Goal: Task Accomplishment & Management: Manage account settings

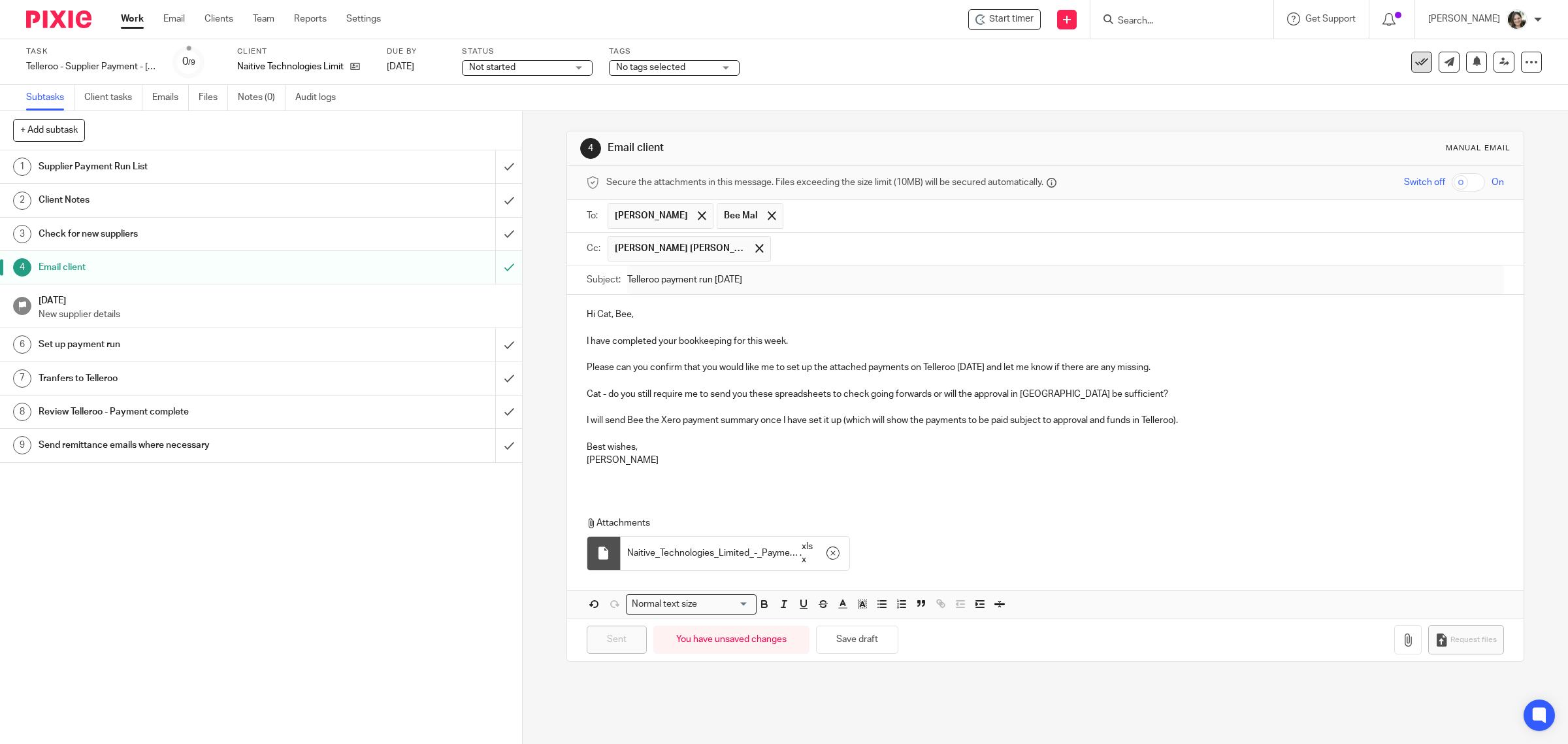
click at [1415, 60] on icon at bounding box center [1421, 62] width 13 height 13
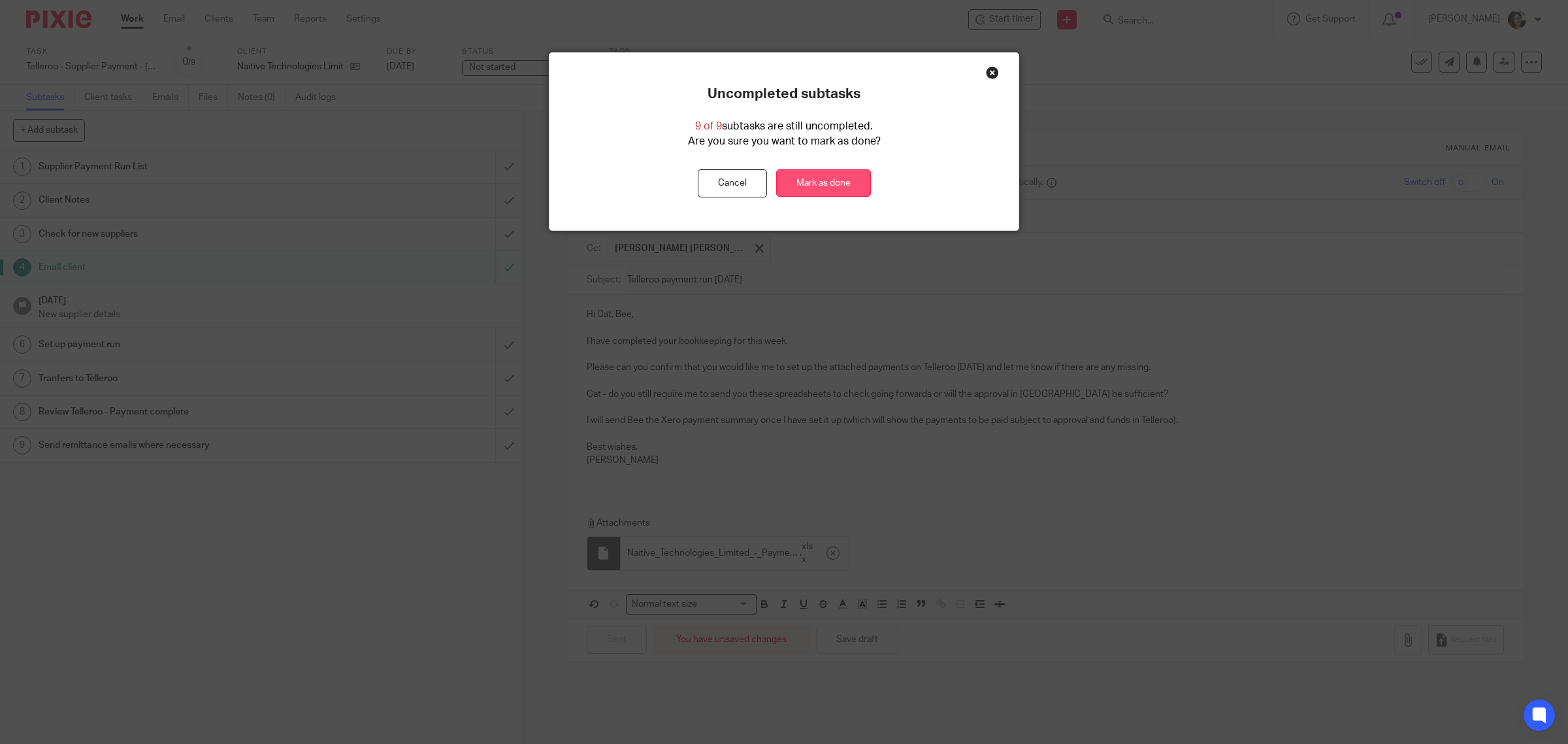
click at [831, 183] on link "Mark as done" at bounding box center [823, 183] width 95 height 28
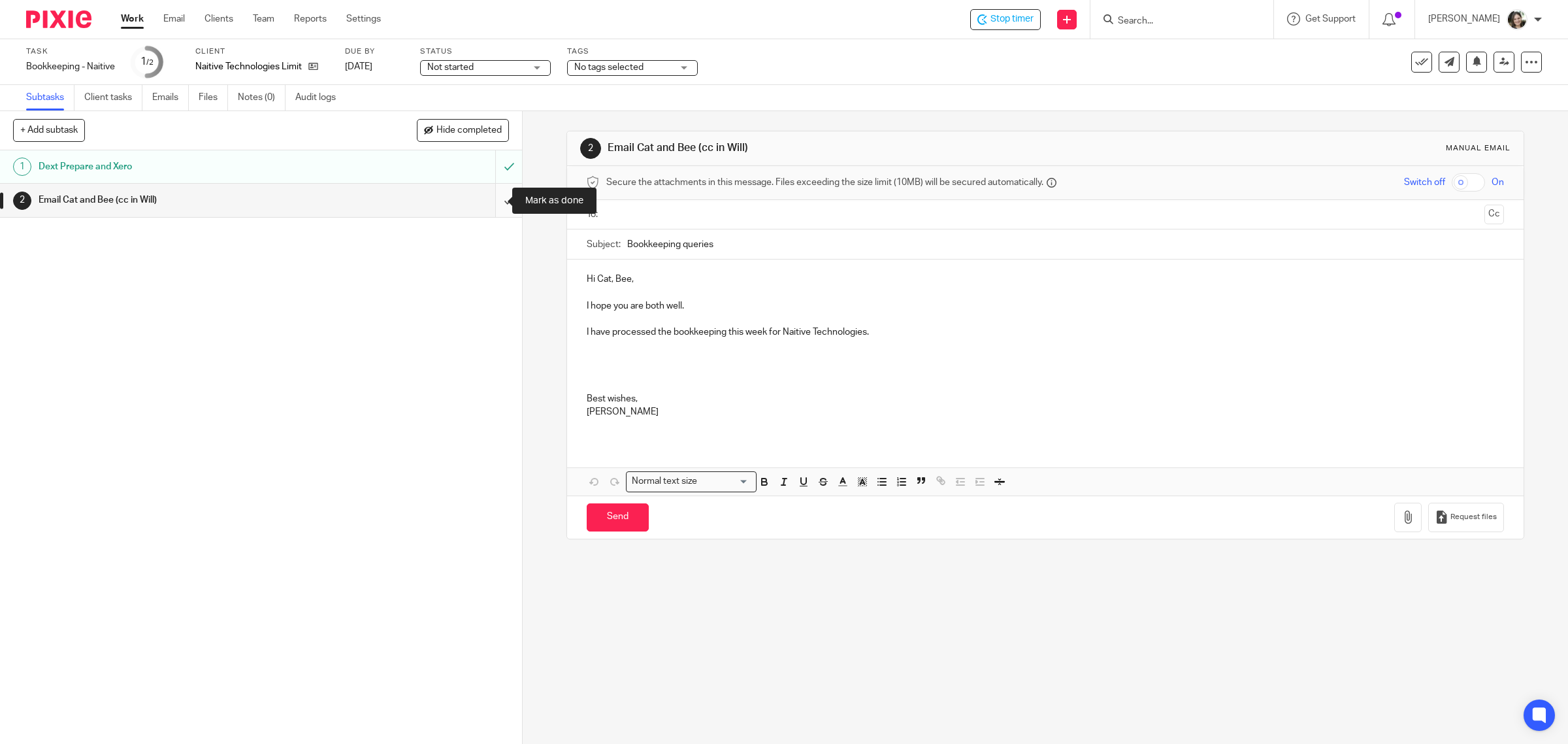
click at [494, 200] on input "submit" at bounding box center [261, 200] width 522 height 33
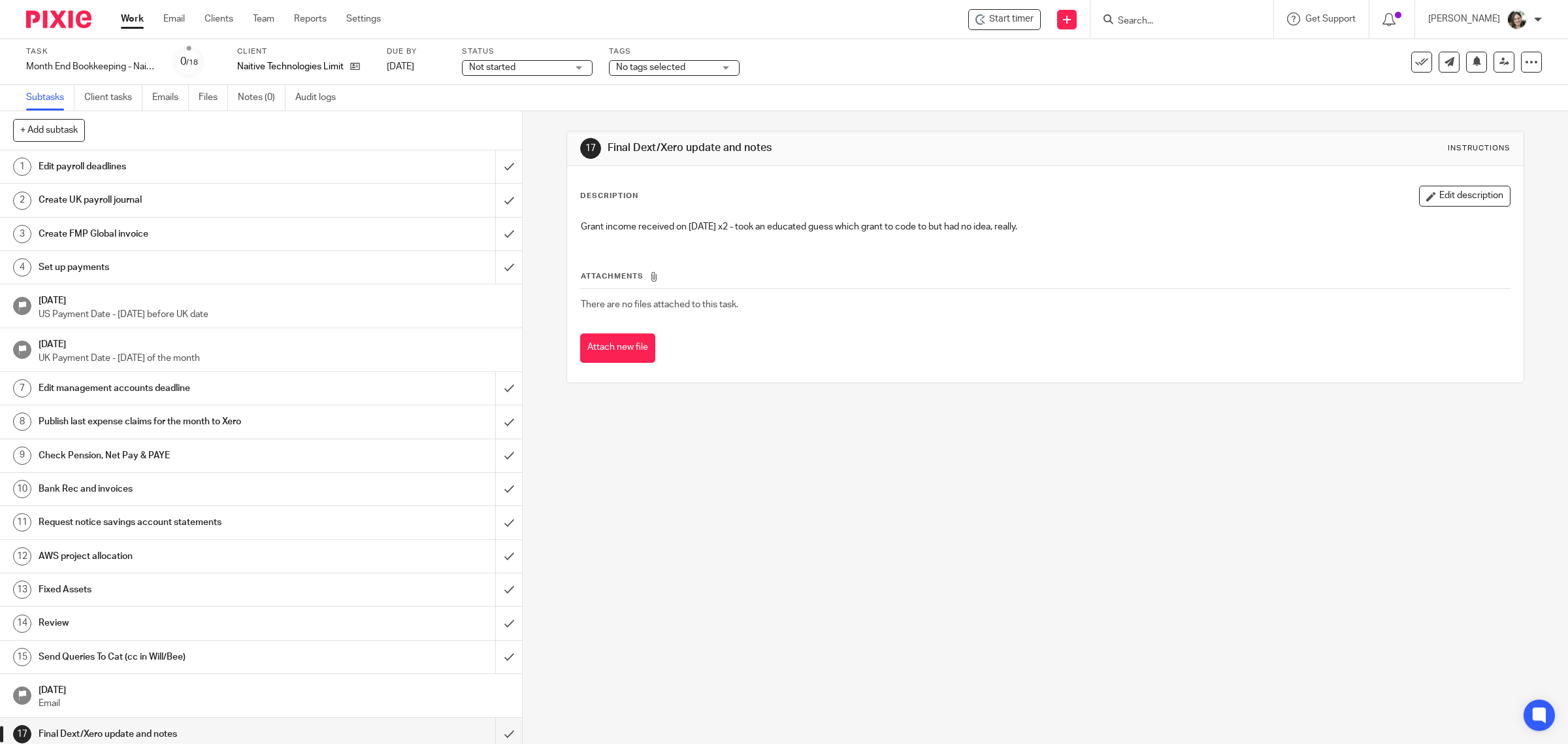
click at [144, 165] on h1 "Edit payroll deadlines" at bounding box center [186, 166] width 296 height 19
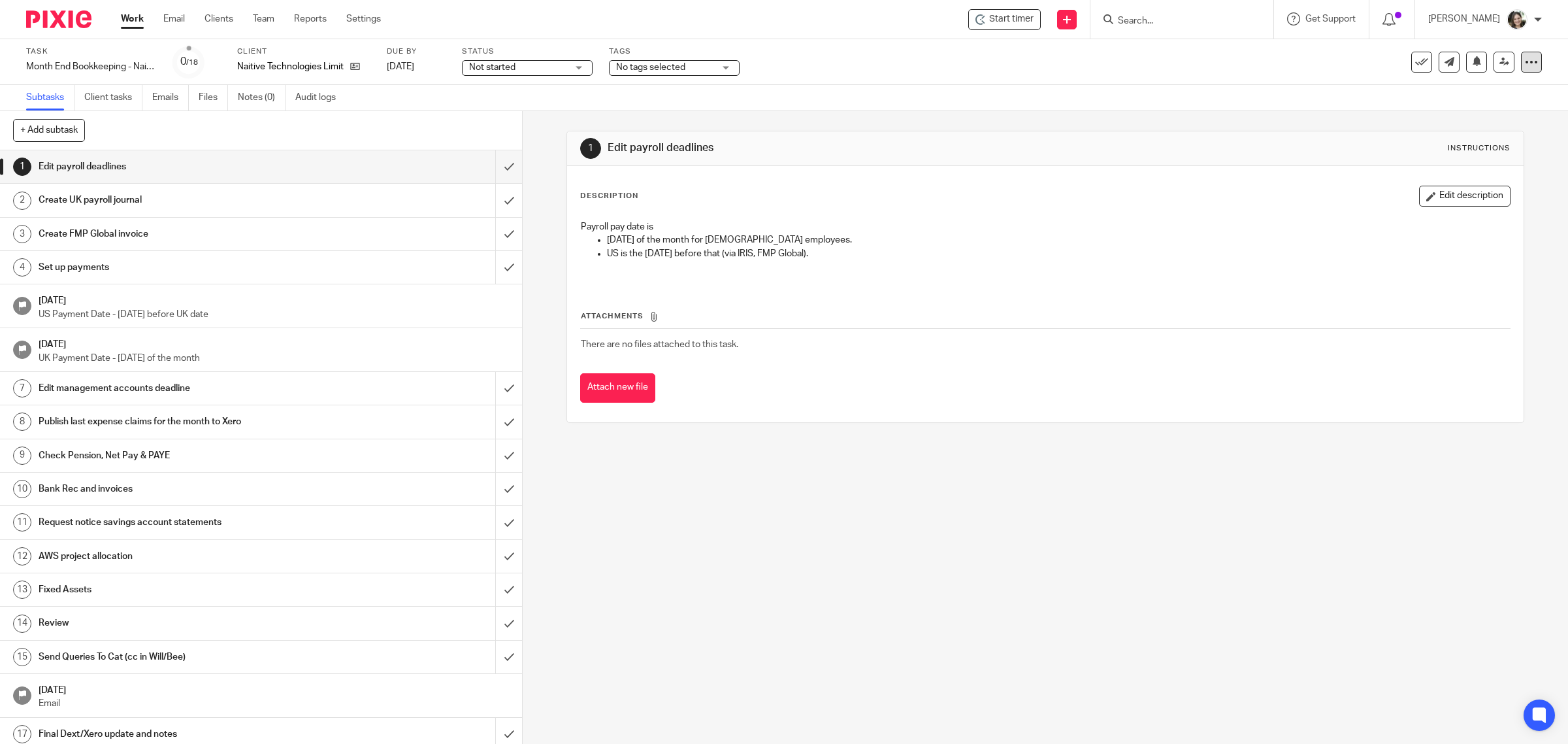
click at [1525, 63] on icon at bounding box center [1531, 62] width 13 height 13
click at [1456, 113] on link "Advanced task editor" at bounding box center [1478, 114] width 86 height 9
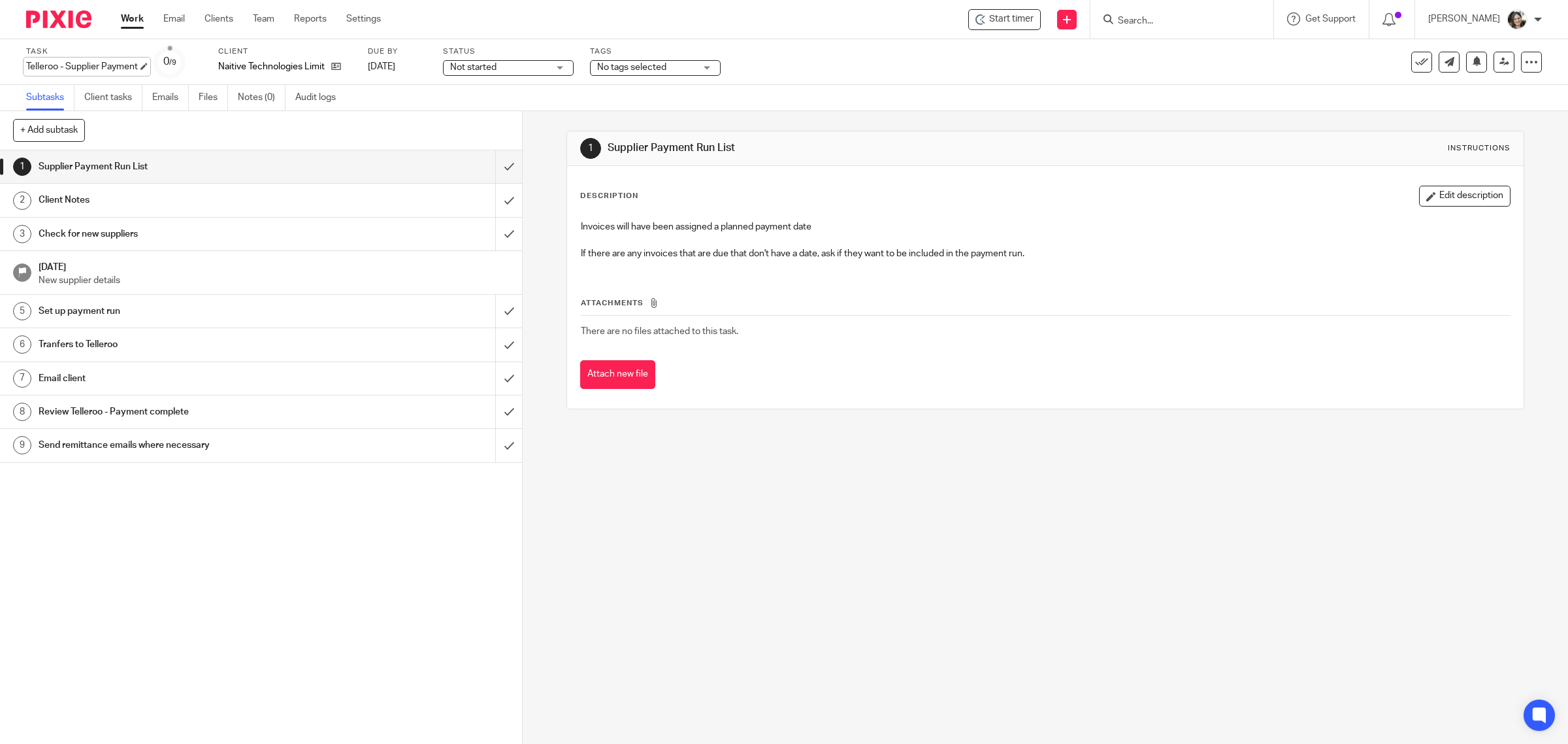
click at [109, 62] on div "Telleroo - Supplier Payment Save Telleroo - Supplier Payment" at bounding box center [82, 66] width 112 height 13
click at [123, 69] on input "Telleroo - Supplier Payment" at bounding box center [122, 67] width 191 height 15
click at [455, 62] on div "Task Telleroo - Supplier Payment - Tue Save Telleroo - Supplier Payment 0 /9 Cl…" at bounding box center [658, 62] width 1263 height 32
click at [452, 67] on span "Not started" at bounding box center [440, 67] width 98 height 13
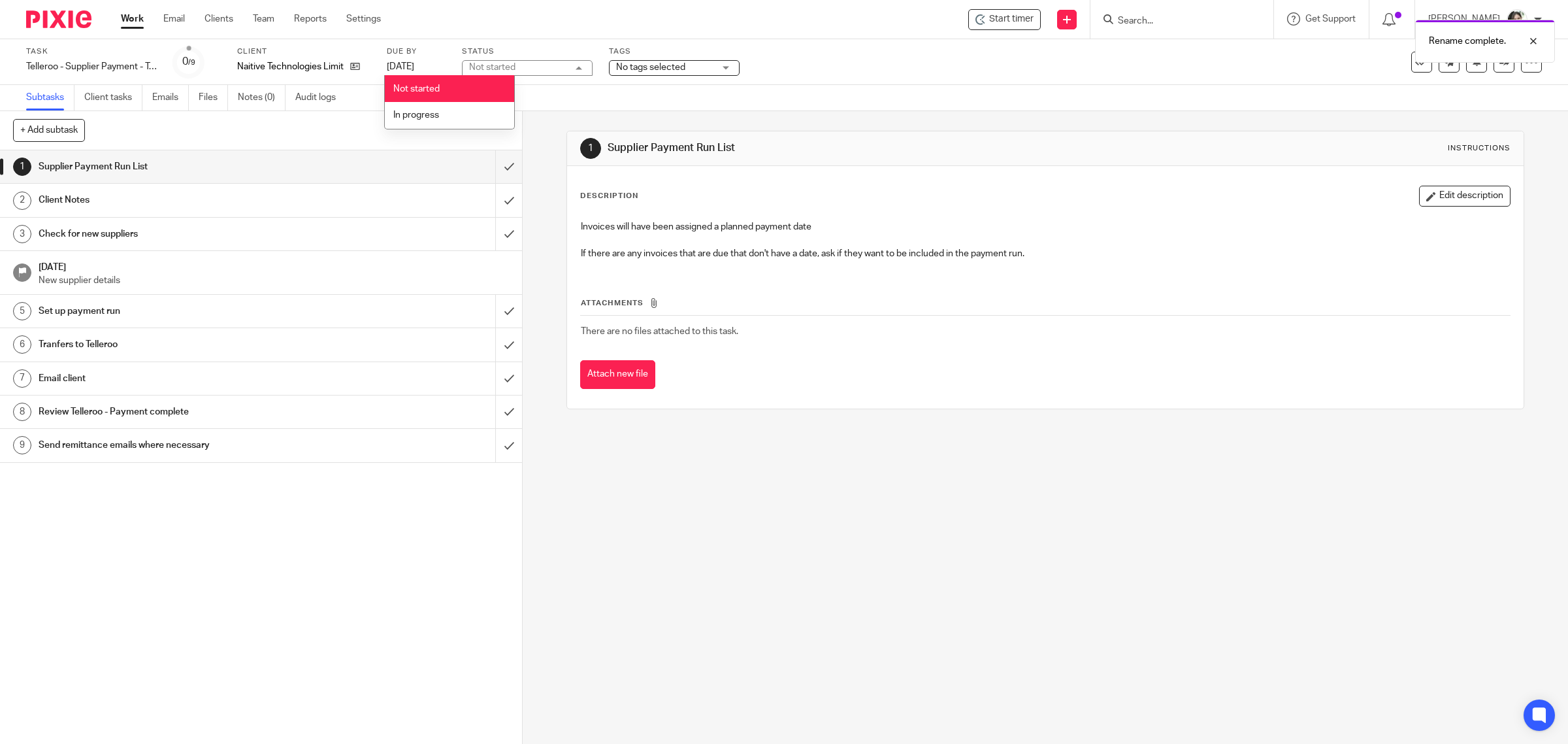
click at [369, 69] on div "Naitive Technologies Limited" at bounding box center [304, 66] width 133 height 13
click at [410, 60] on link "[DATE]" at bounding box center [417, 67] width 59 height 13
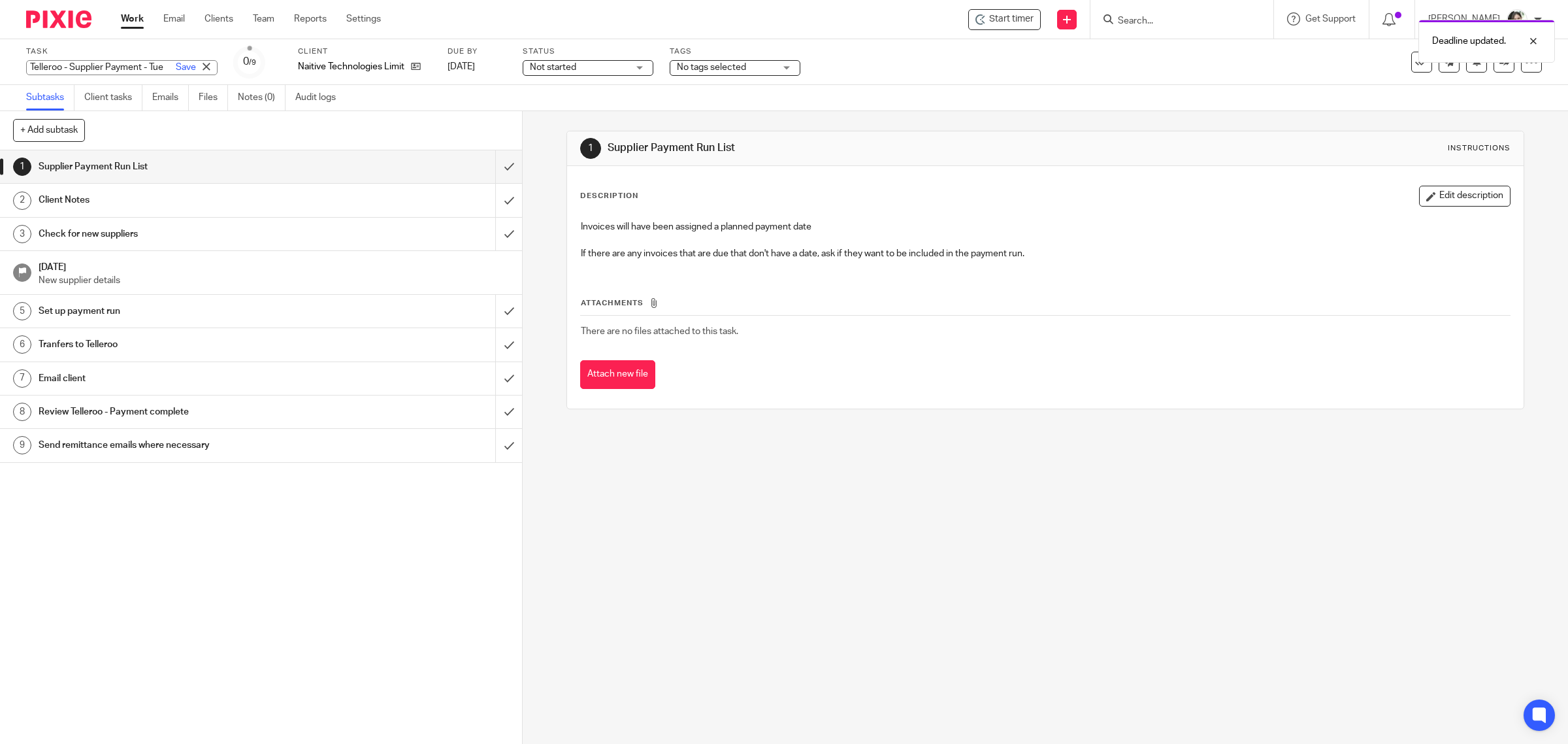
scroll to position [0, 0]
click at [137, 63] on div "Telleroo - Supplier Payment - Tue Save Telleroo - Supplier Payment - Tue" at bounding box center [122, 67] width 191 height 15
click at [140, 65] on input "Telleroo - Supplier Payment - Tue" at bounding box center [122, 67] width 191 height 15
type input "Telleroo - Supplier Payment - [DATE]"
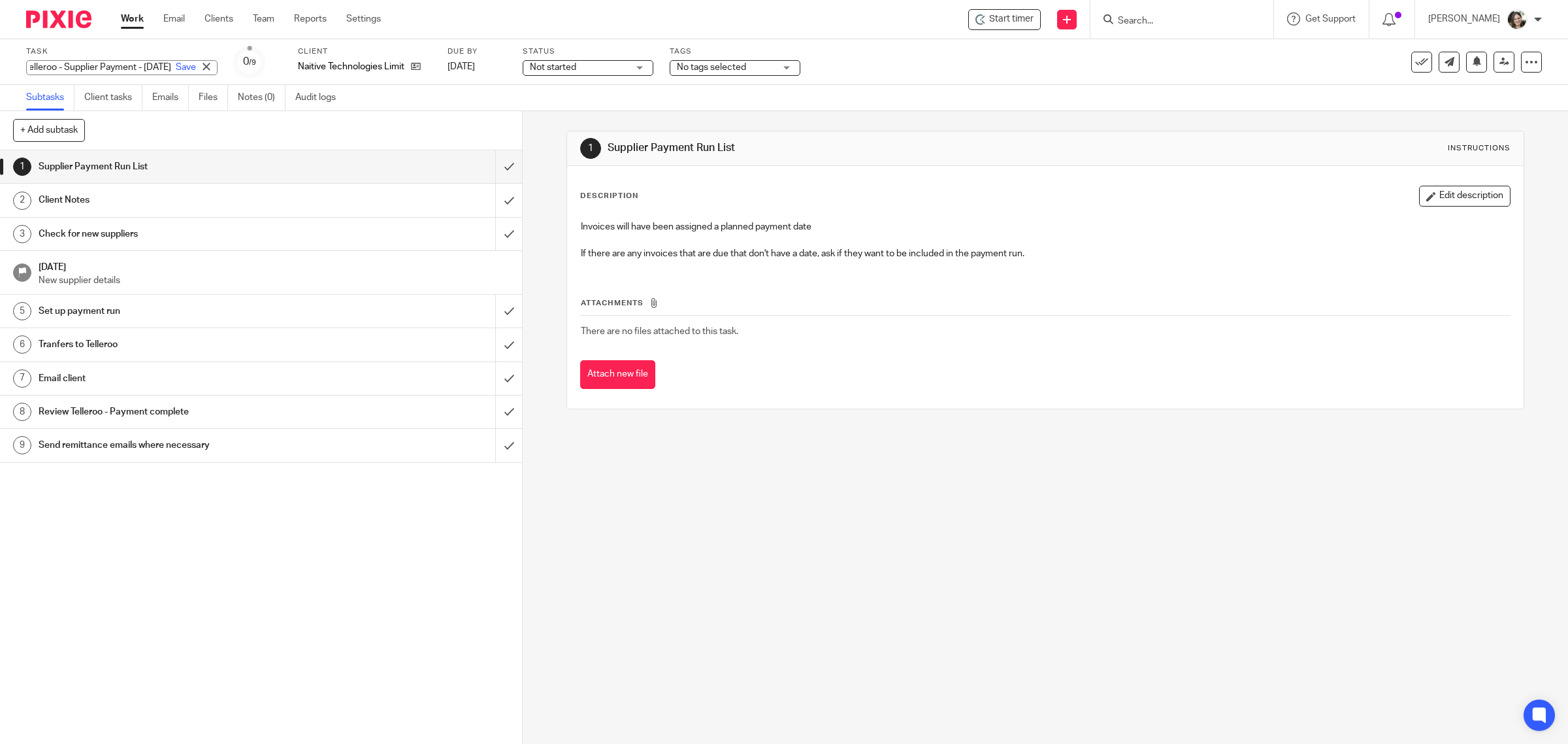
scroll to position [0, 47]
click at [213, 544] on div "1 Supplier Payment Run List 2 Client Notes 3 Check for new suppliers 21 Sep 202…" at bounding box center [261, 447] width 522 height 593
click at [1525, 67] on icon at bounding box center [1531, 62] width 13 height 13
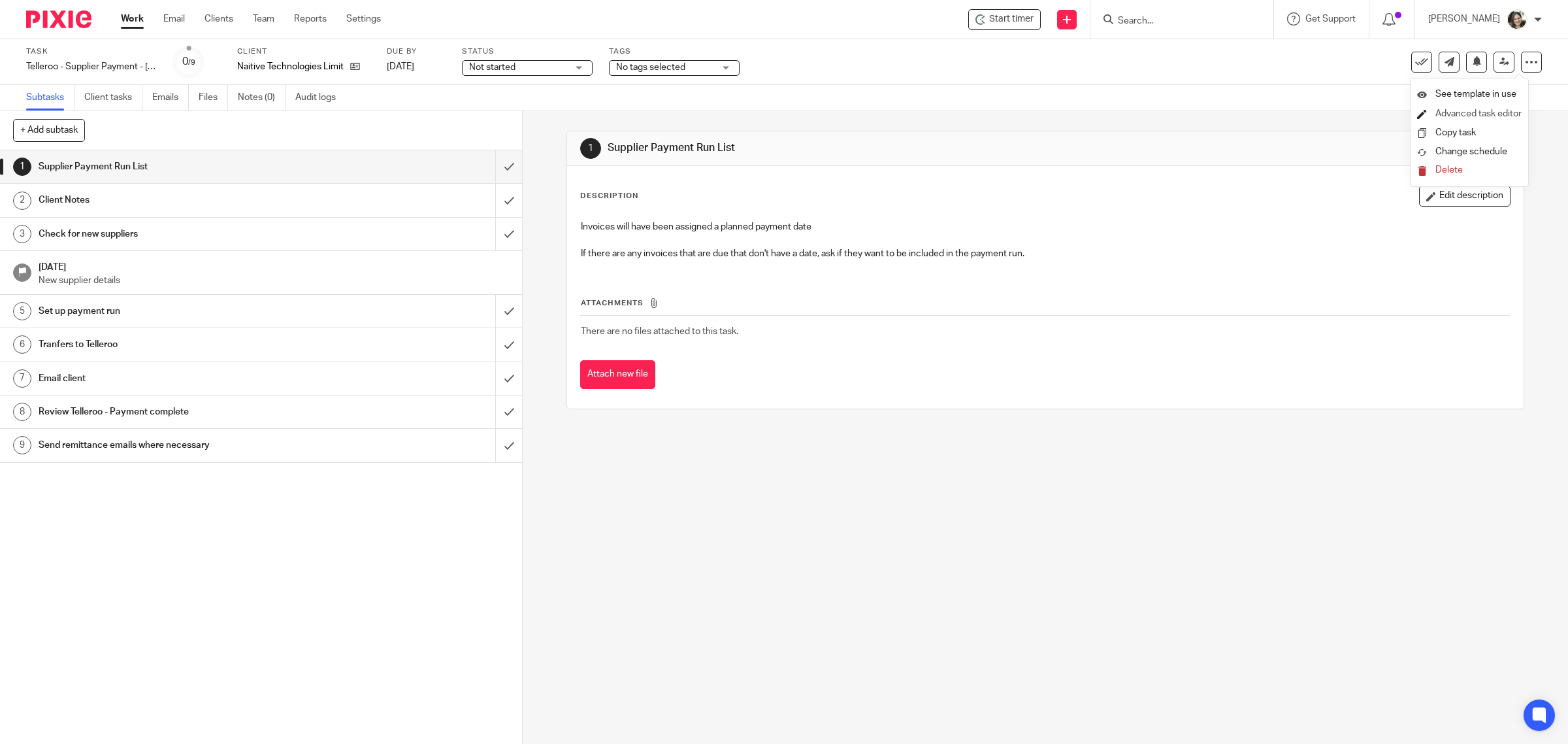
click at [1475, 112] on link "Advanced task editor" at bounding box center [1478, 114] width 86 height 9
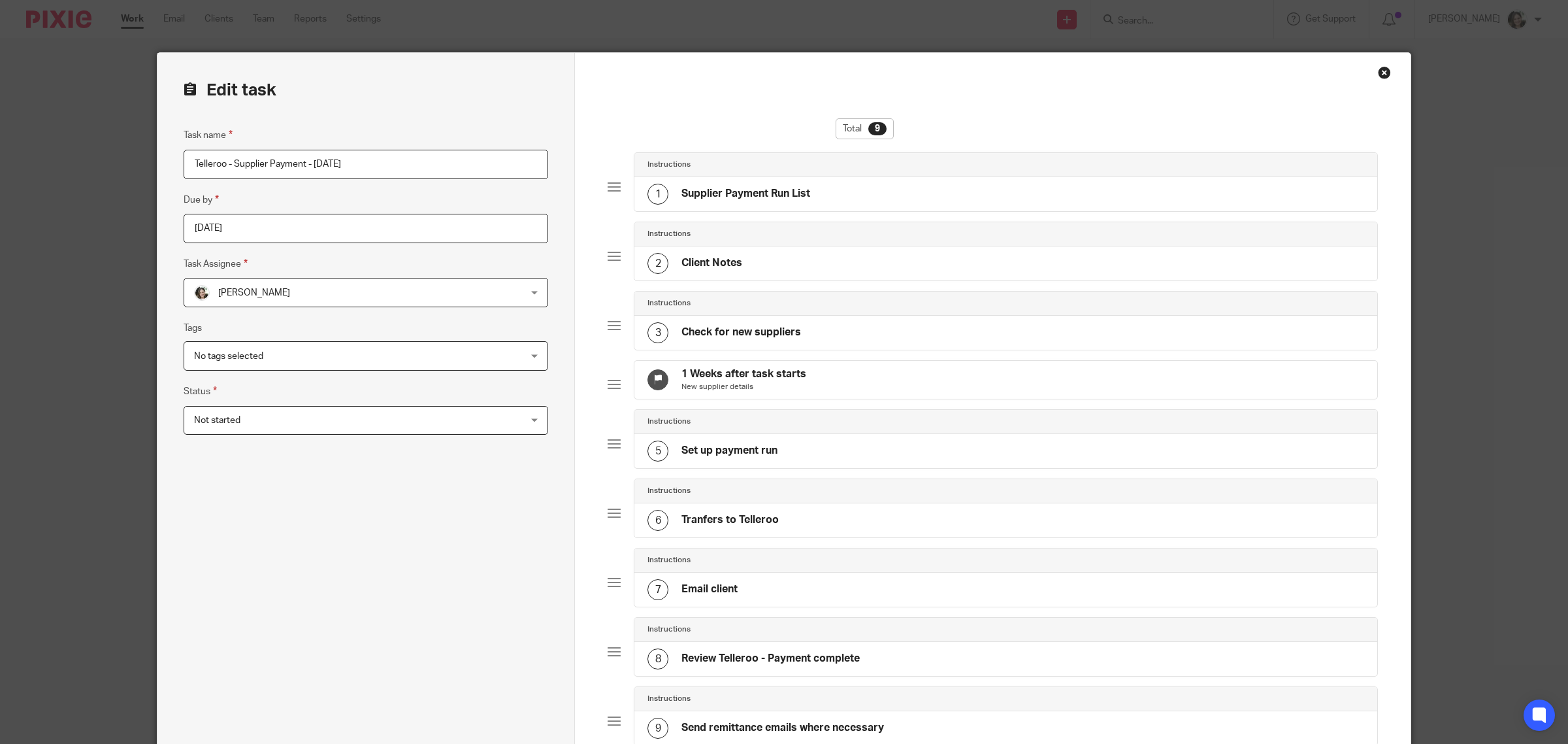
click at [732, 333] on h4 "Check for new suppliers" at bounding box center [741, 332] width 120 height 13
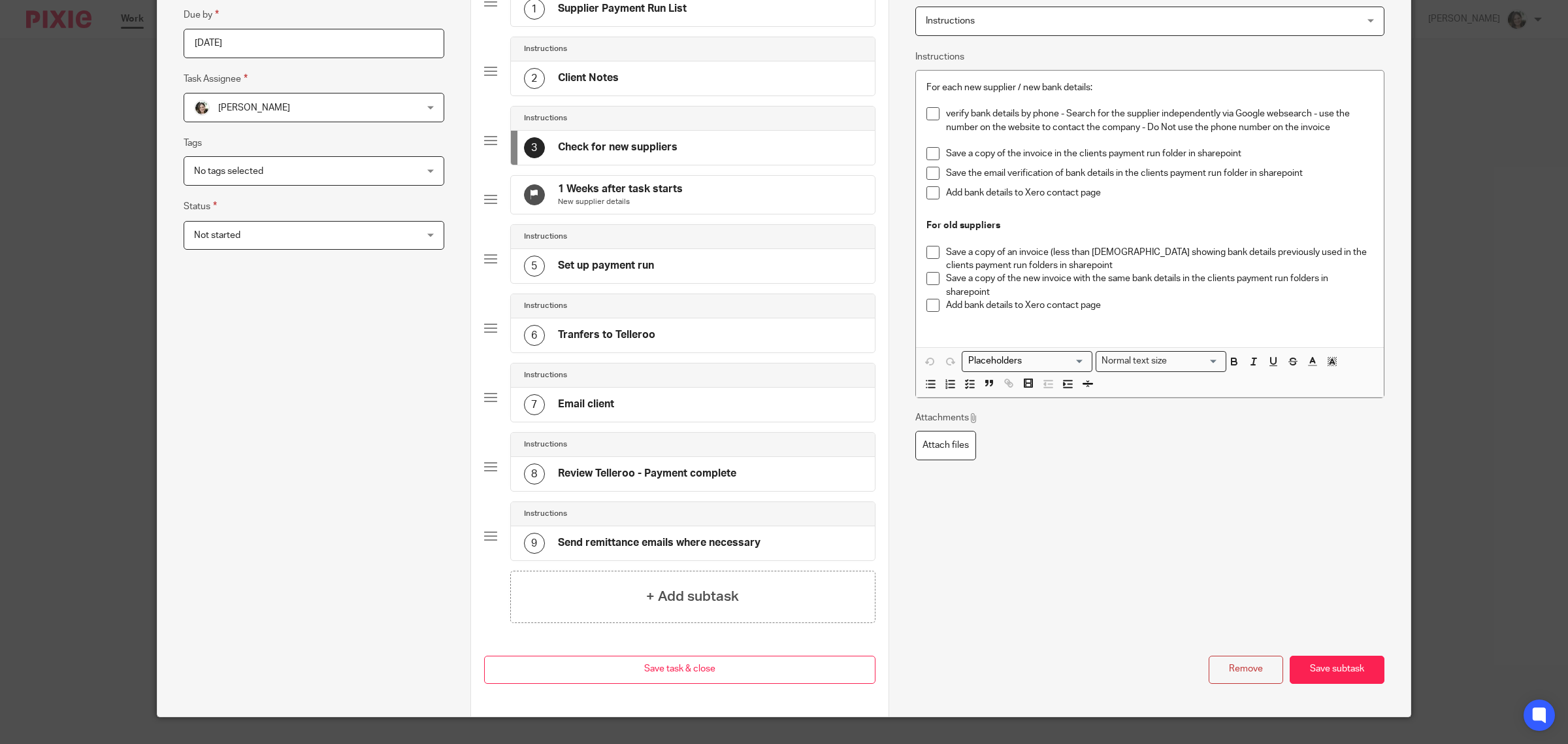
scroll to position [224, 0]
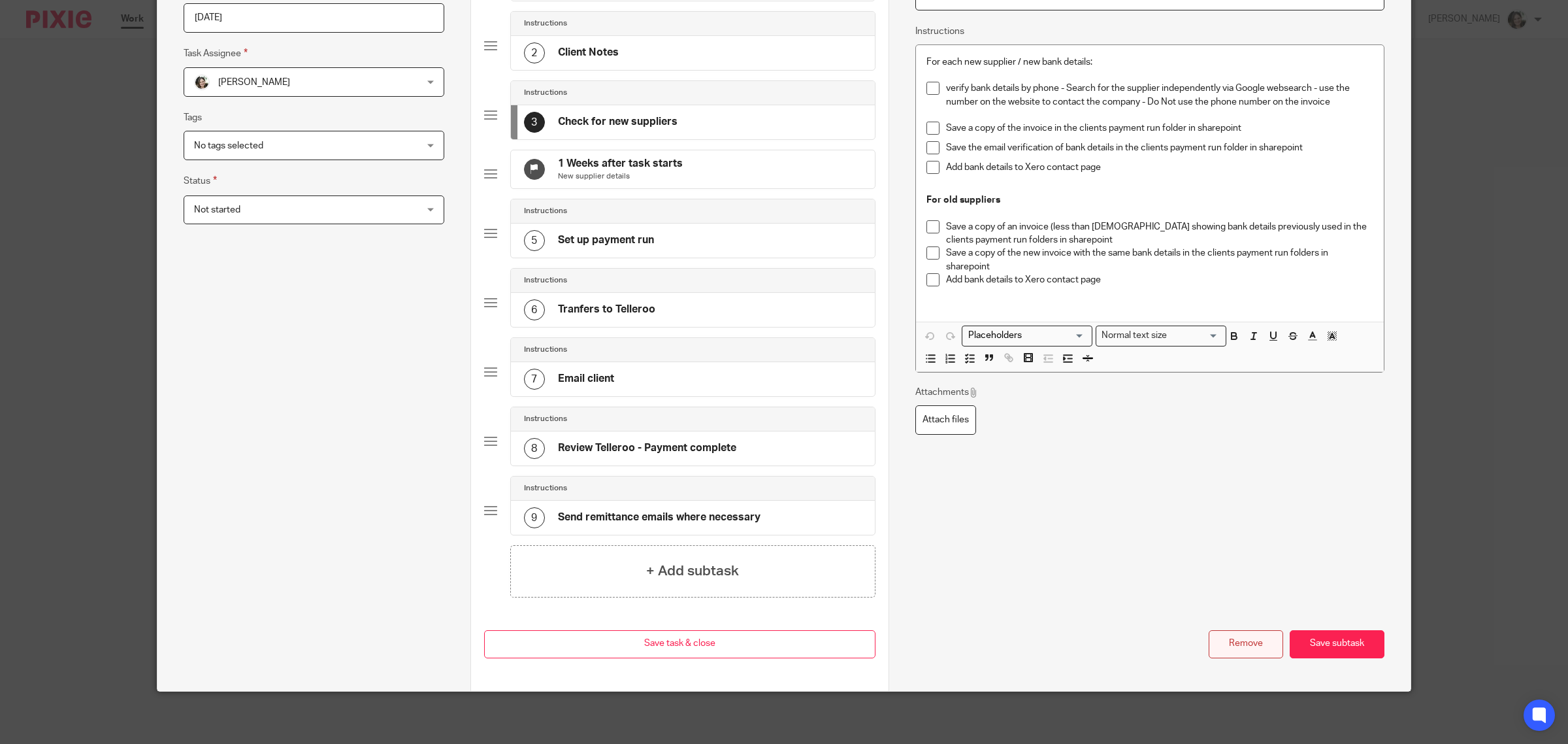
click at [1242, 646] on button "Remove" at bounding box center [1246, 644] width 75 height 28
type input "New supplier details"
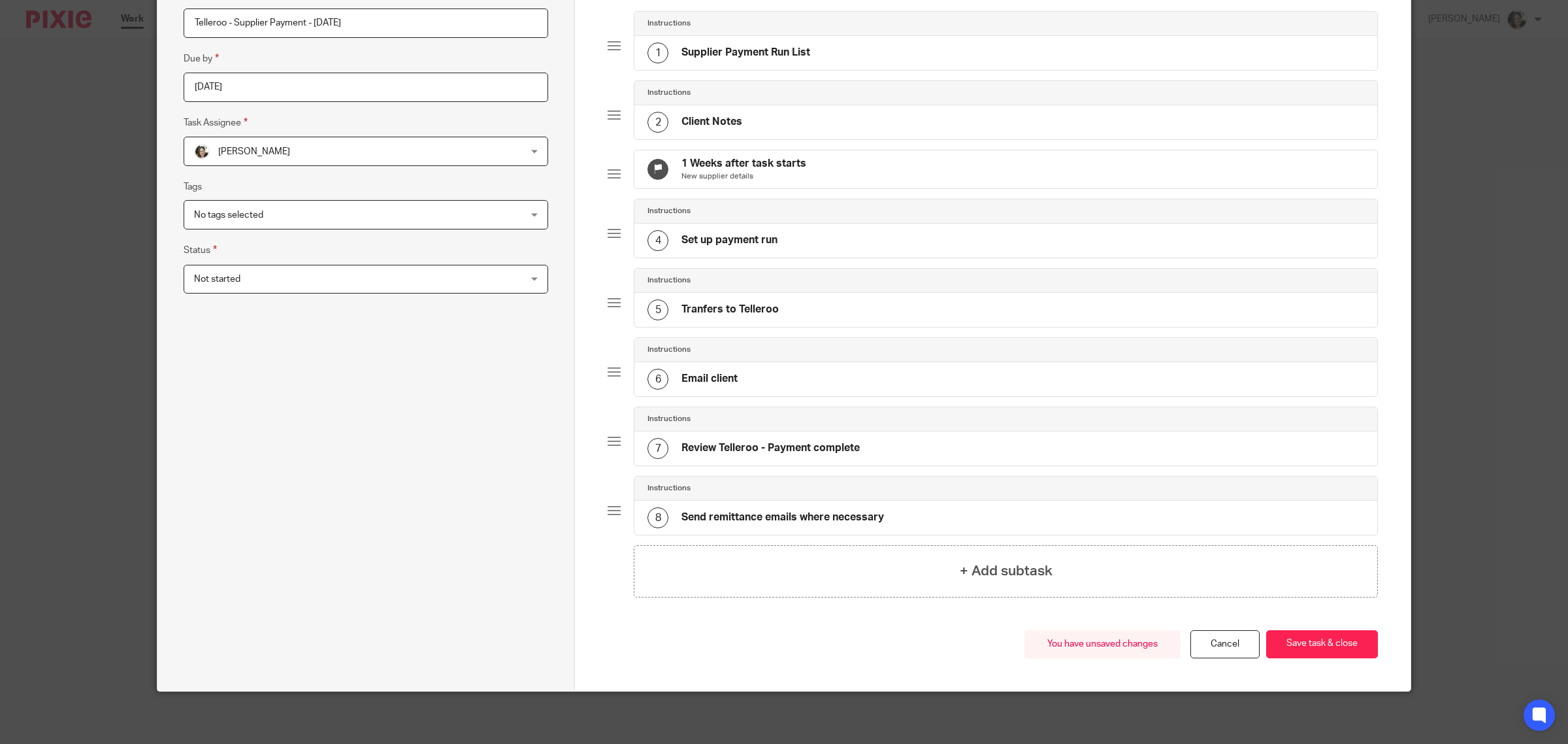
scroll to position [155, 0]
click at [717, 157] on h4 "1 Weeks after task starts" at bounding box center [744, 163] width 125 height 13
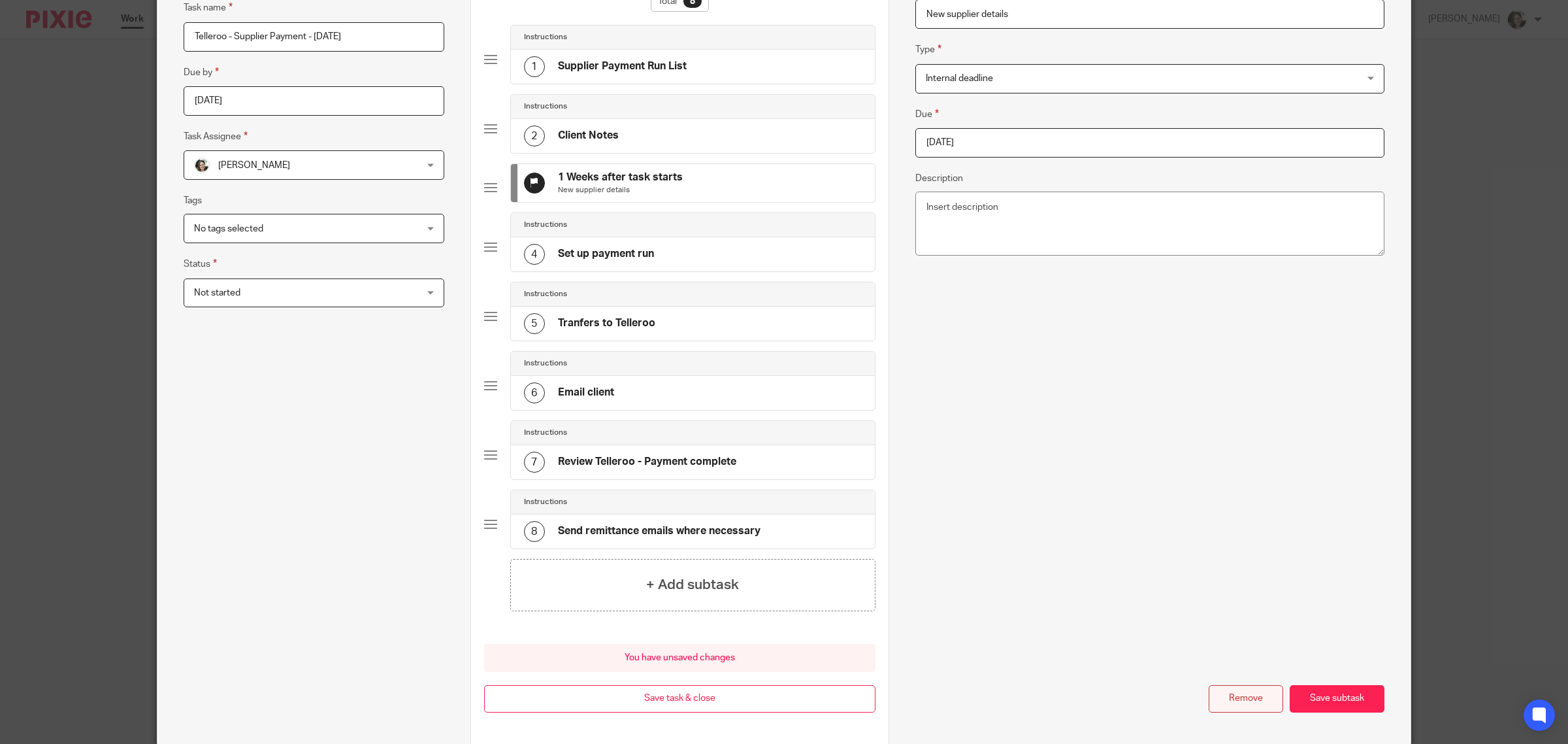
click at [1226, 706] on button "Remove" at bounding box center [1246, 699] width 75 height 28
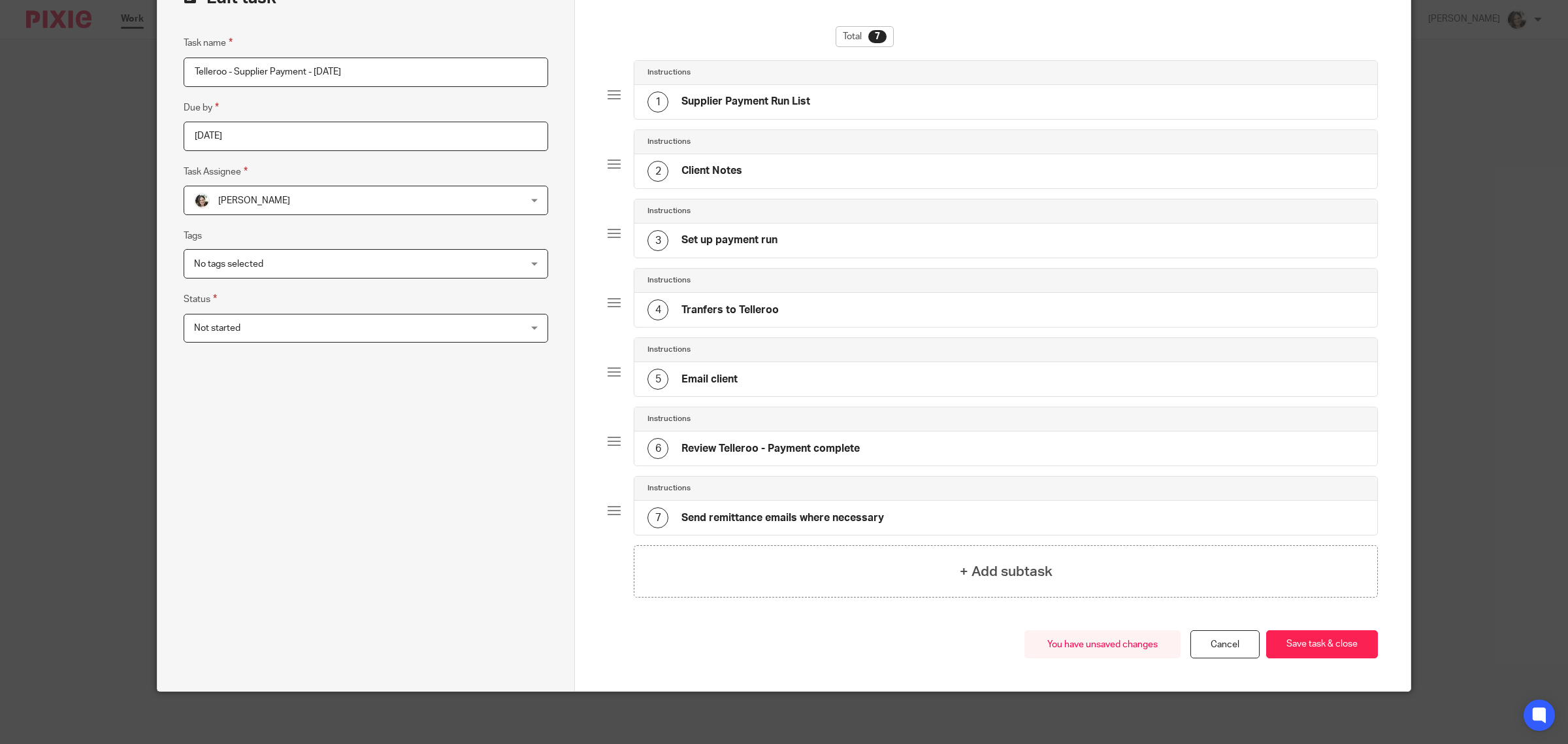
scroll to position [95, 0]
click at [1304, 646] on button "Save task & close" at bounding box center [1322, 644] width 112 height 28
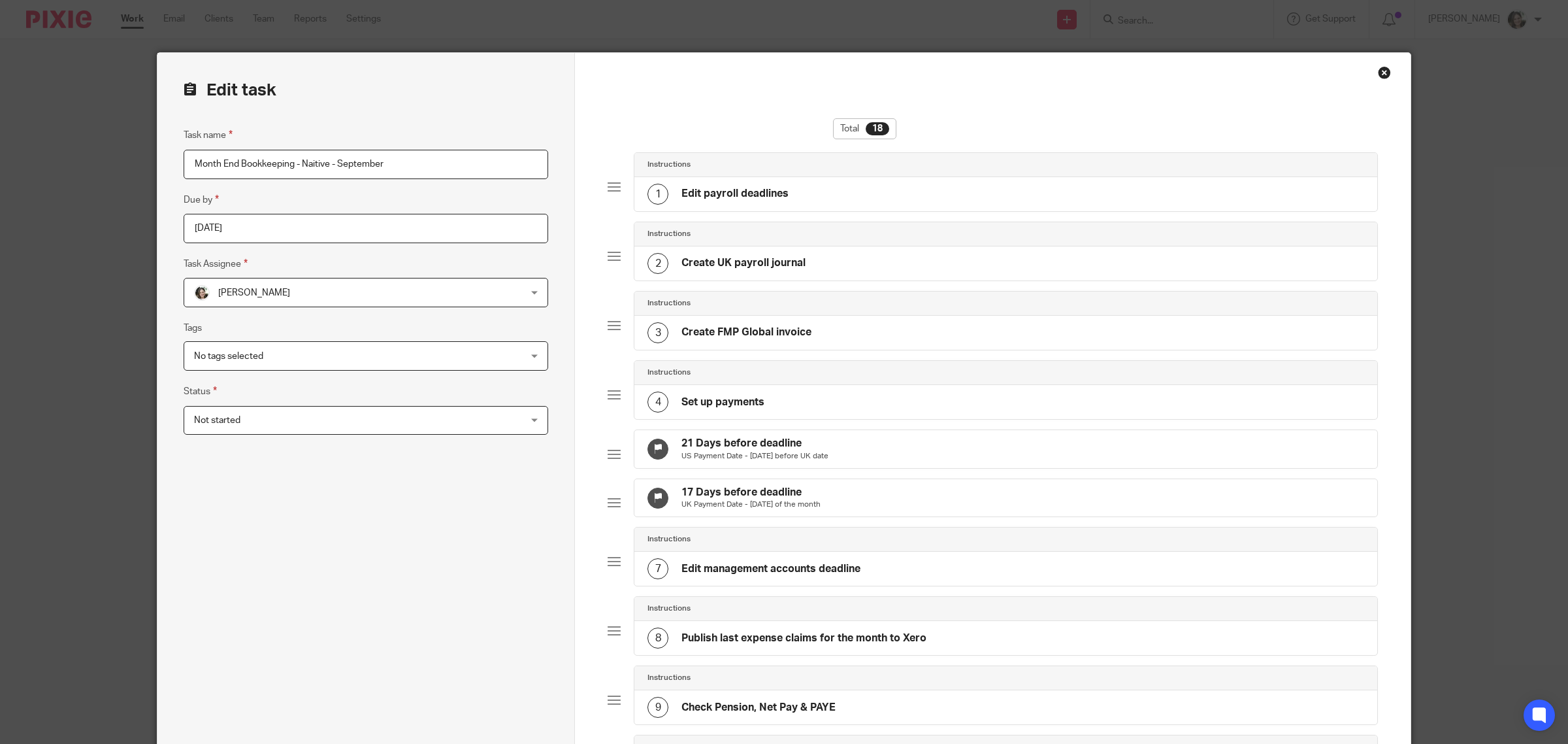
click at [744, 450] on h4 "21 Days before deadline" at bounding box center [754, 444] width 147 height 13
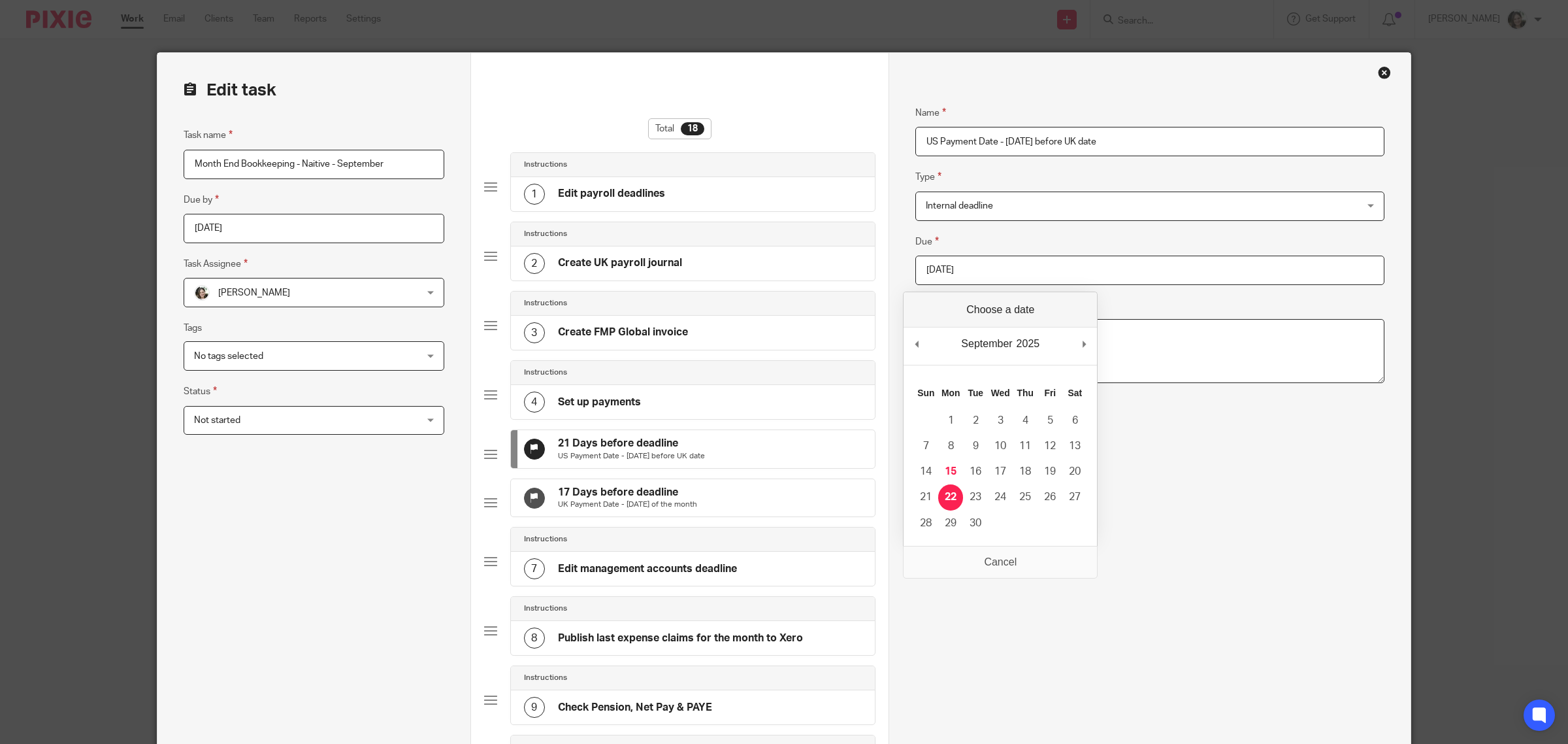
click at [984, 266] on input "2025-09-22" at bounding box center [1149, 270] width 469 height 30
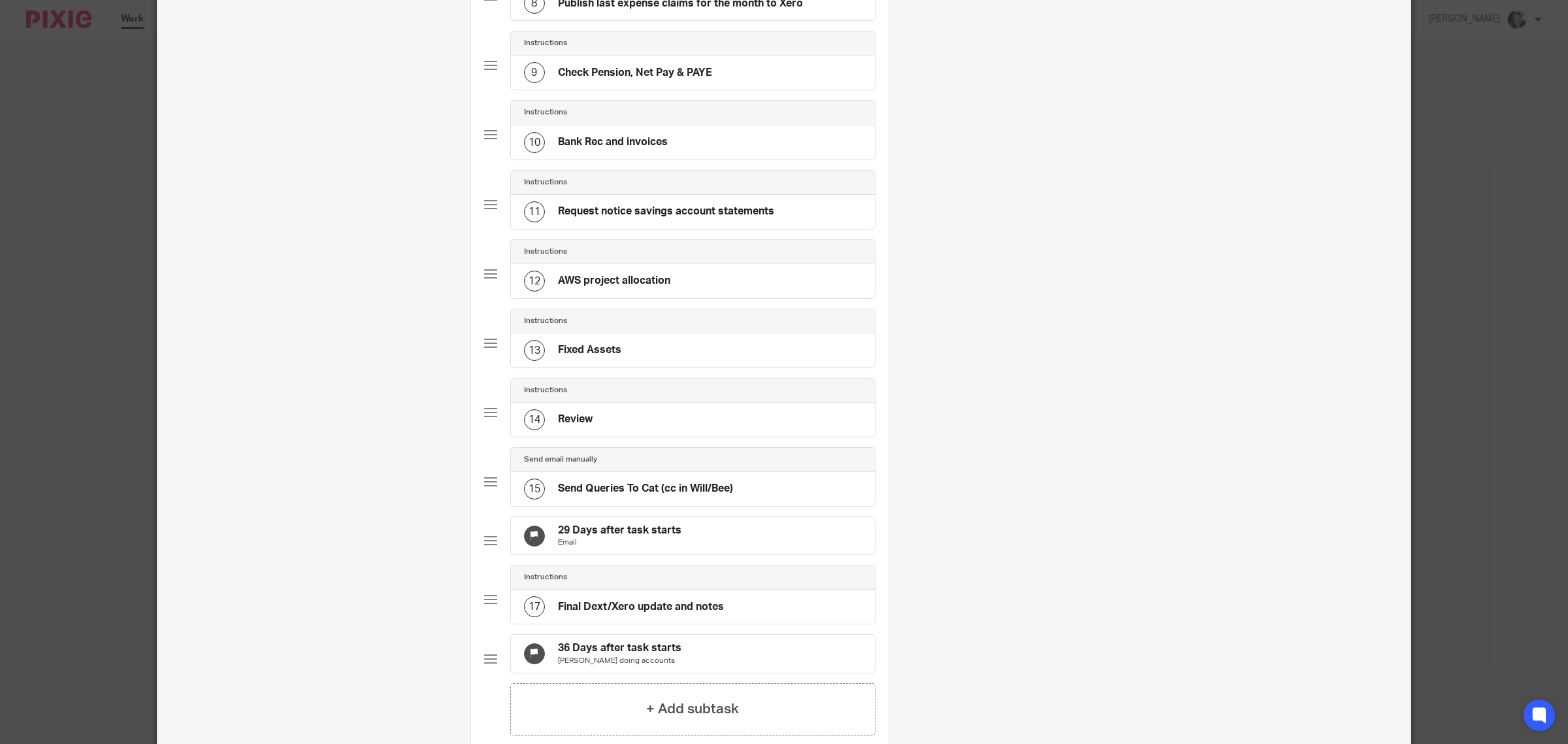
scroll to position [864, 0]
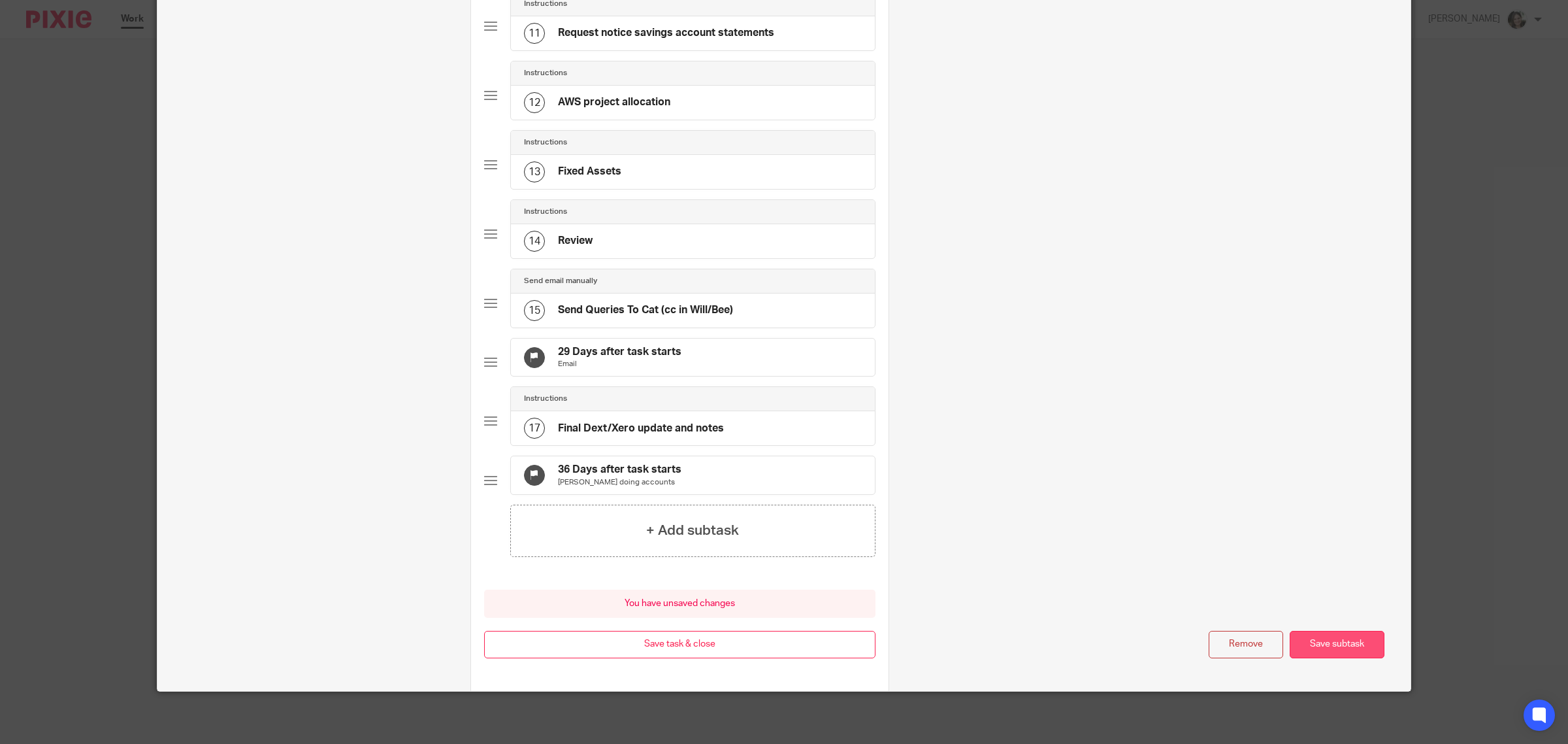
click at [1330, 644] on button "Save subtask" at bounding box center [1337, 645] width 95 height 28
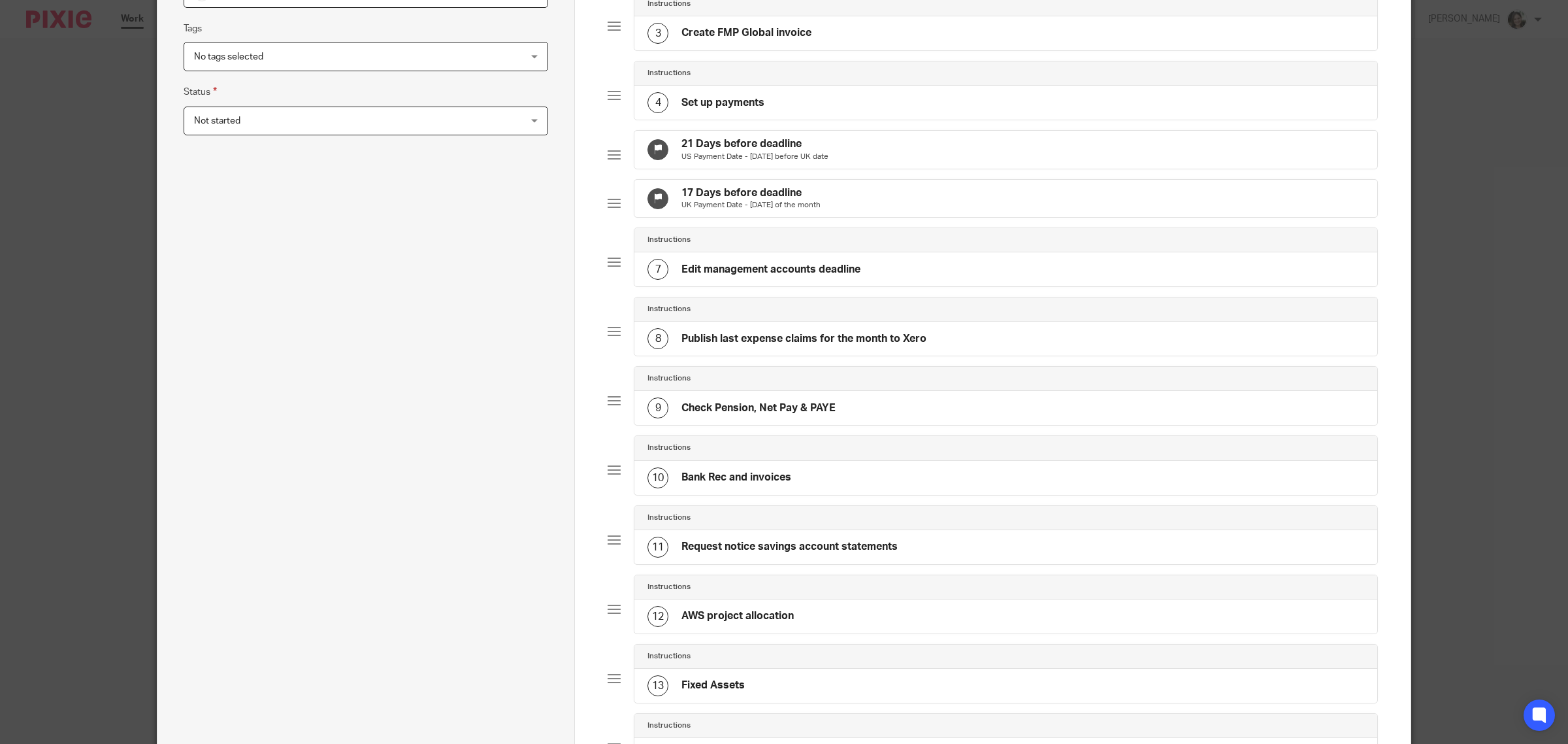
scroll to position [250, 0]
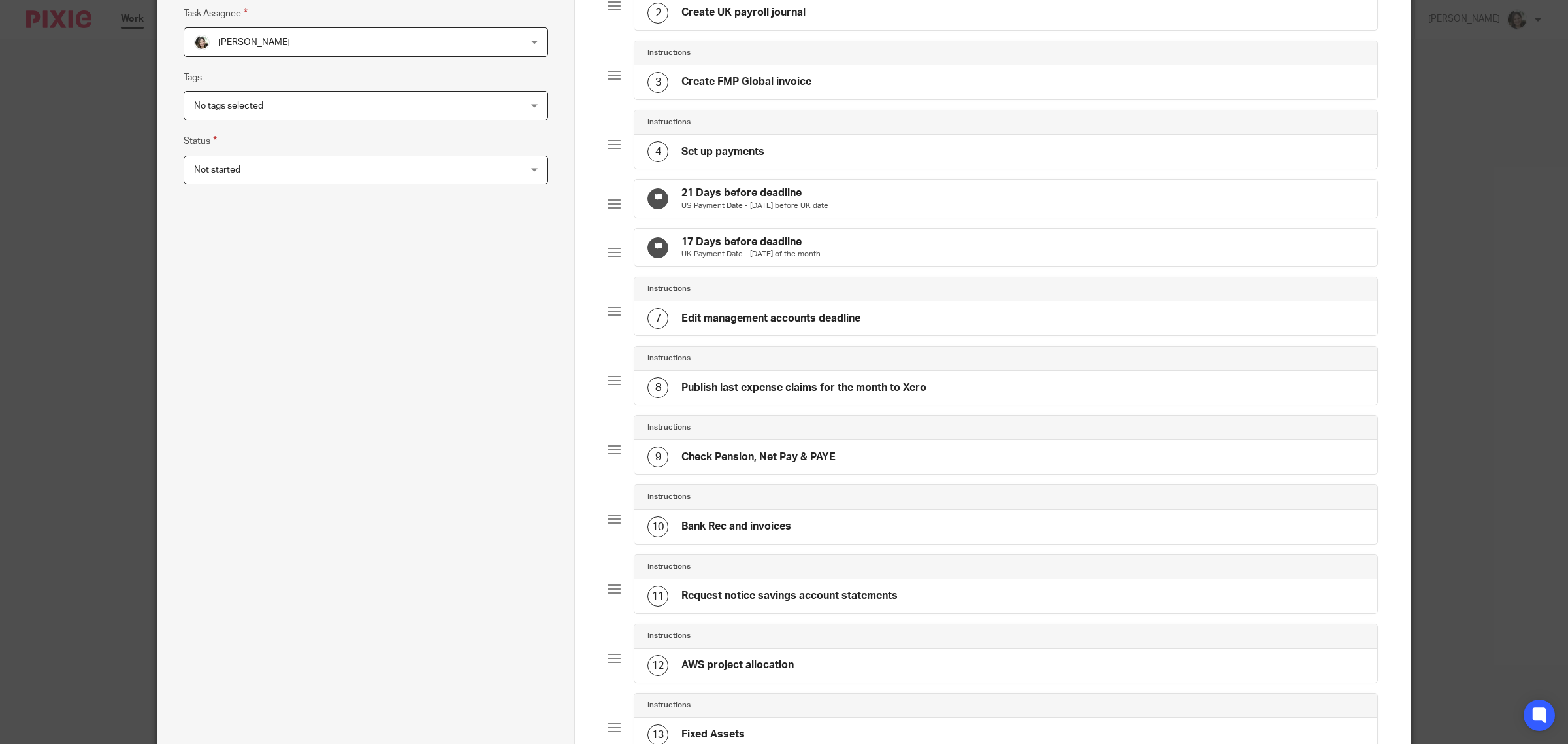
click at [714, 249] on h4 "17 Days before deadline" at bounding box center [750, 242] width 139 height 13
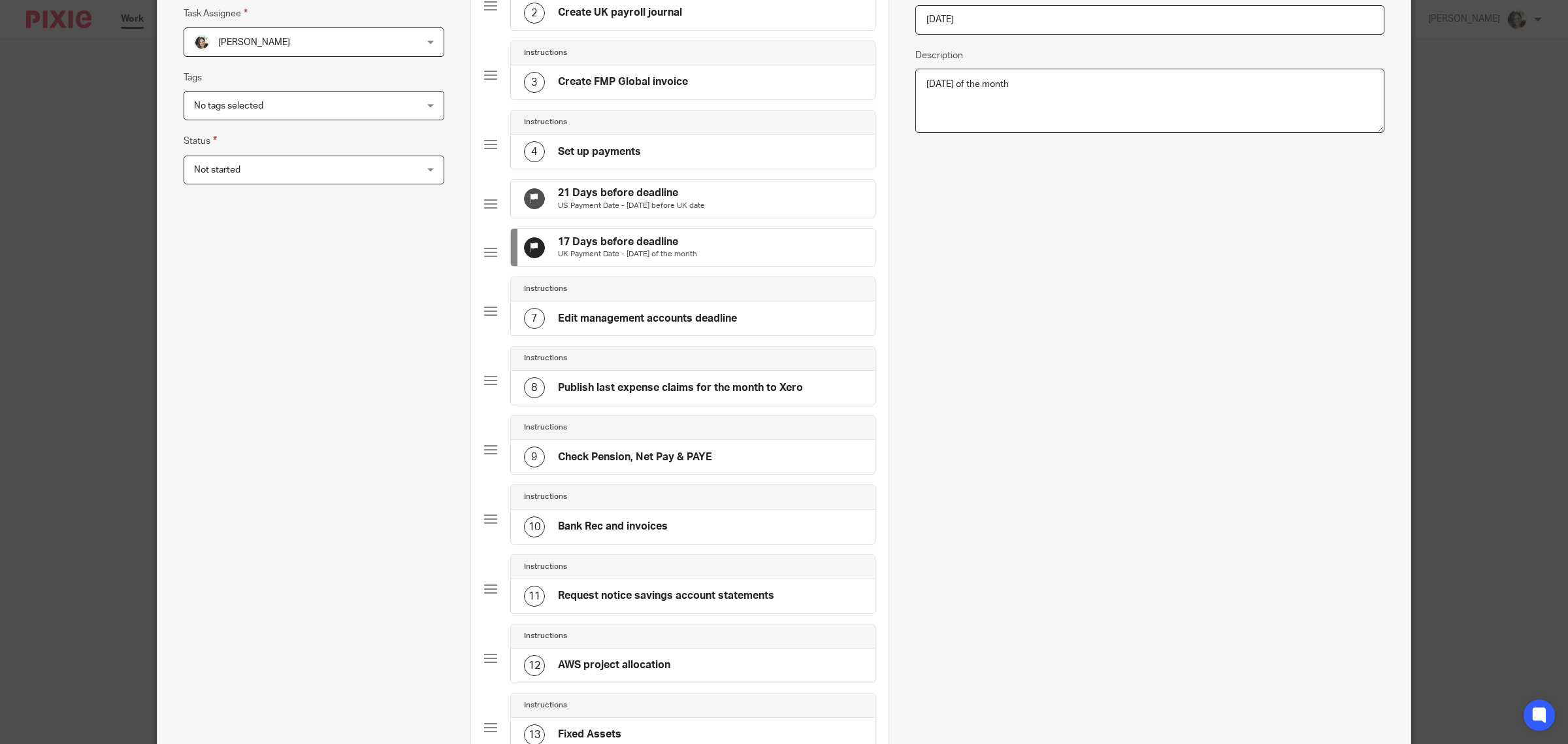
scroll to position [0, 0]
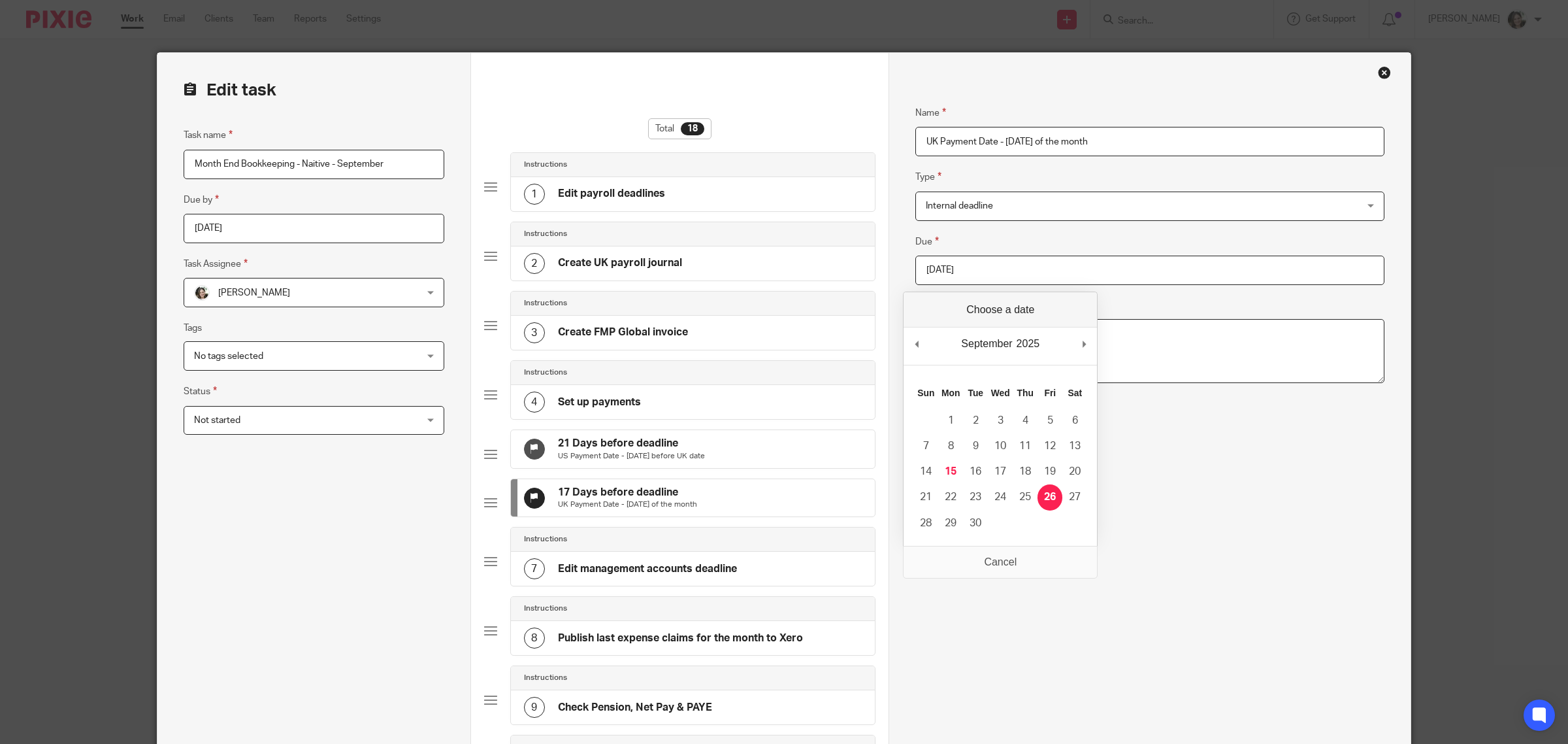
click at [979, 266] on input "2025-09-26" at bounding box center [1149, 270] width 469 height 30
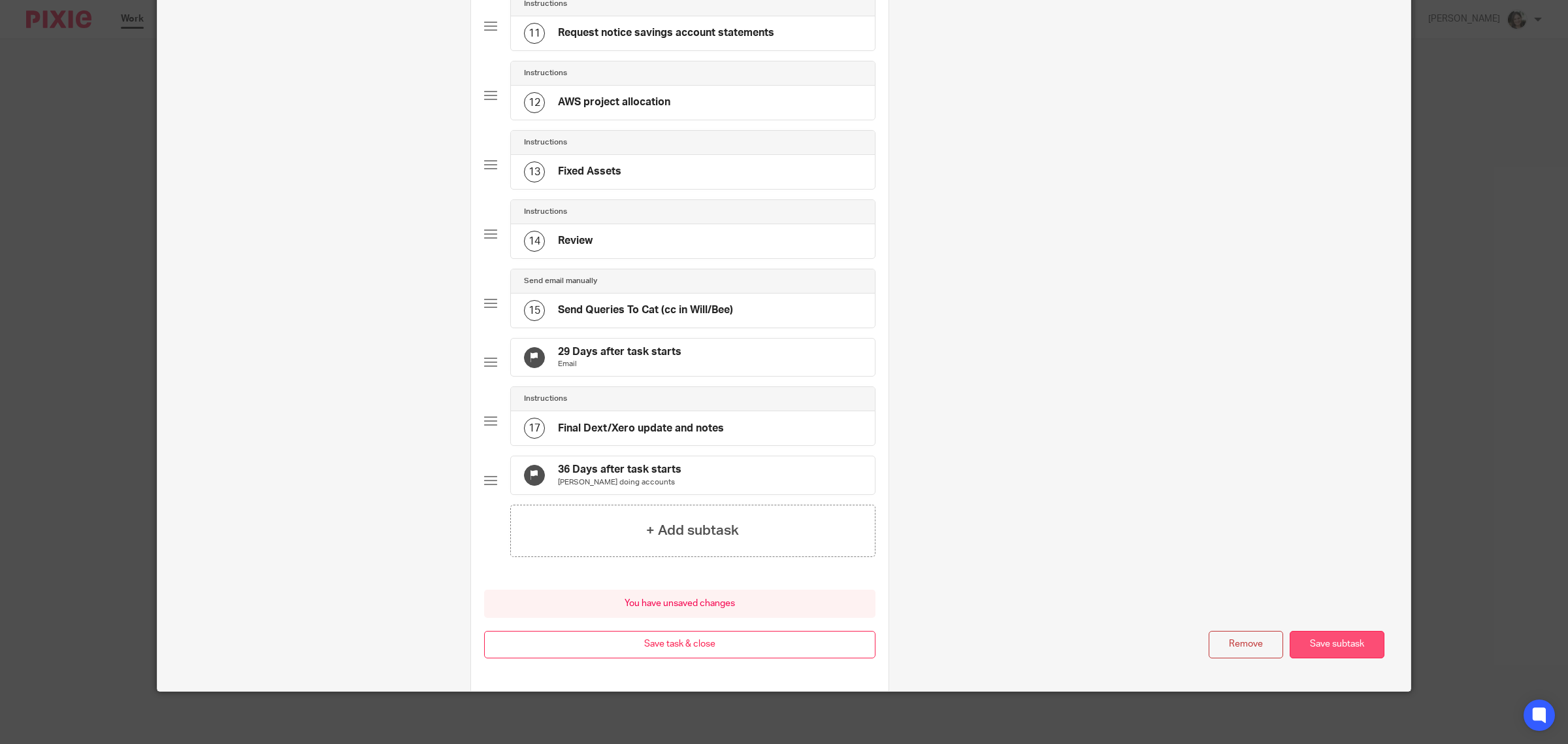
click at [1330, 644] on button "Save subtask" at bounding box center [1337, 645] width 95 height 28
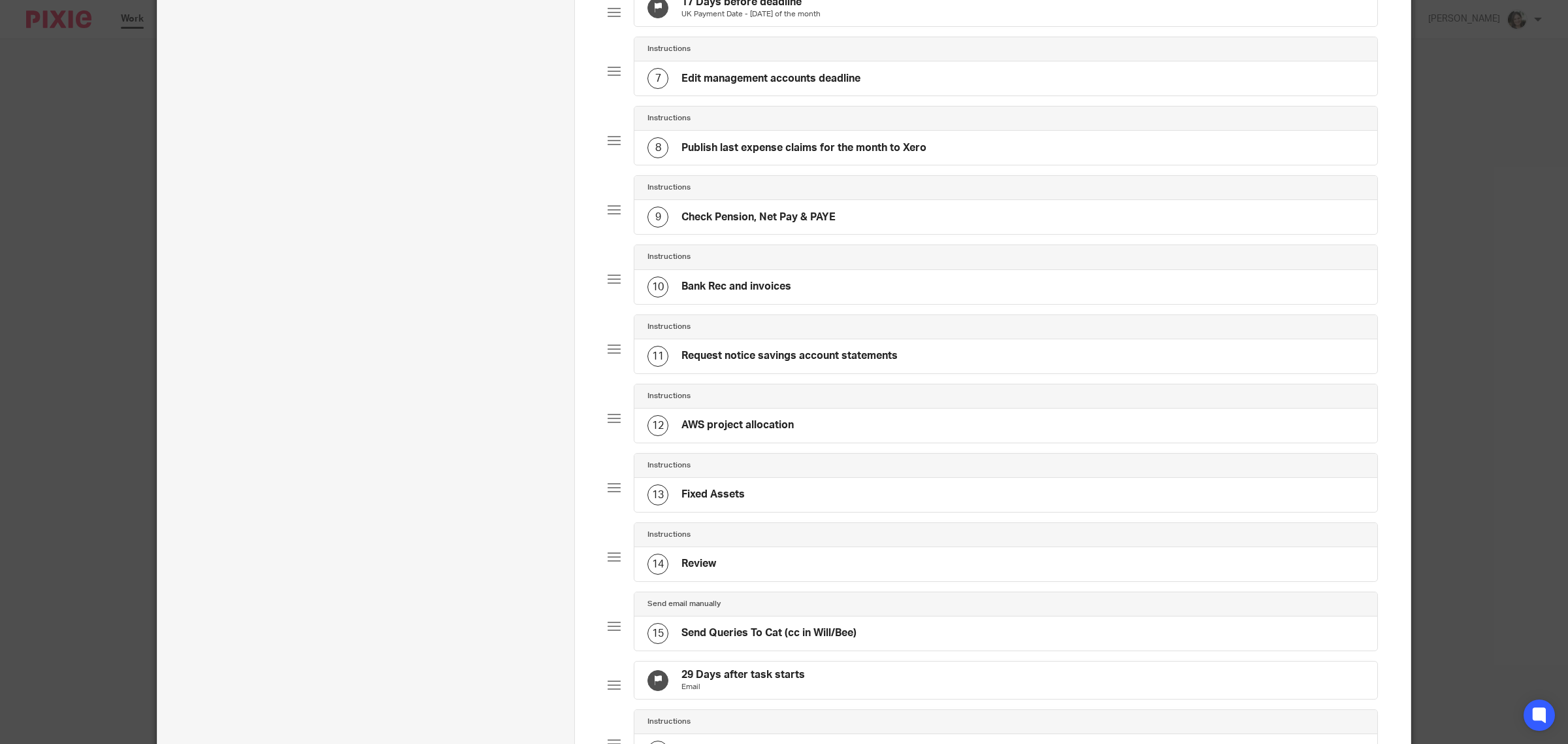
scroll to position [822, 0]
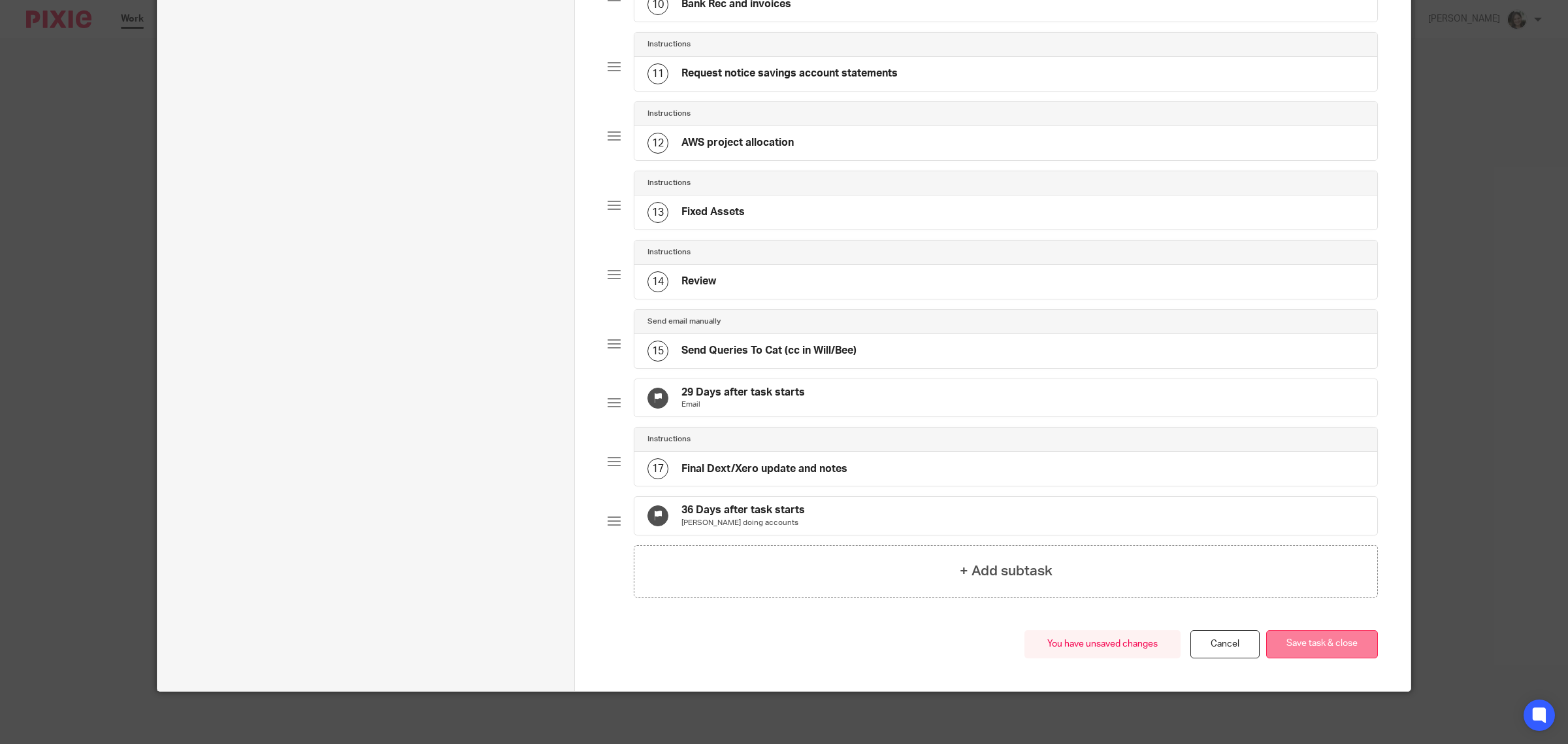
click at [1305, 639] on button "Save task & close" at bounding box center [1322, 644] width 112 height 28
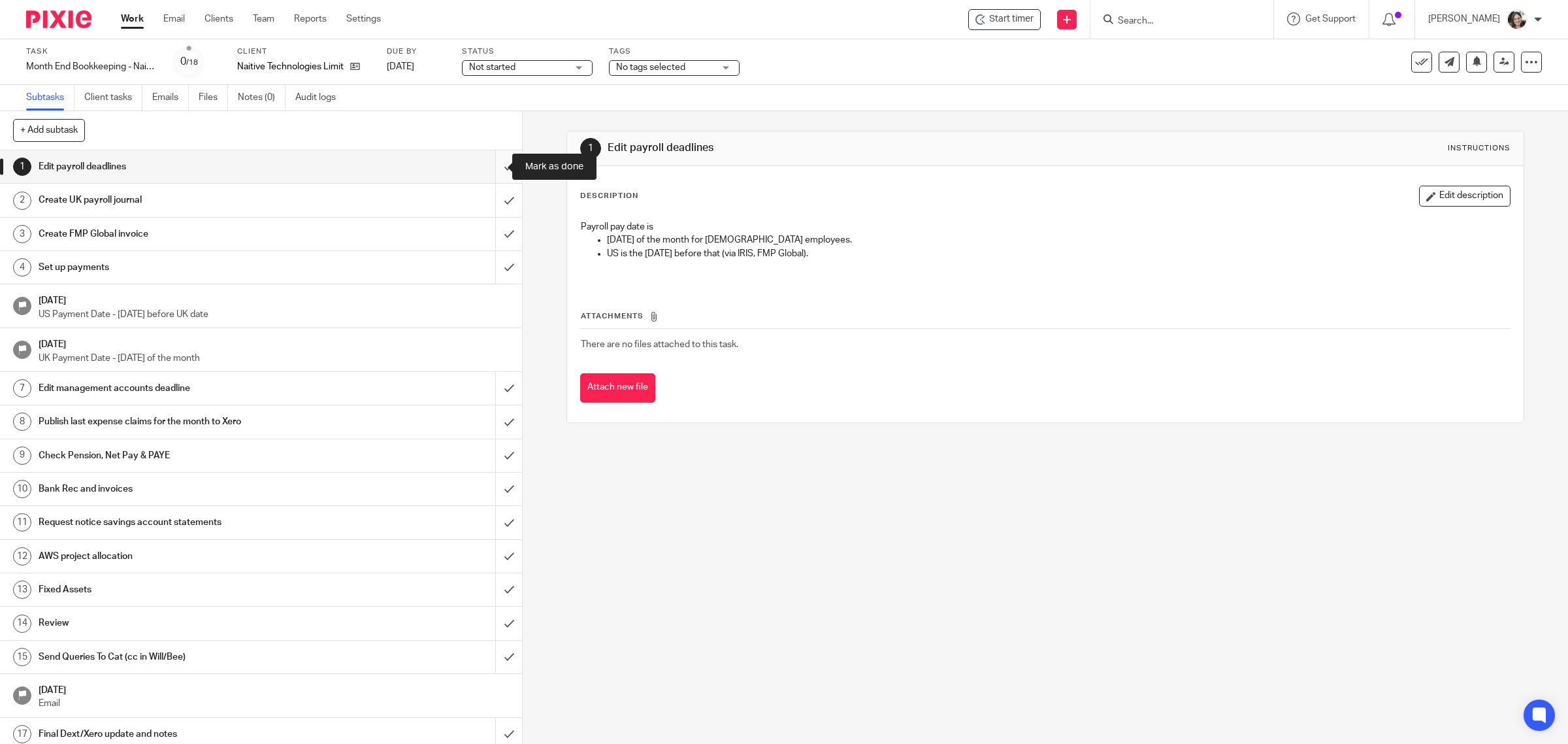
click at [492, 167] on input "submit" at bounding box center [261, 167] width 522 height 33
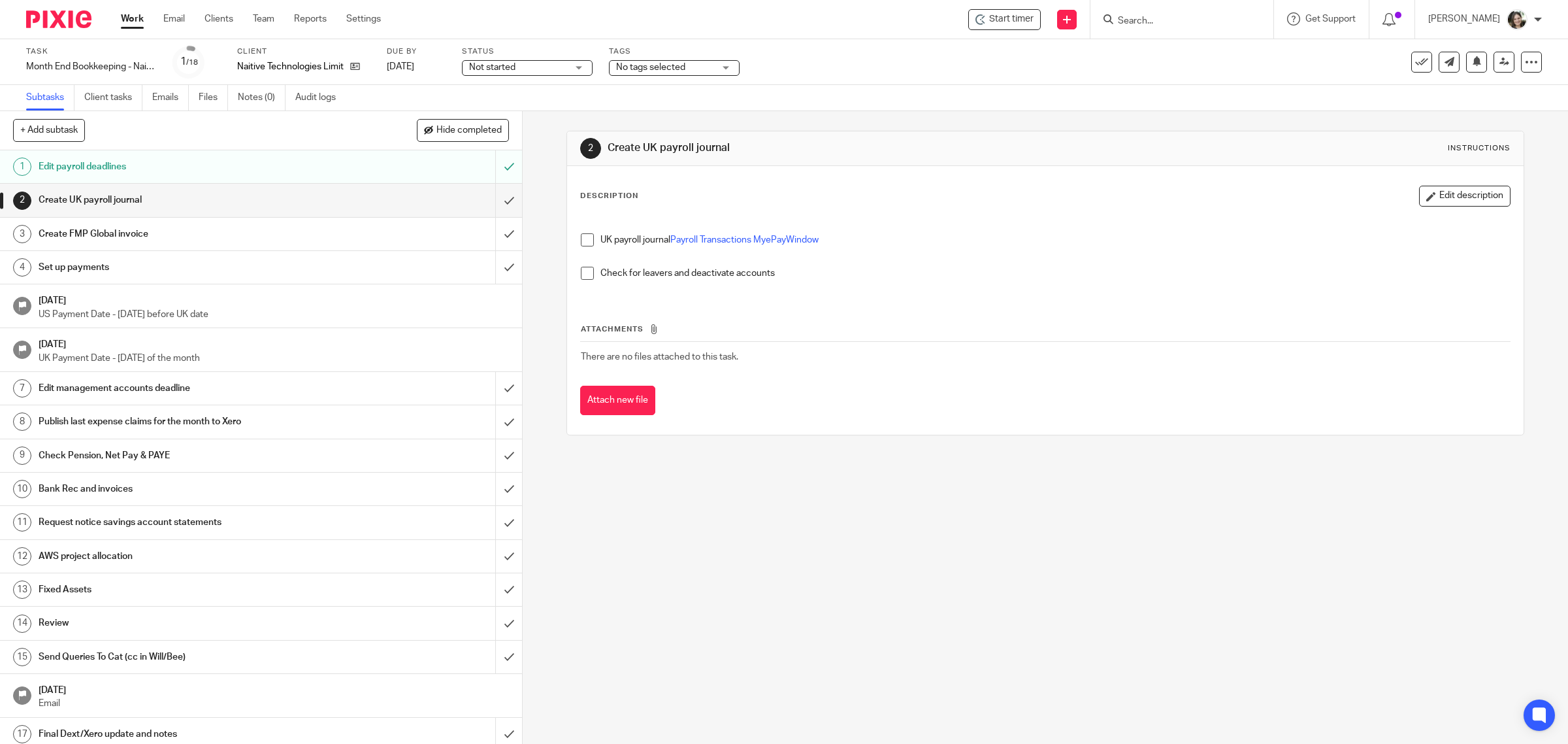
click at [808, 44] on div "Task Month End Bookkeeping - Naitive - September Save Month End Bookkeeping - N…" at bounding box center [784, 62] width 1568 height 46
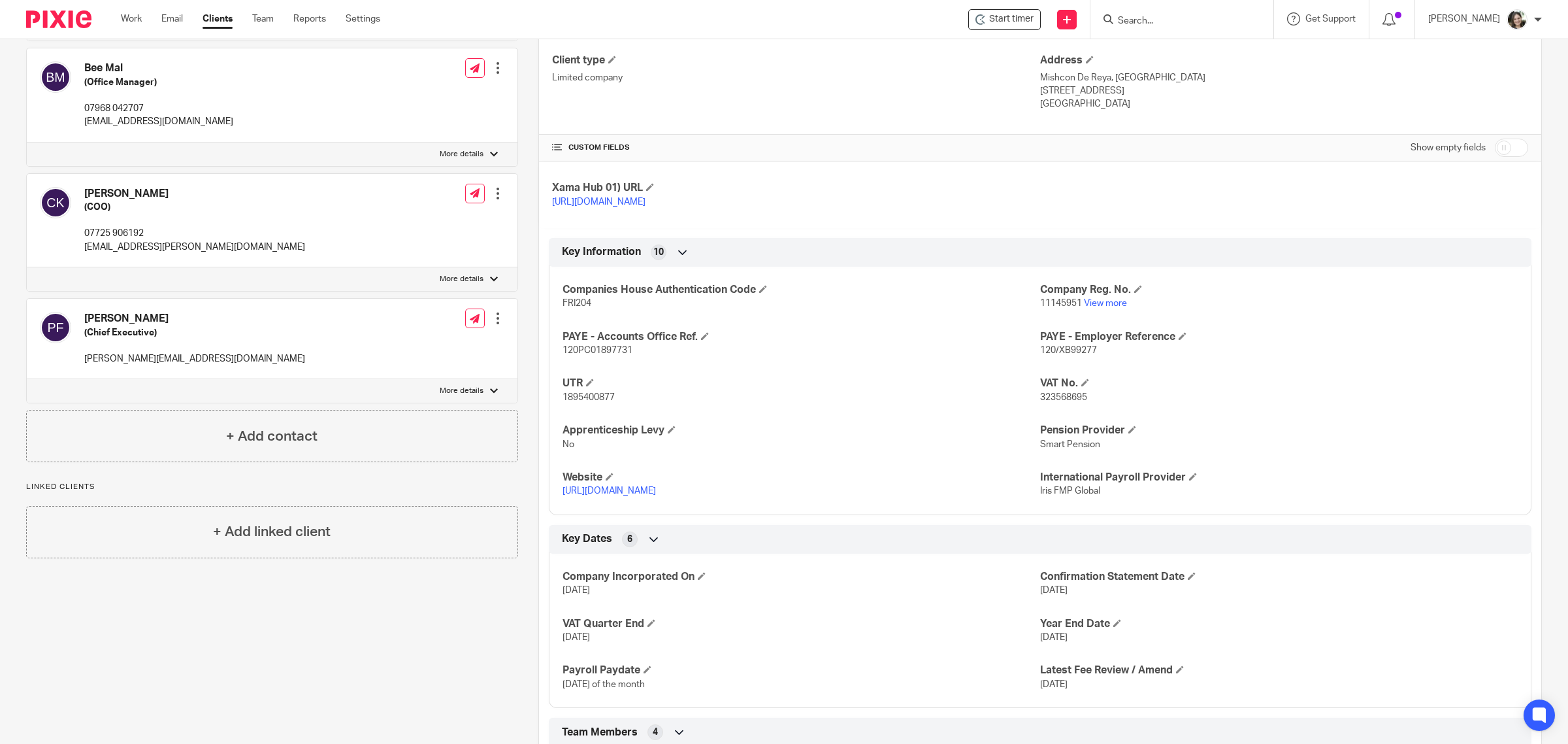
scroll to position [325, 0]
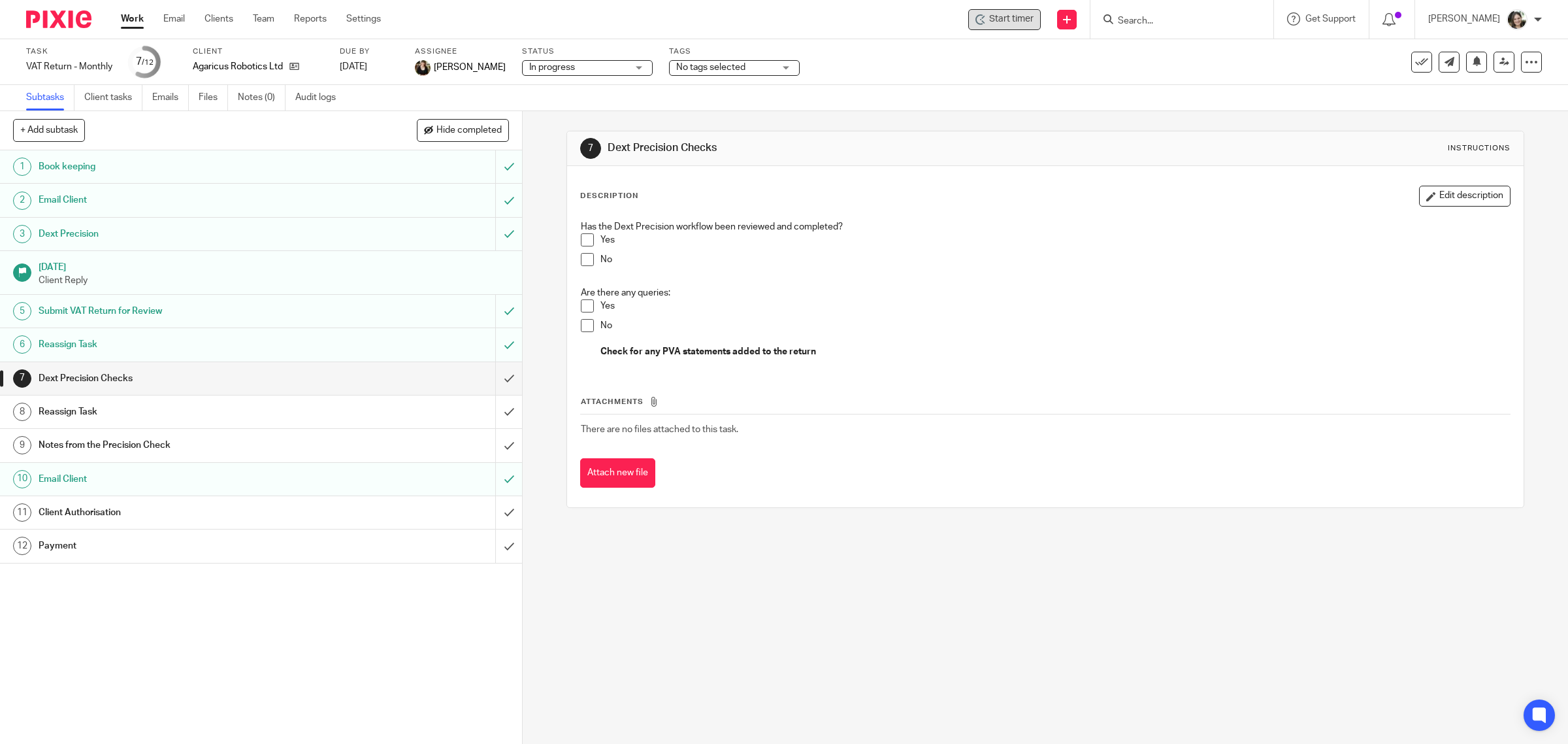
click at [1009, 16] on span "Start timer" at bounding box center [1011, 19] width 44 height 13
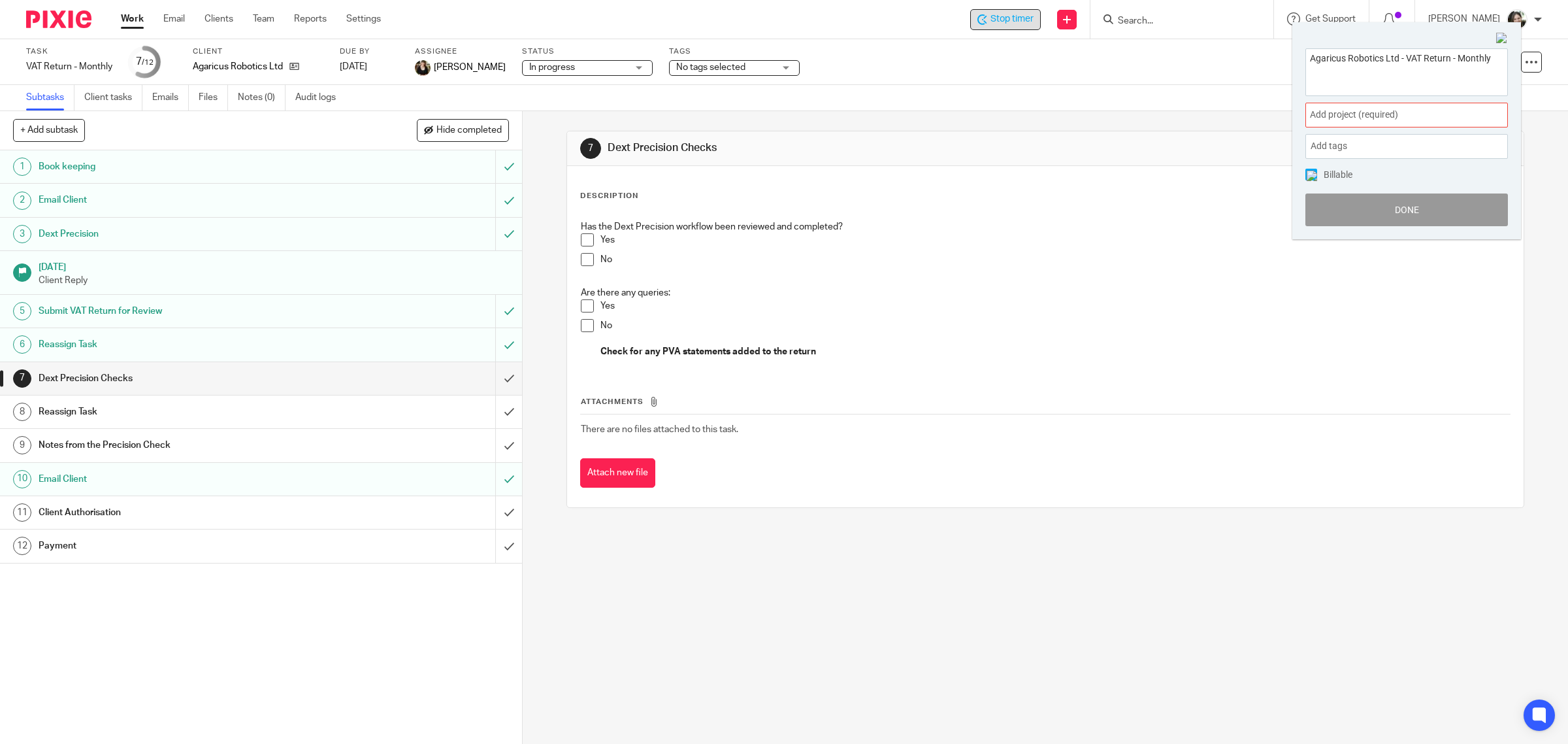
click at [1346, 112] on span "Add project (required) :" at bounding box center [1392, 114] width 165 height 13
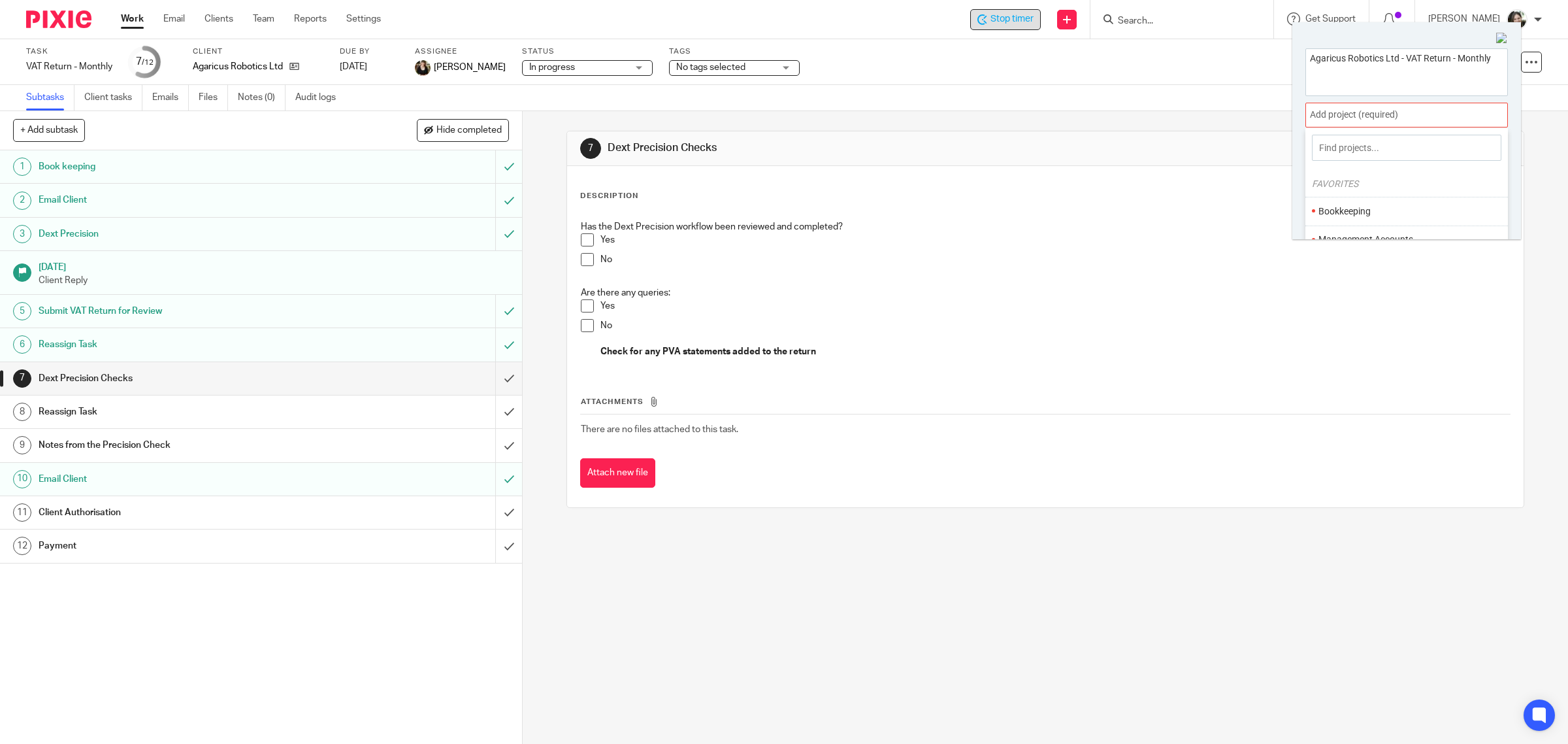
scroll to position [82, 0]
click at [1340, 187] on li "VAT" at bounding box center [1403, 186] width 171 height 13
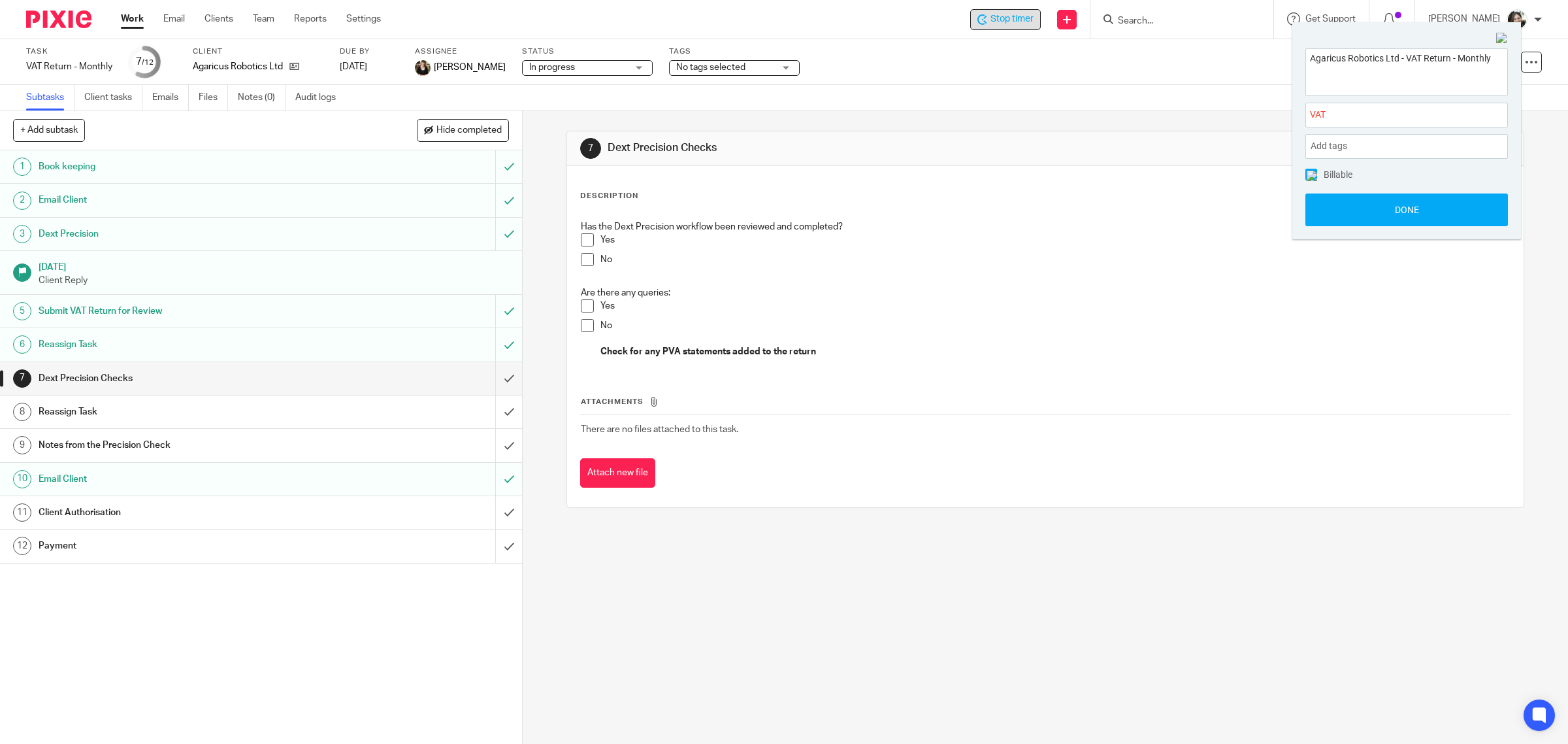
click at [1311, 177] on span at bounding box center [1311, 175] width 12 height 12
click at [1380, 211] on button "Done" at bounding box center [1406, 210] width 202 height 33
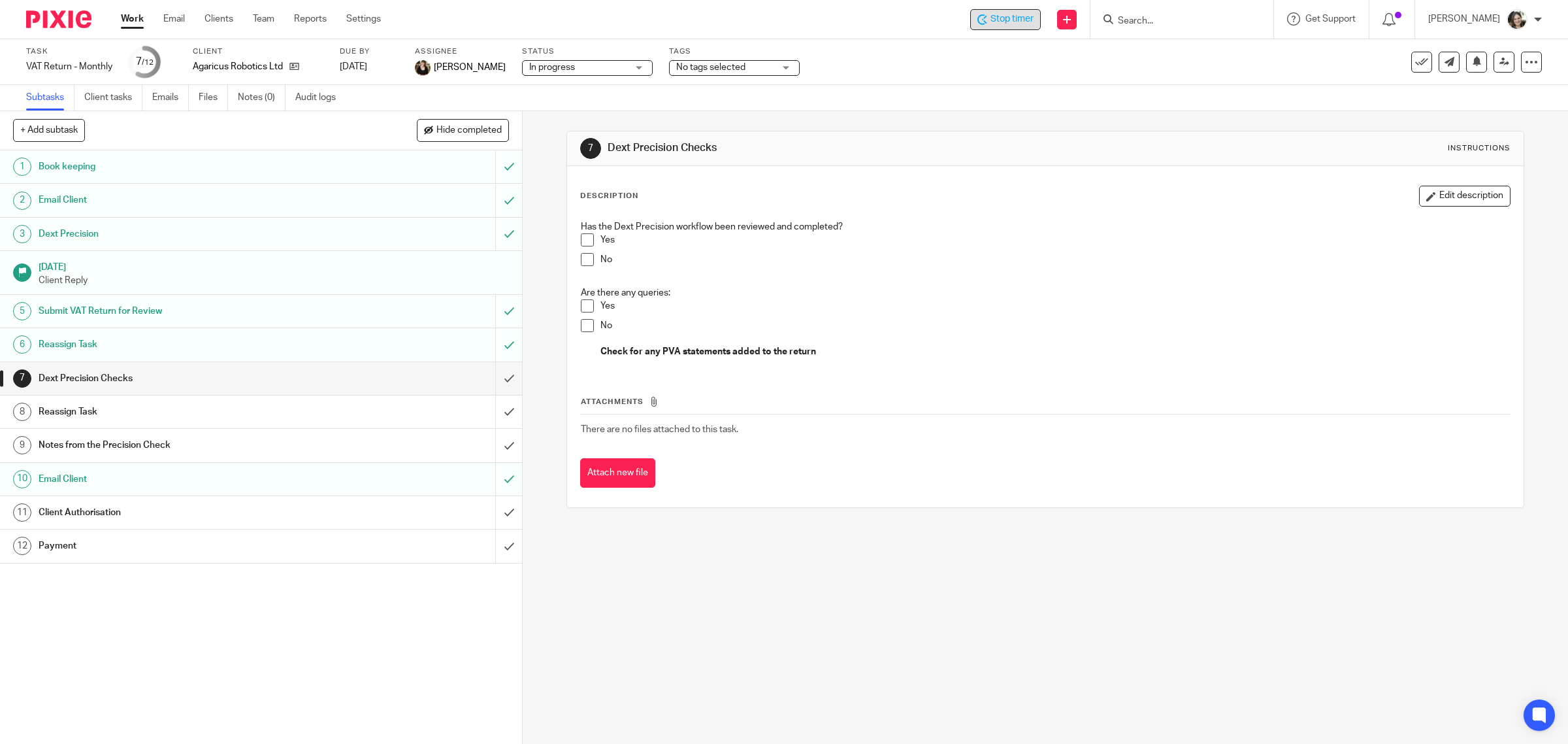
click at [131, 634] on div "1 Book keeping 2 Email Client 3 Dext Precision 5 Sep 2025 Client Reply 5 Submit…" at bounding box center [261, 447] width 522 height 593
click at [99, 518] on h1 "Client Authorisation" at bounding box center [186, 512] width 296 height 19
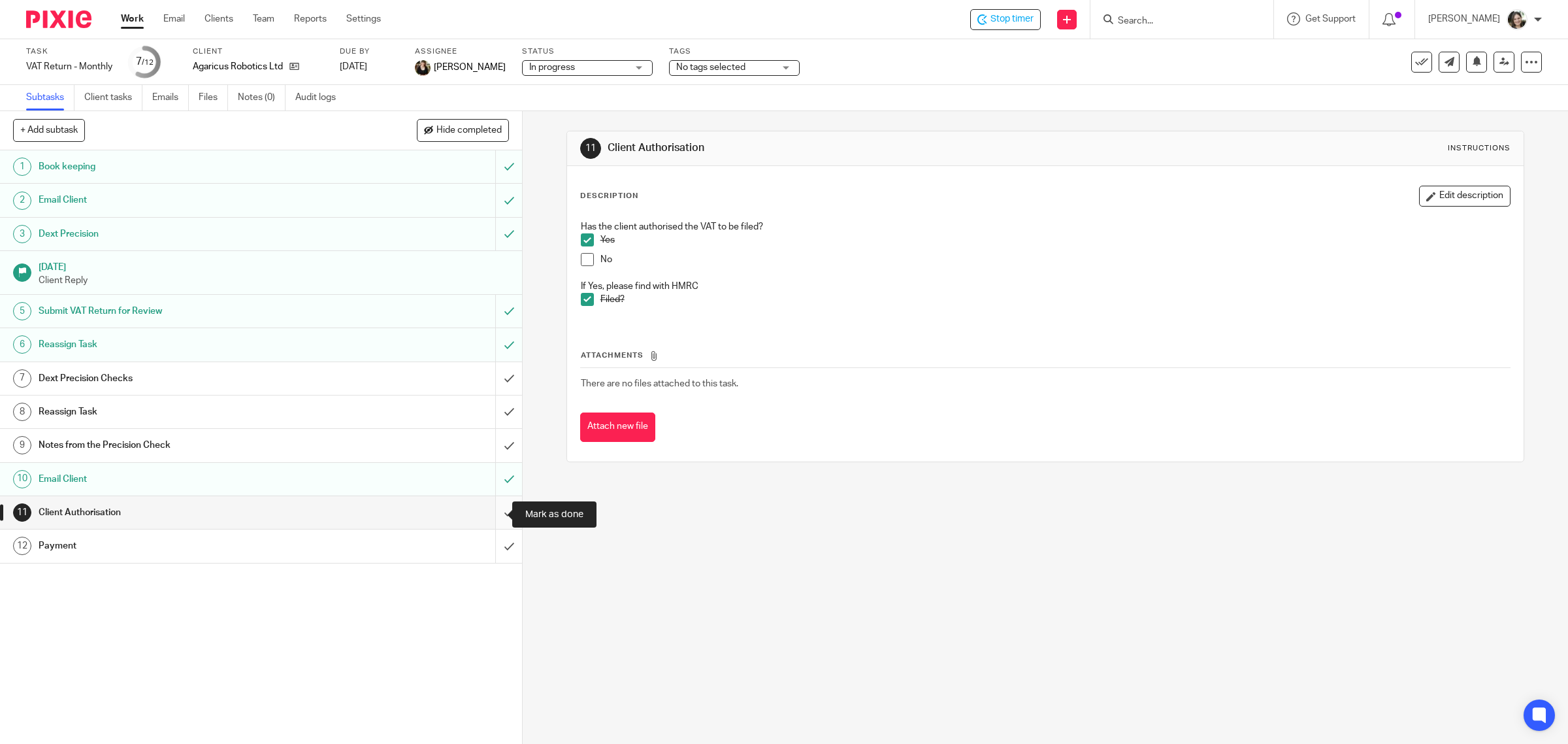
click at [488, 516] on input "submit" at bounding box center [261, 512] width 522 height 33
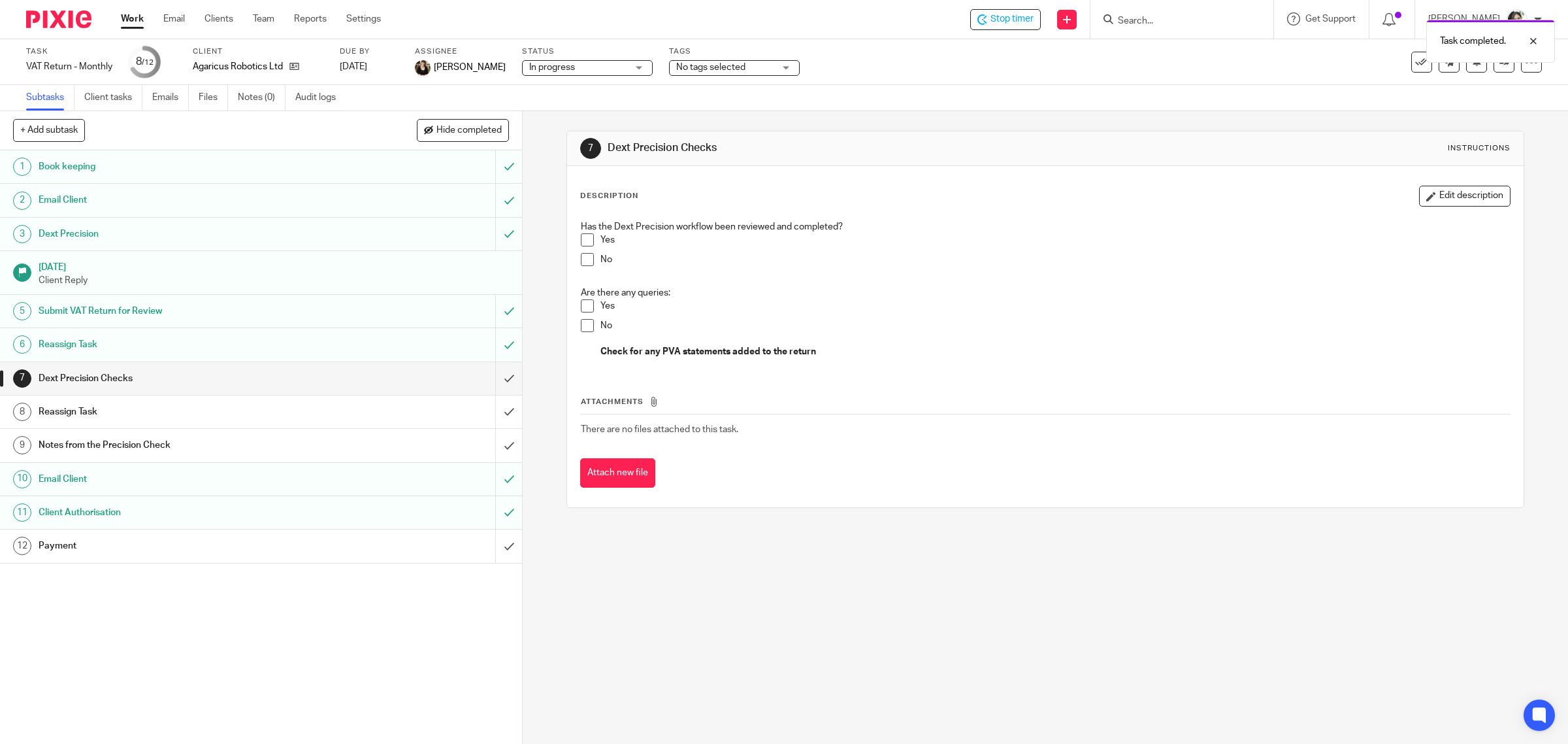
click at [335, 542] on div "Payment" at bounding box center [260, 545] width 443 height 19
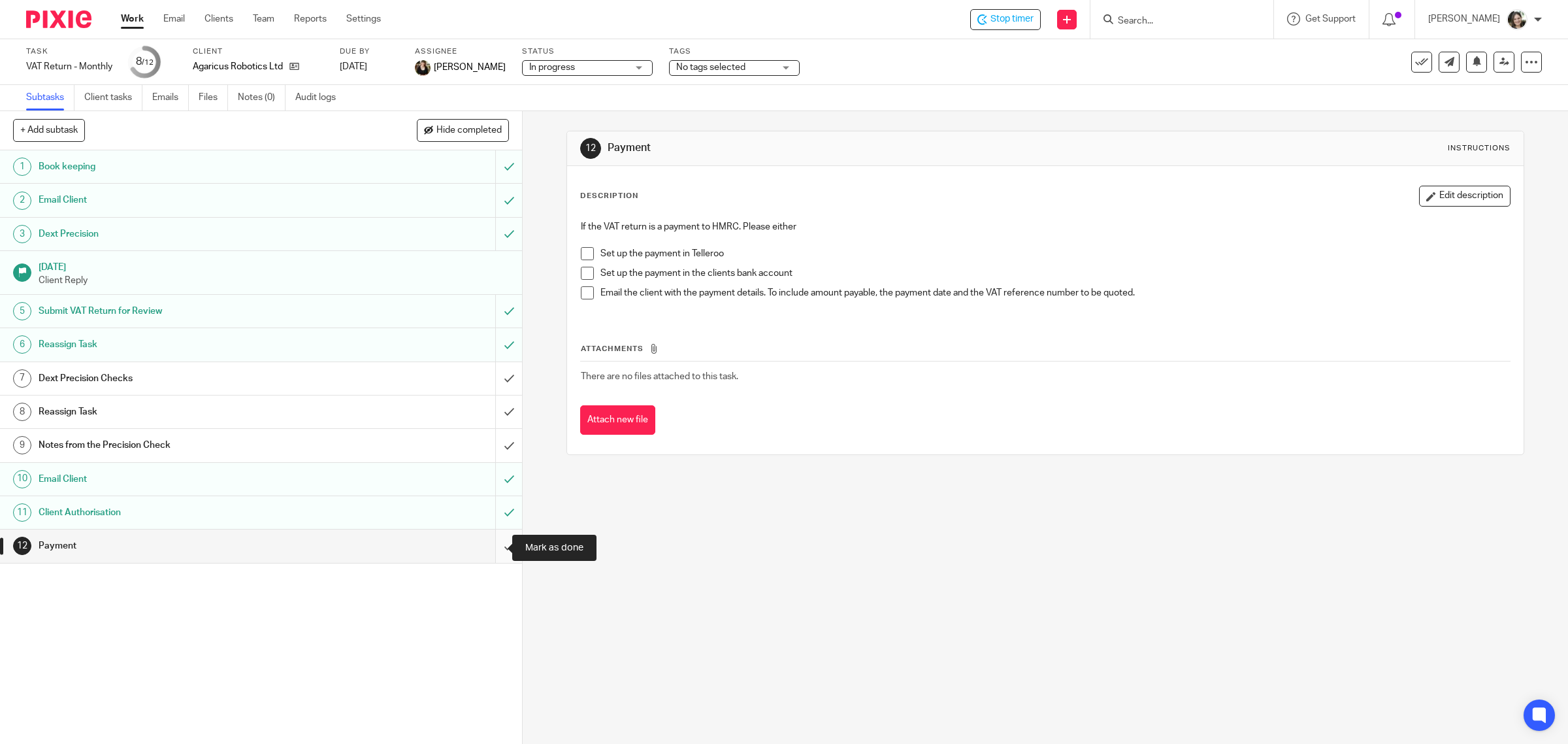
click at [490, 546] on input "submit" at bounding box center [261, 546] width 522 height 33
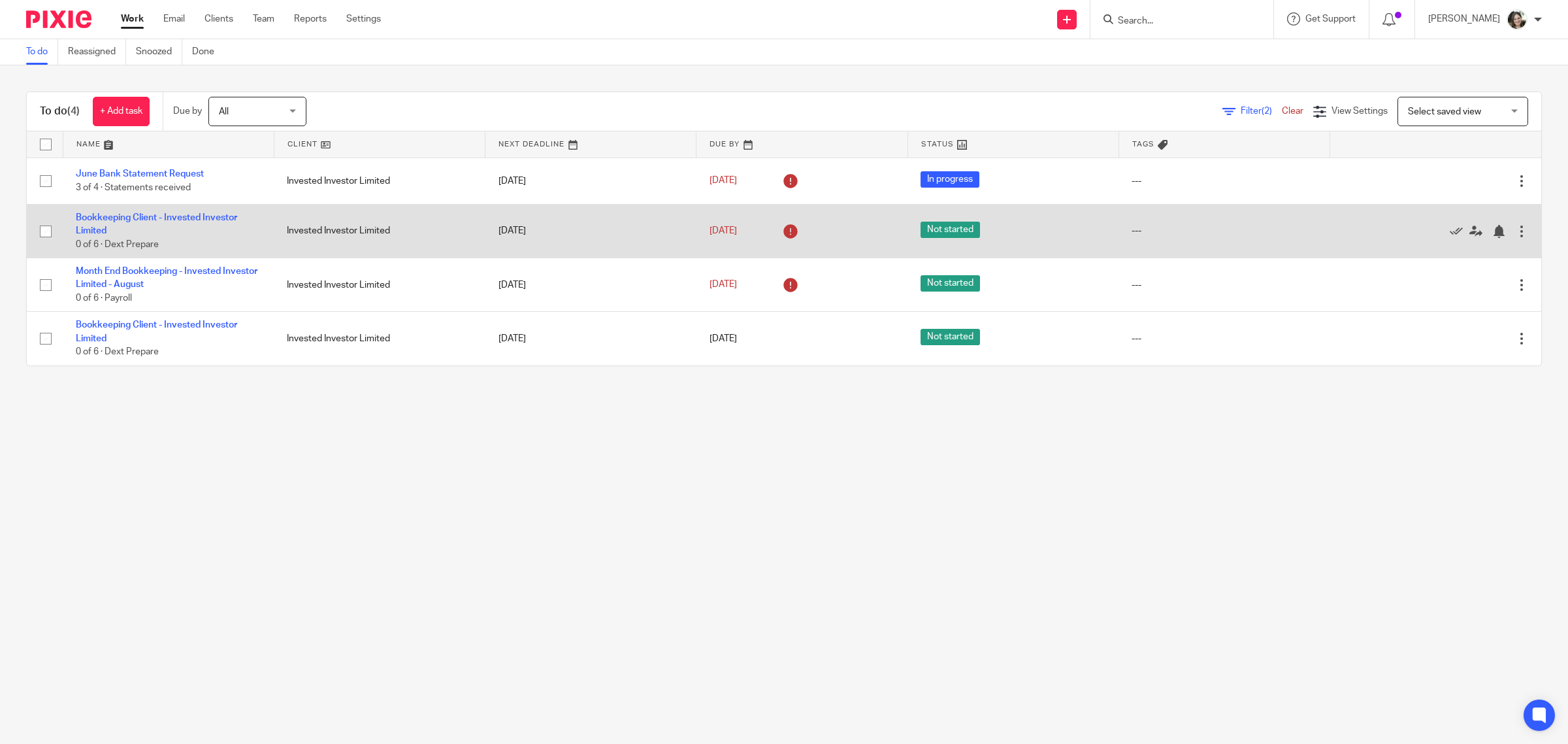
click at [1515, 226] on div at bounding box center [1521, 231] width 13 height 13
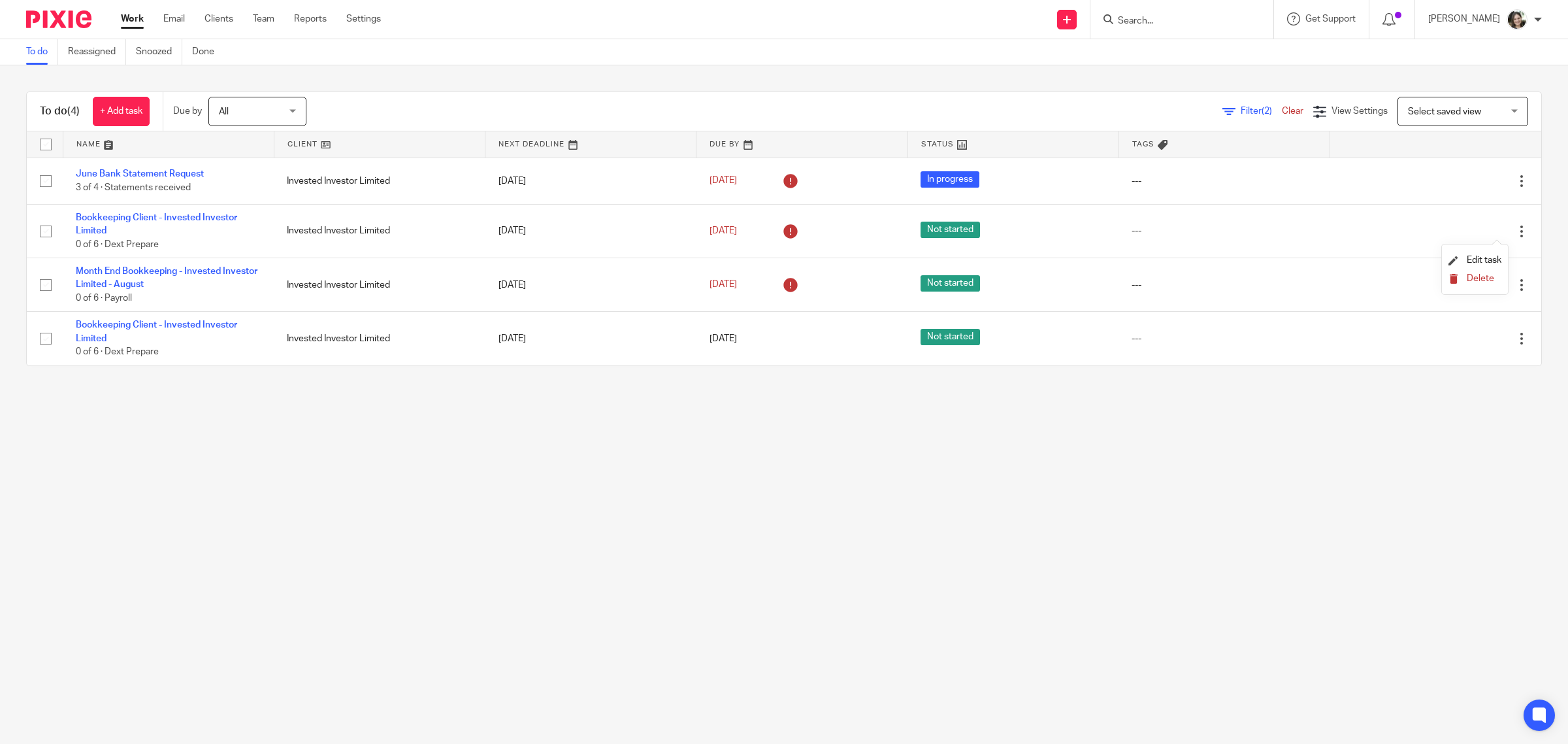
click at [1454, 279] on icon "submit" at bounding box center [1453, 278] width 10 height 10
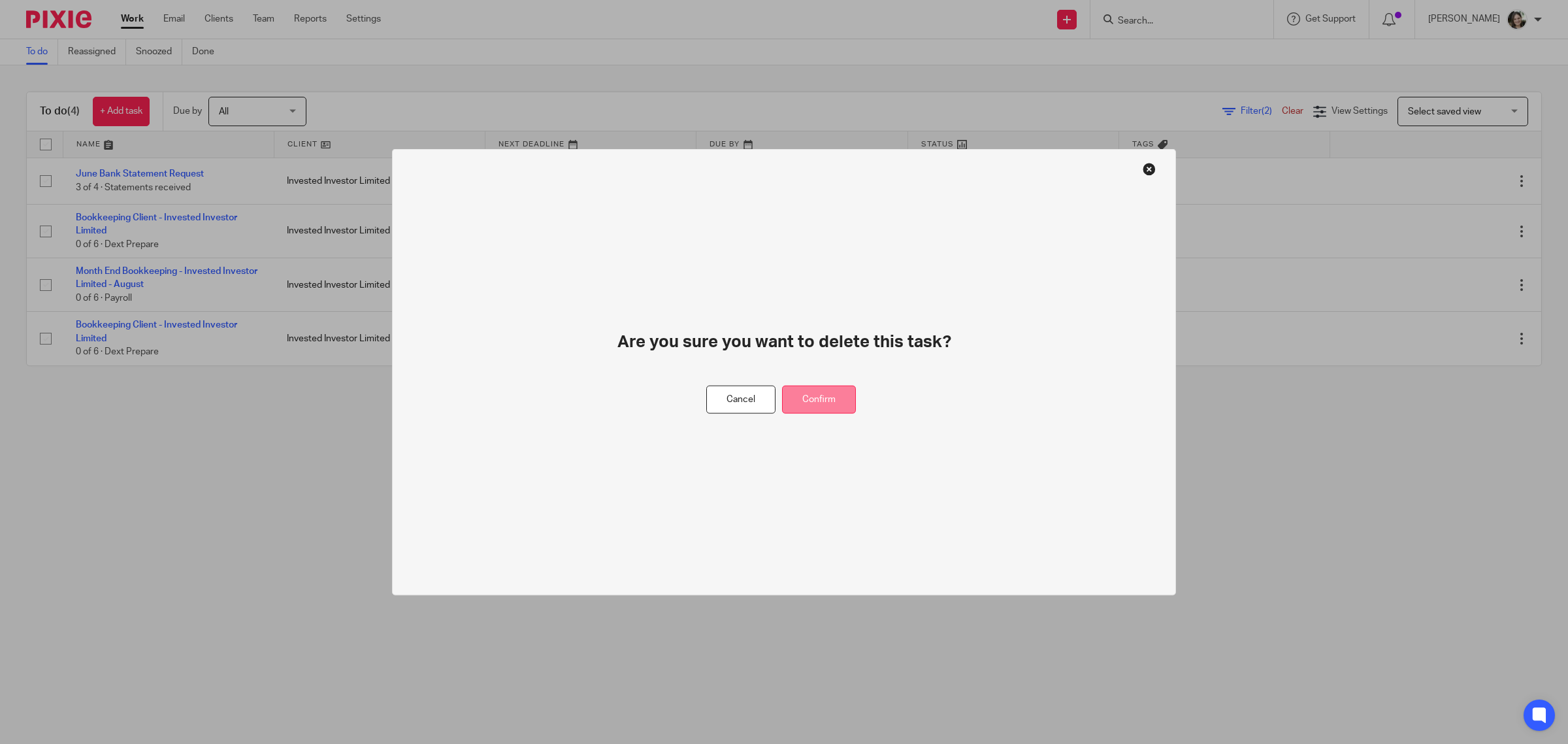
click at [834, 403] on button "Confirm" at bounding box center [819, 400] width 74 height 28
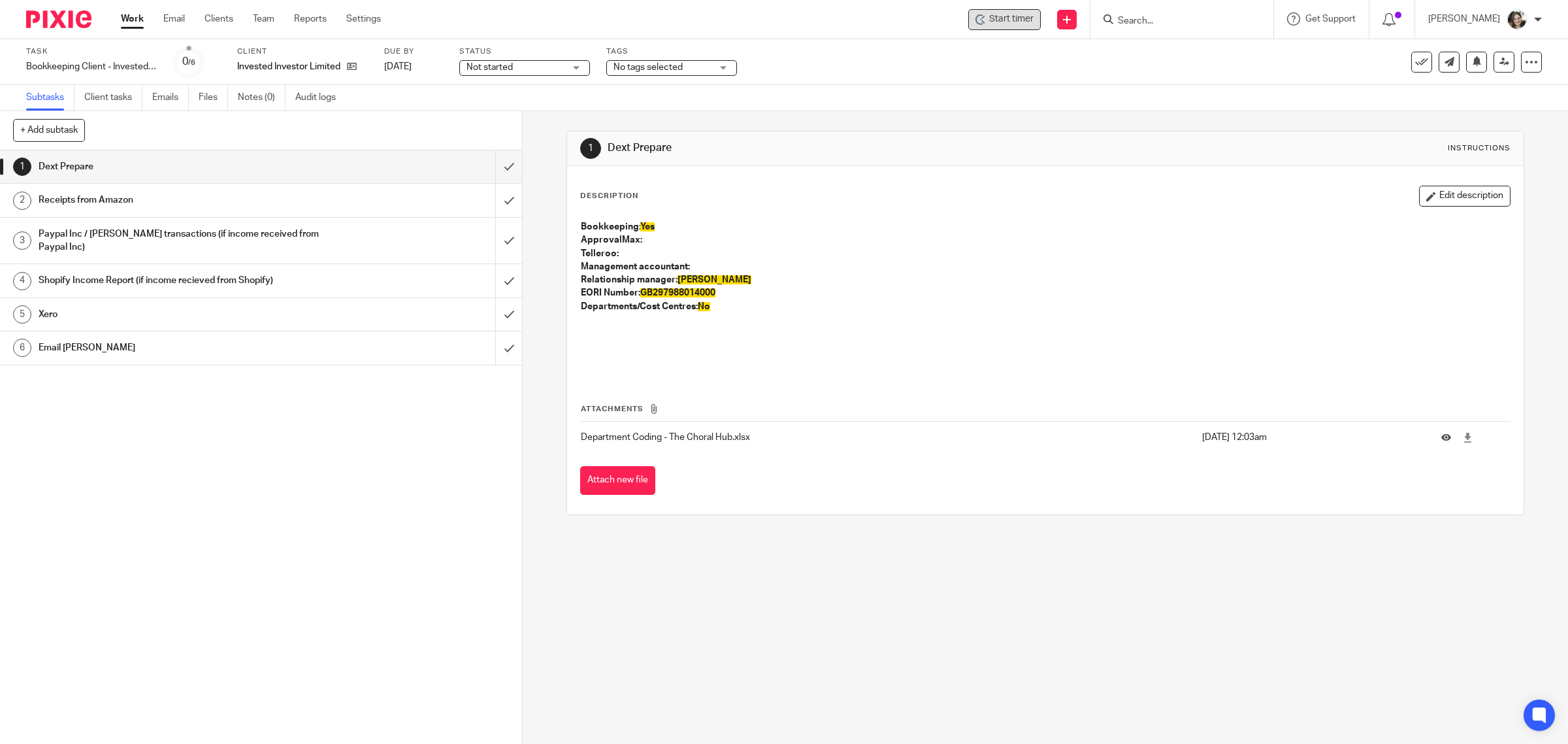
click at [1014, 23] on span "Start timer" at bounding box center [1011, 19] width 44 height 13
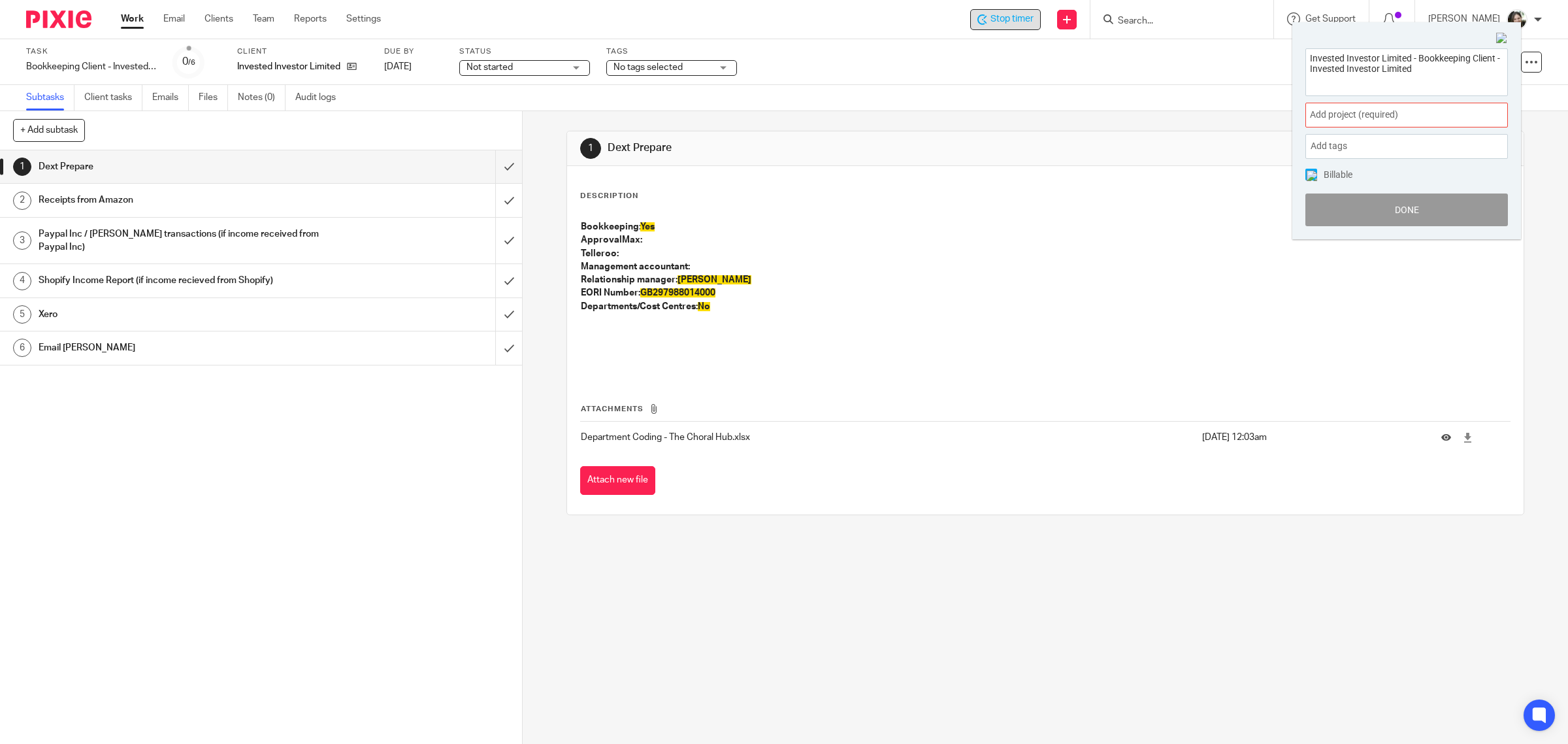
click at [1339, 112] on span "Add project (required) :" at bounding box center [1392, 114] width 165 height 13
click at [1346, 208] on li "Bookkeeping" at bounding box center [1403, 211] width 171 height 13
click at [1310, 175] on img at bounding box center [1312, 176] width 11 height 11
click at [1386, 210] on button "Done" at bounding box center [1406, 210] width 202 height 33
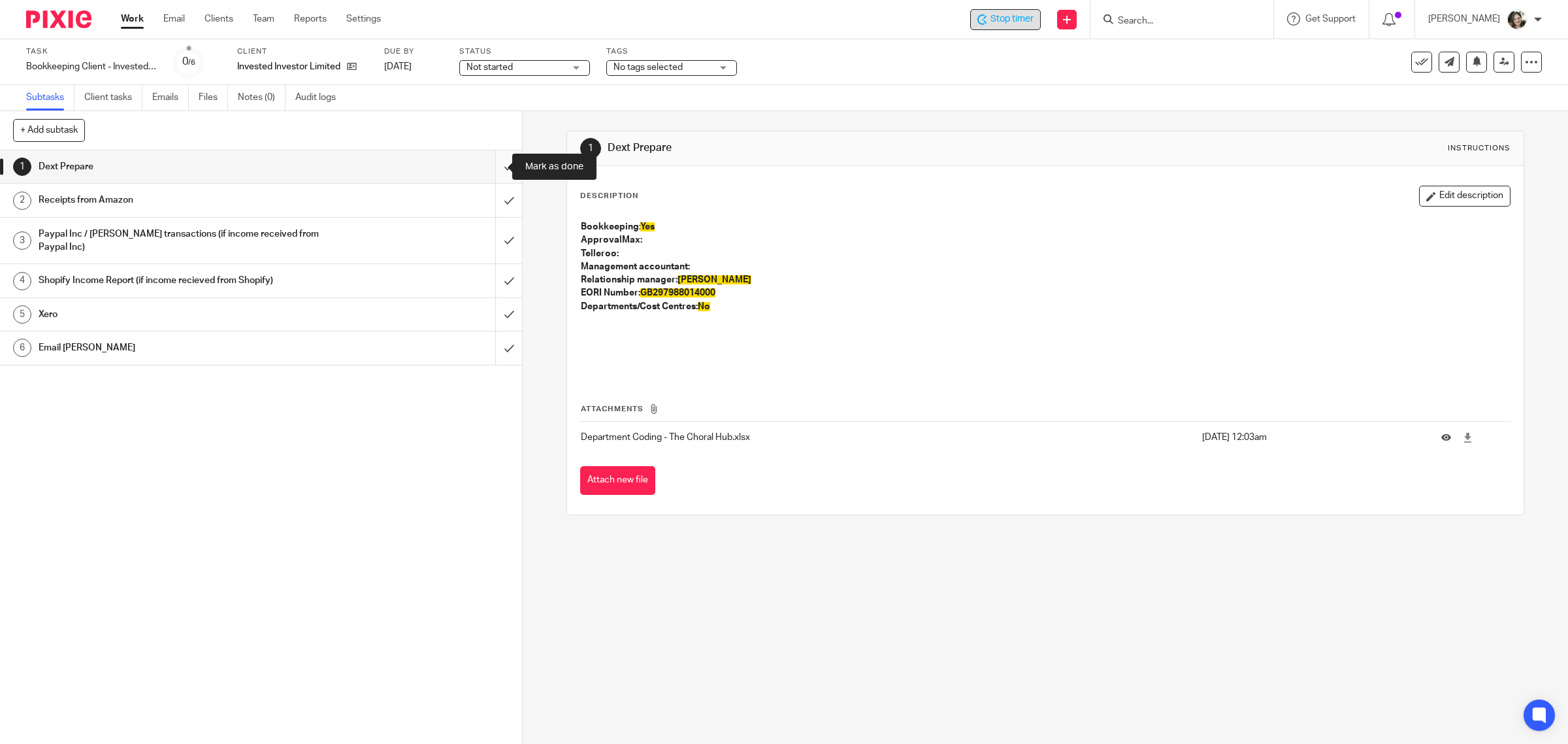
click at [487, 165] on input "submit" at bounding box center [261, 167] width 522 height 33
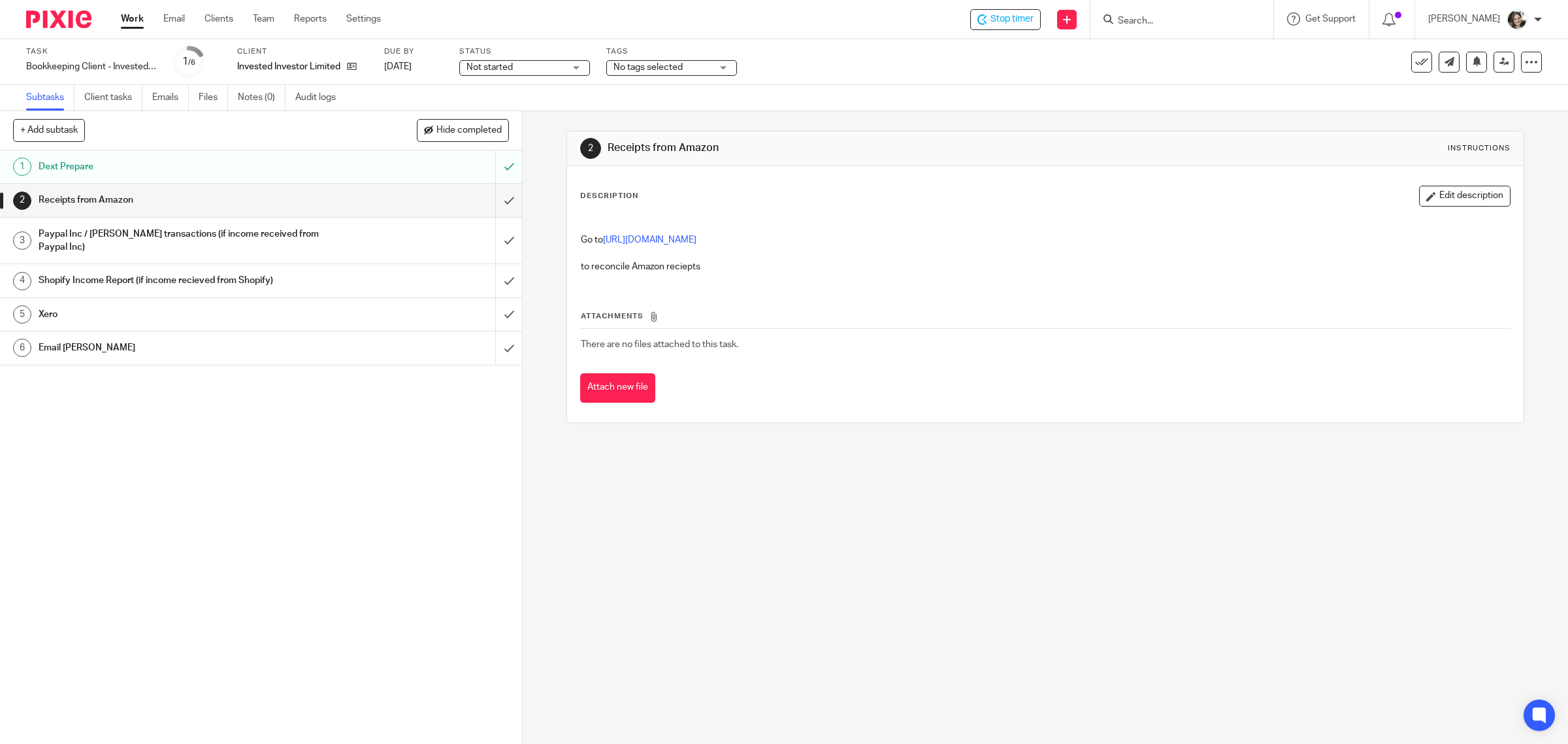
click at [214, 200] on h1 "Receipts from Amazon" at bounding box center [186, 200] width 296 height 19
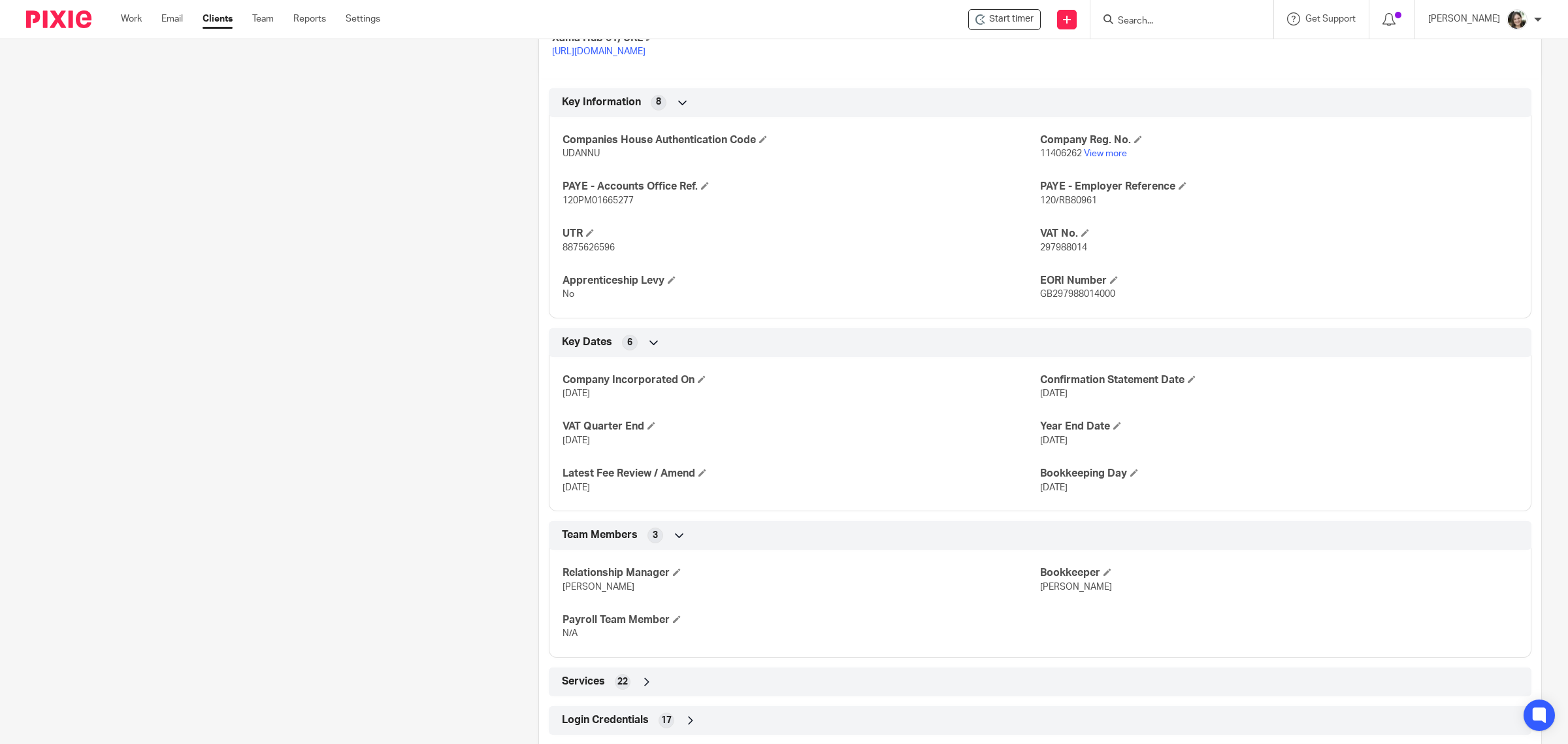
scroll to position [544, 0]
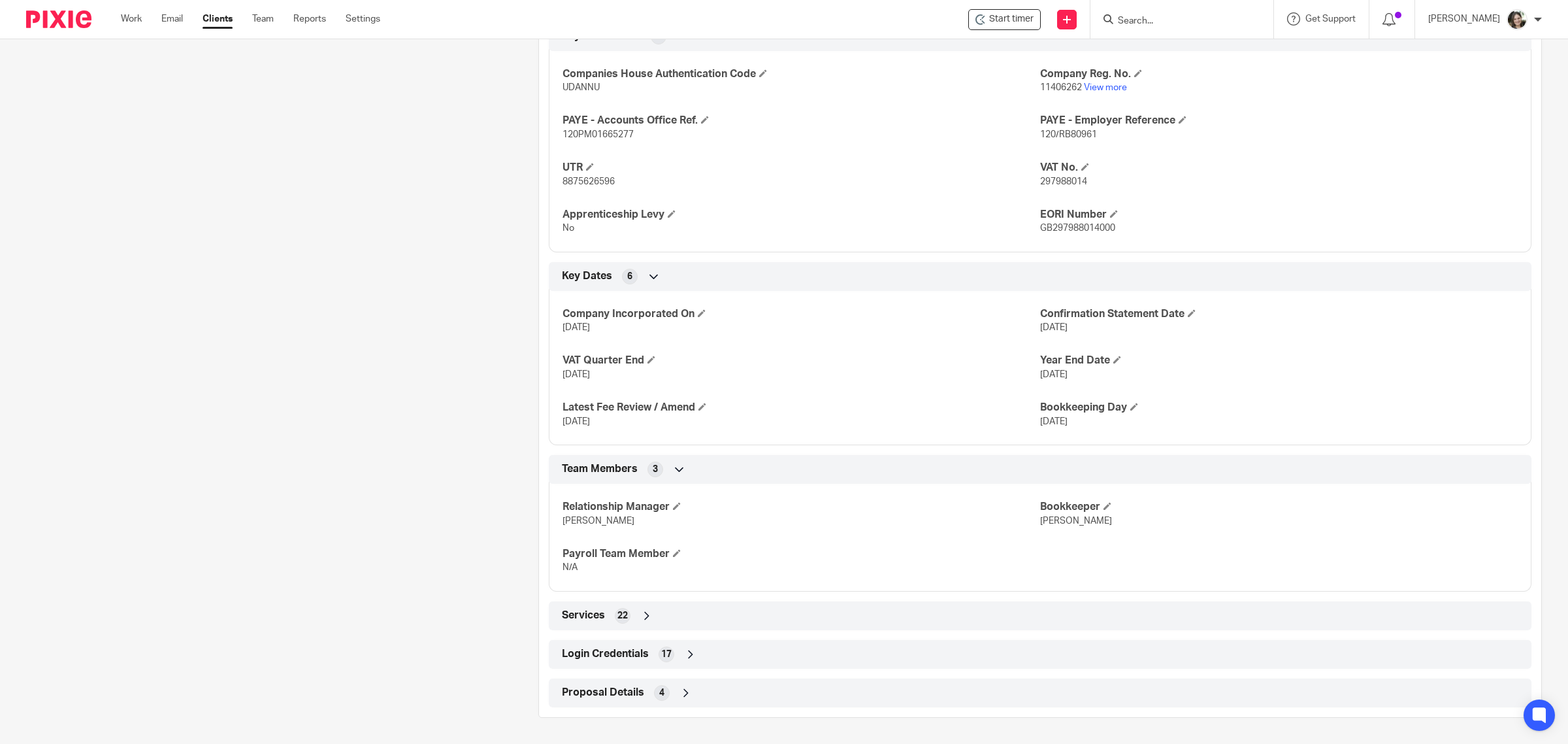
click at [626, 657] on span "Login Credentials" at bounding box center [605, 654] width 87 height 13
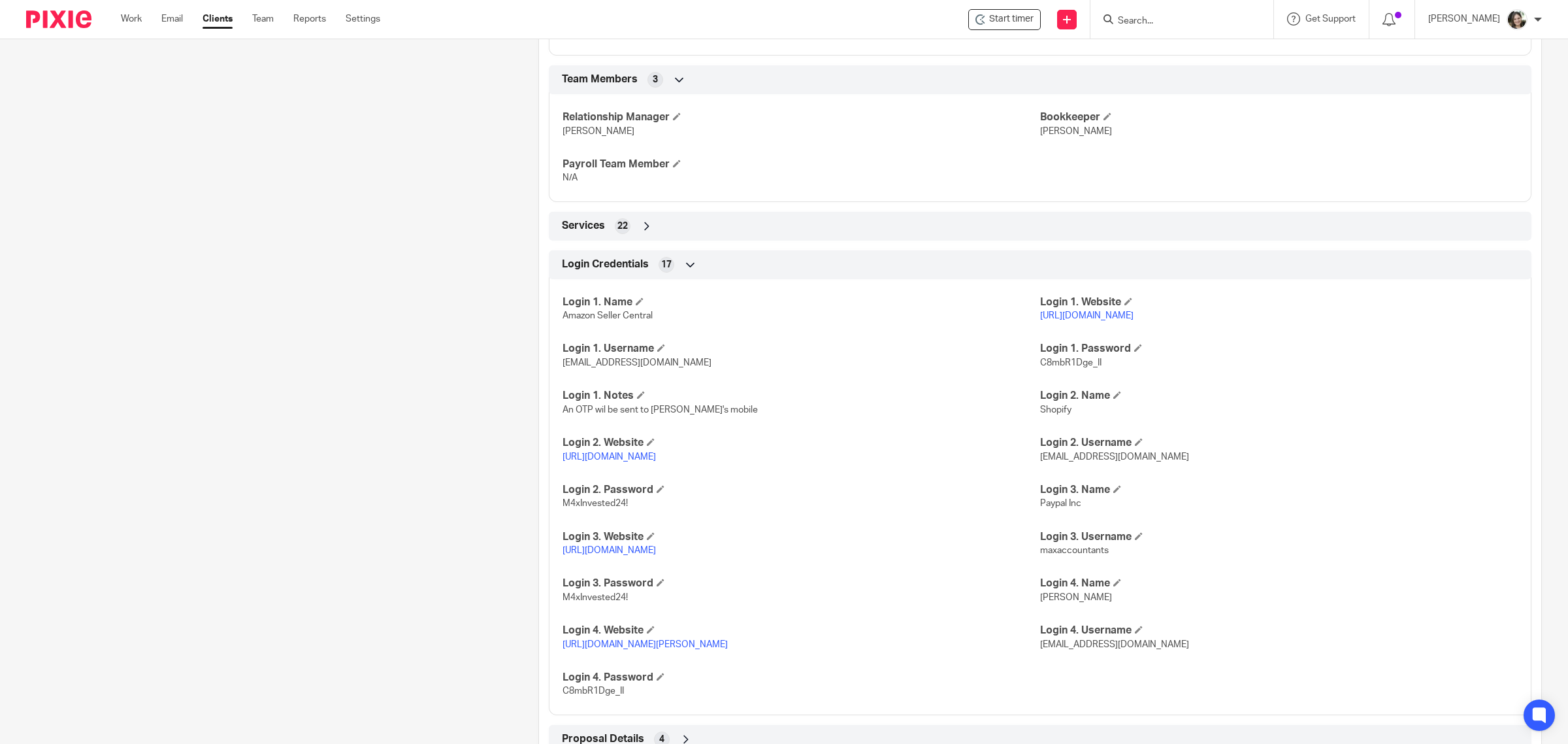
scroll to position [981, 0]
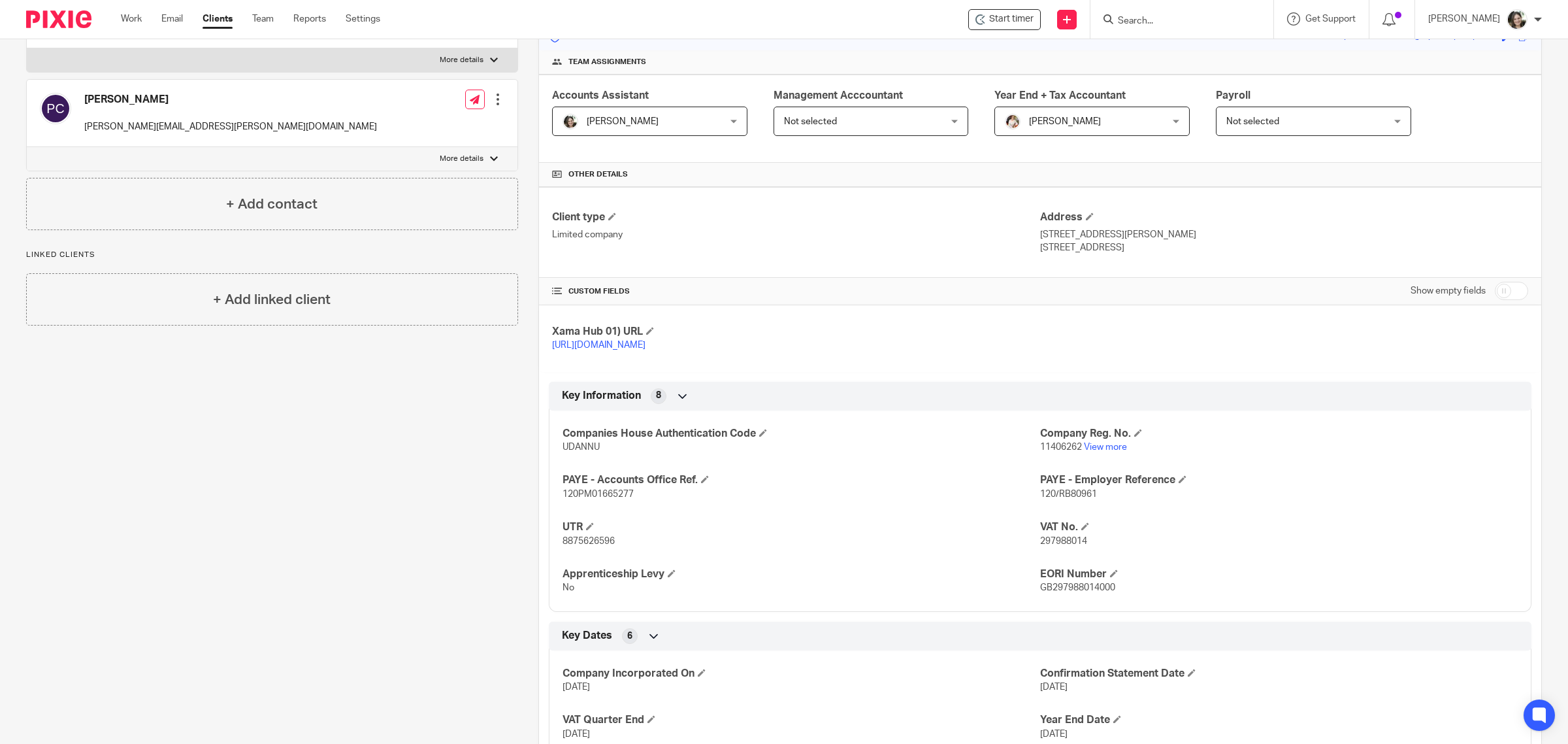
scroll to position [544, 0]
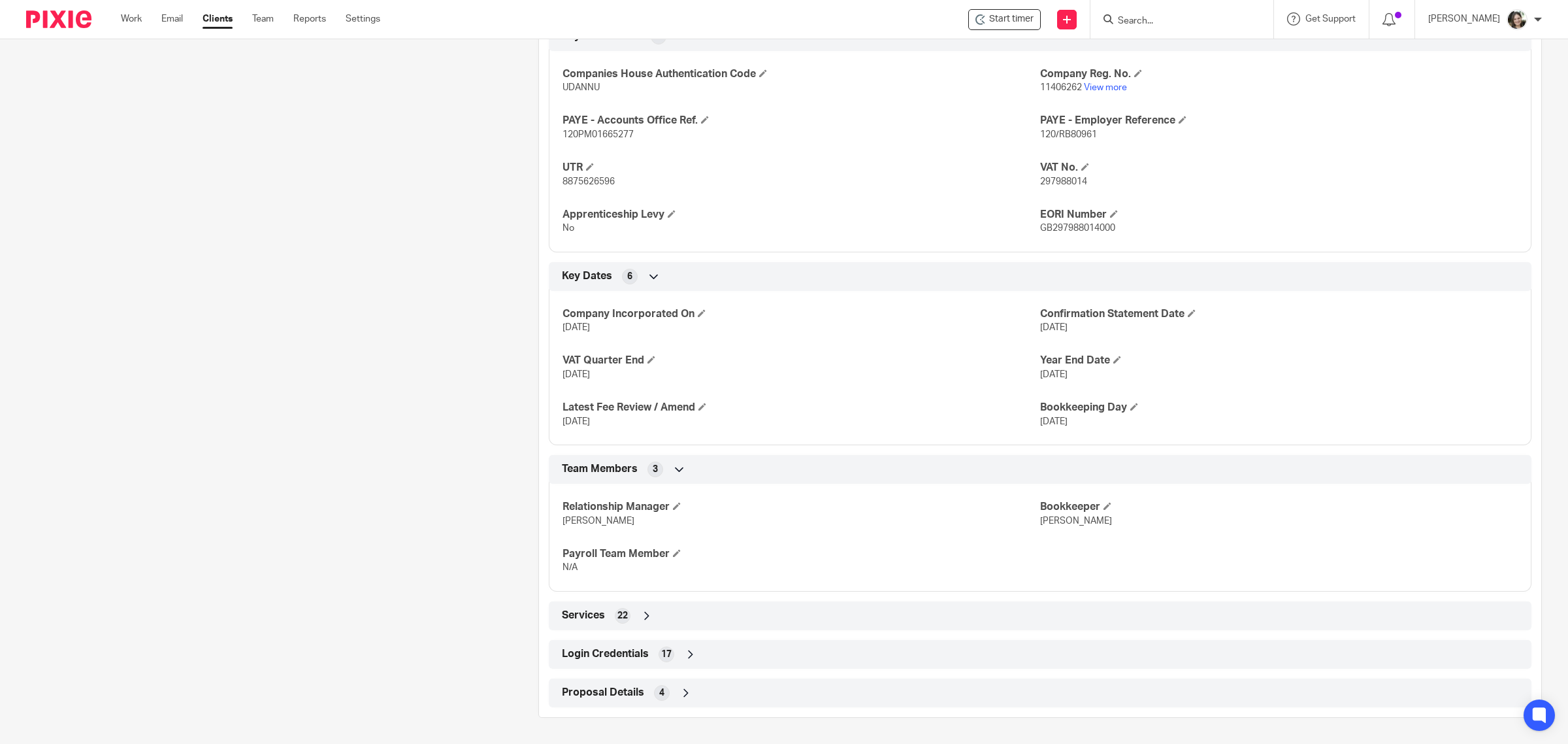
click at [609, 655] on span "Login Credentials" at bounding box center [605, 654] width 87 height 13
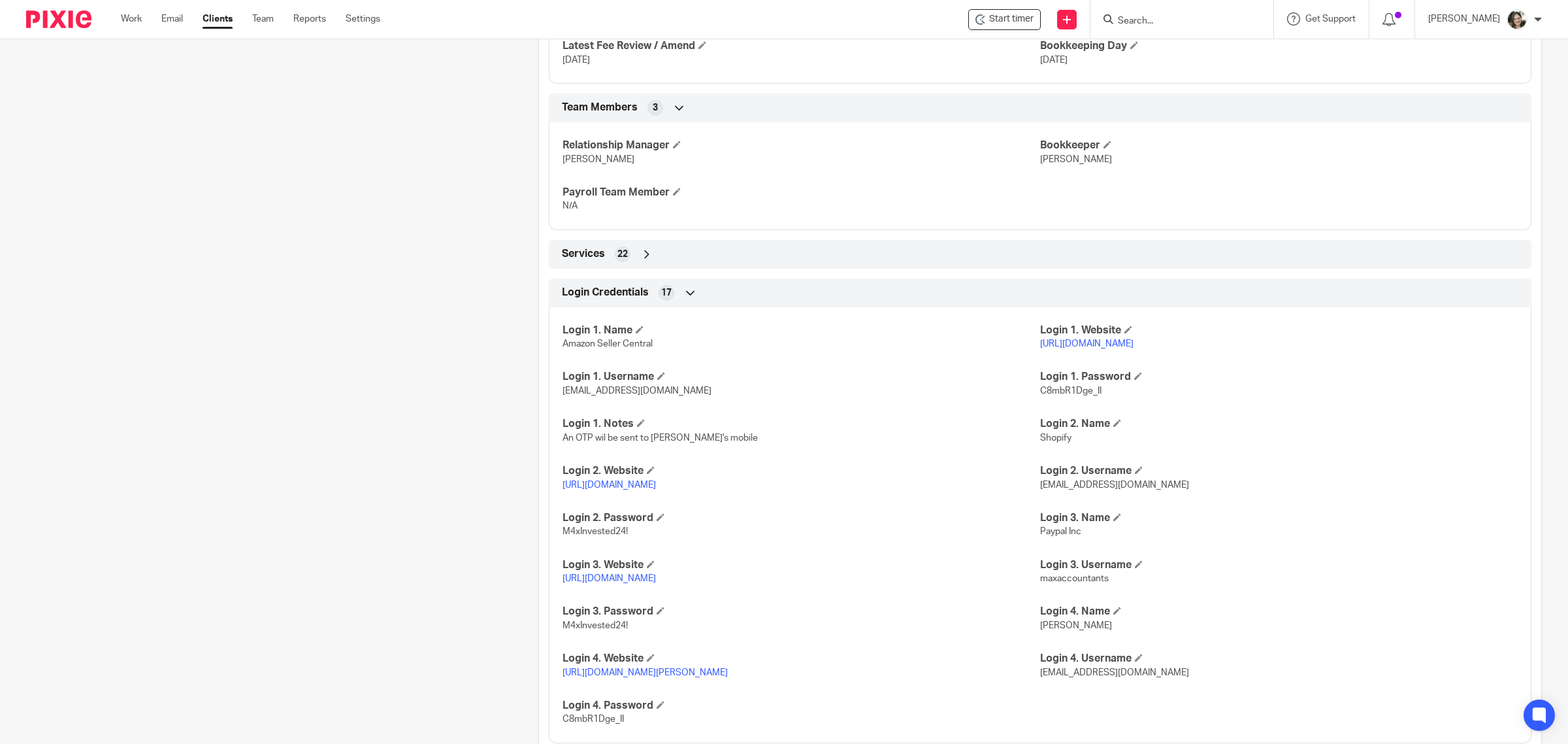
scroll to position [981, 0]
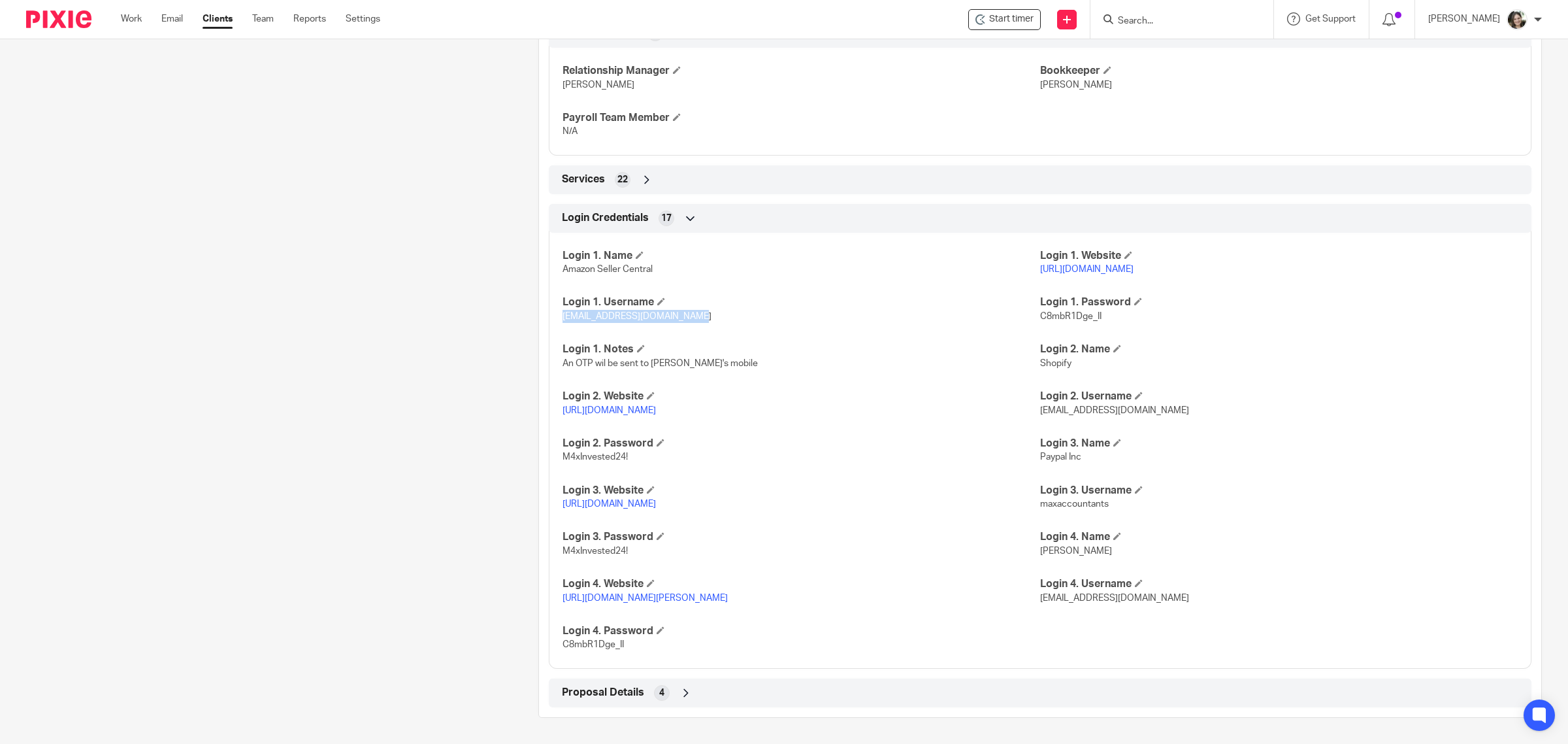
drag, startPoint x: 690, startPoint y: 317, endPoint x: 557, endPoint y: 318, distance: 133.0
click at [562, 318] on p "[EMAIL_ADDRESS][DOMAIN_NAME]" at bounding box center [801, 316] width 478 height 13
copy span "[EMAIL_ADDRESS][DOMAIN_NAME]"
copy span "amazon@investedinvestor.com"
drag, startPoint x: 1098, startPoint y: 315, endPoint x: 1033, endPoint y: 313, distance: 65.0
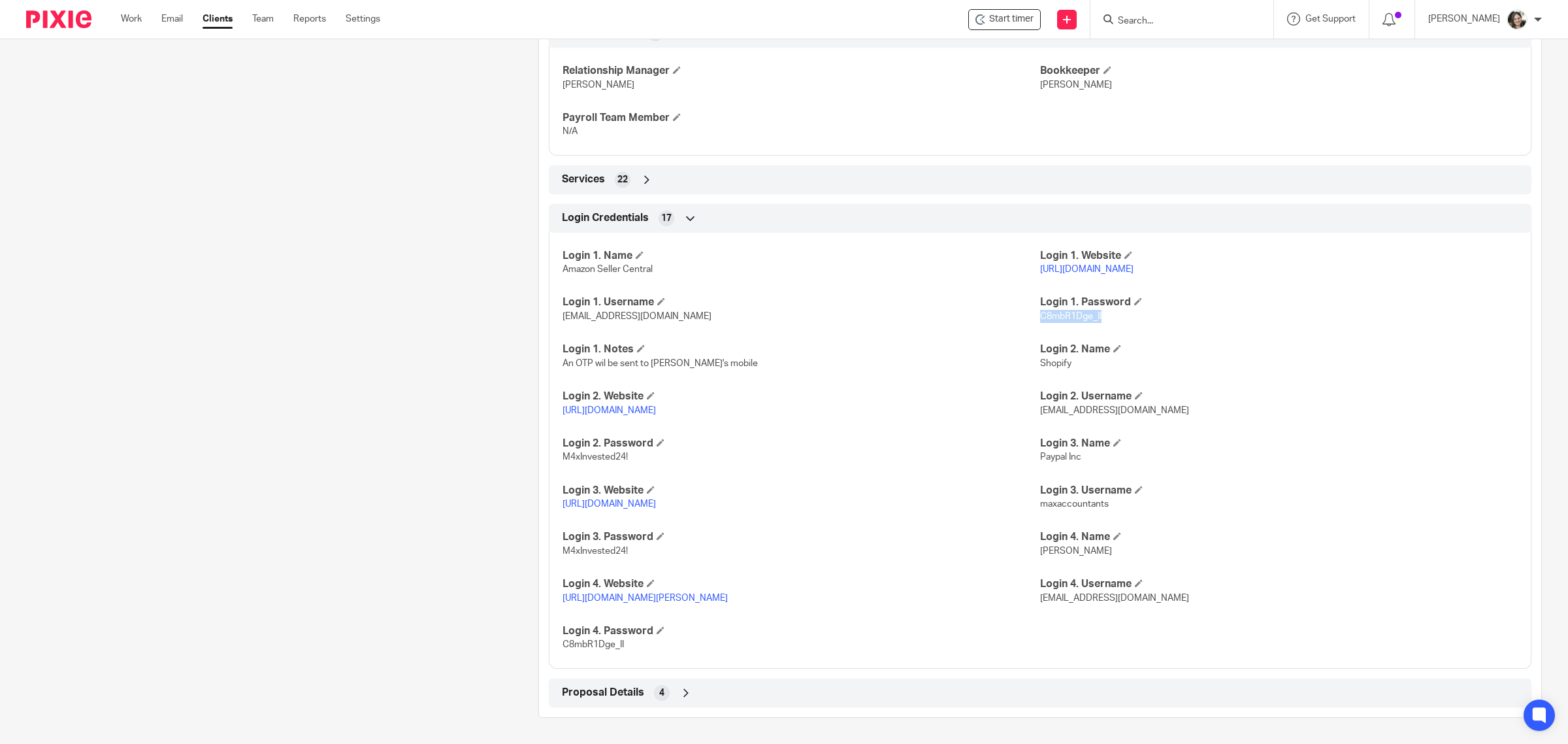
click at [1040, 313] on p "C8mbR1Dge_II" at bounding box center [1278, 316] width 478 height 13
copy span "C8mbR1Dge_II"
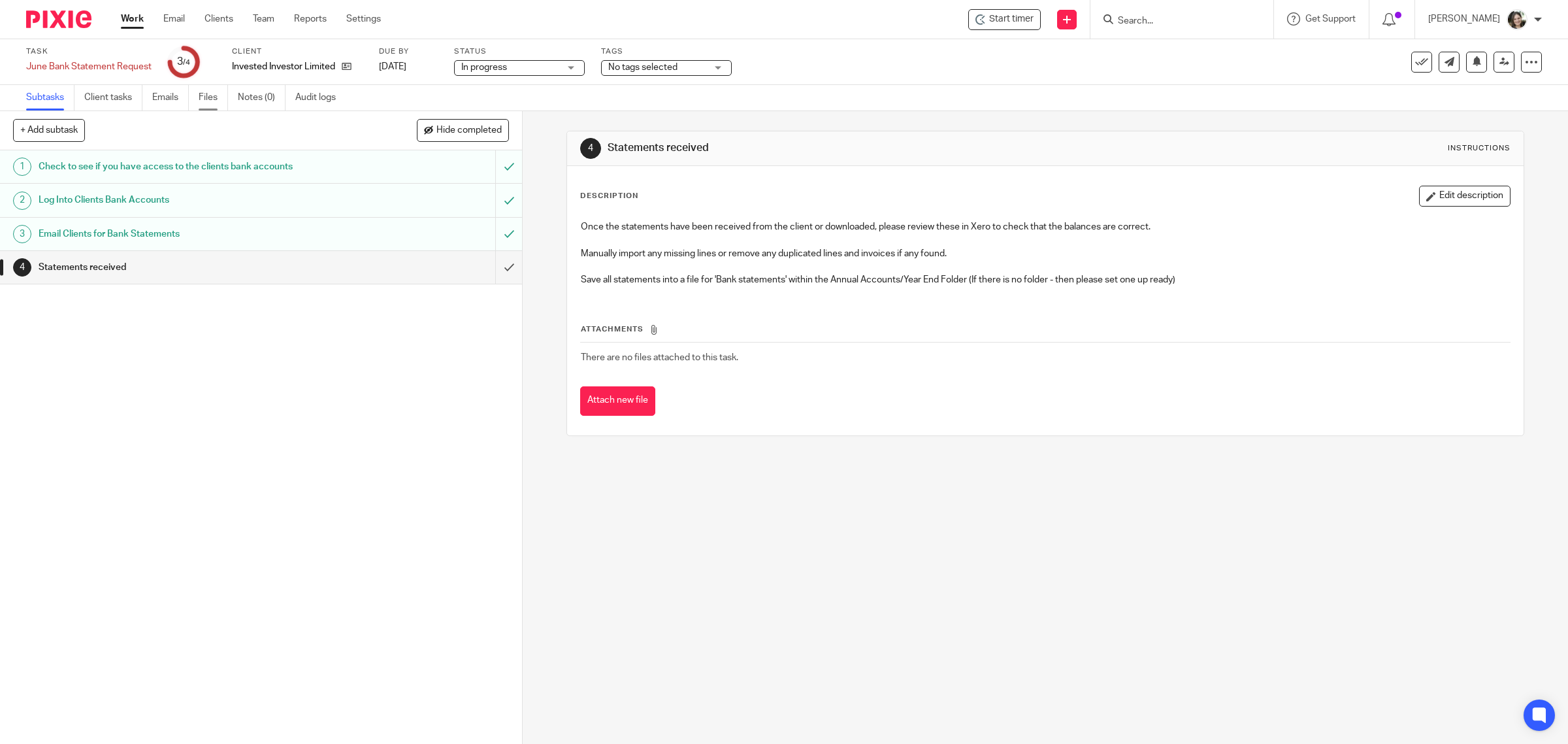
click at [211, 95] on link "Files" at bounding box center [214, 97] width 30 height 26
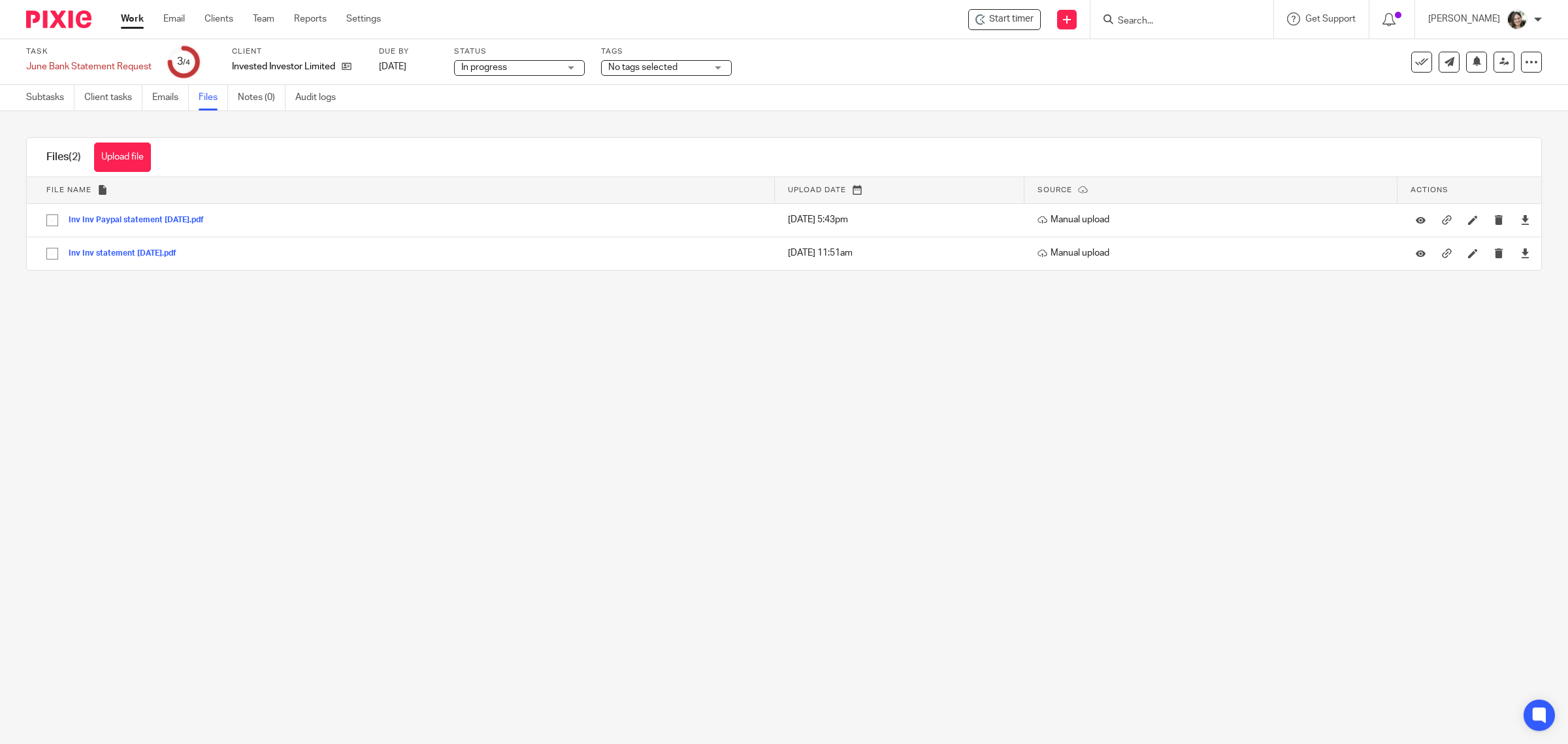
click at [47, 218] on input "checkbox" at bounding box center [52, 220] width 25 height 25
checkbox input "true"
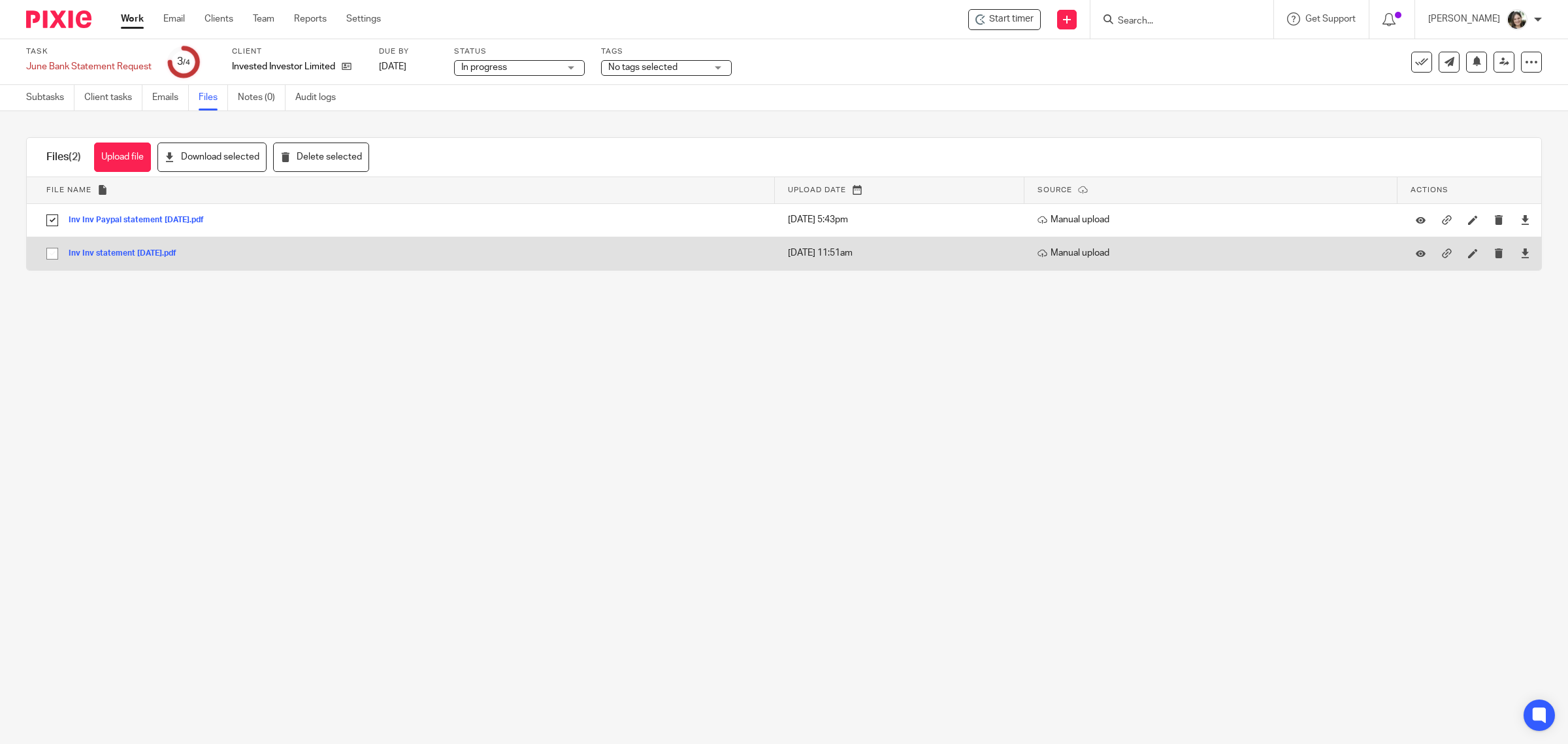
click at [48, 251] on input "checkbox" at bounding box center [52, 253] width 25 height 25
checkbox input "true"
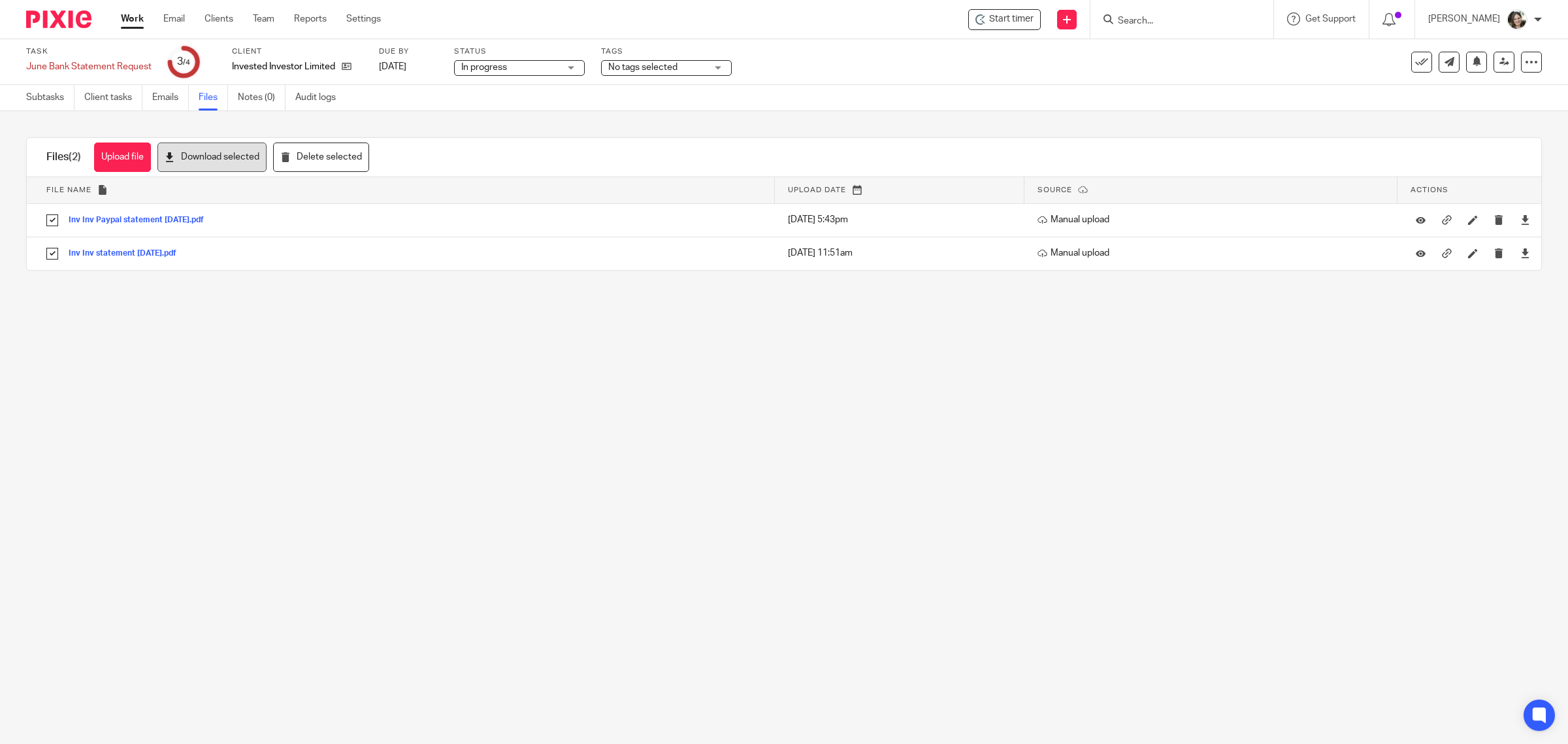
click at [230, 158] on button "Download selected" at bounding box center [212, 157] width 109 height 30
click at [269, 374] on main "Task June Bank Statement Request Save June Bank Statement Request 3 /4 Client I…" at bounding box center [784, 372] width 1568 height 744
click at [44, 97] on link "Subtasks" at bounding box center [50, 97] width 48 height 26
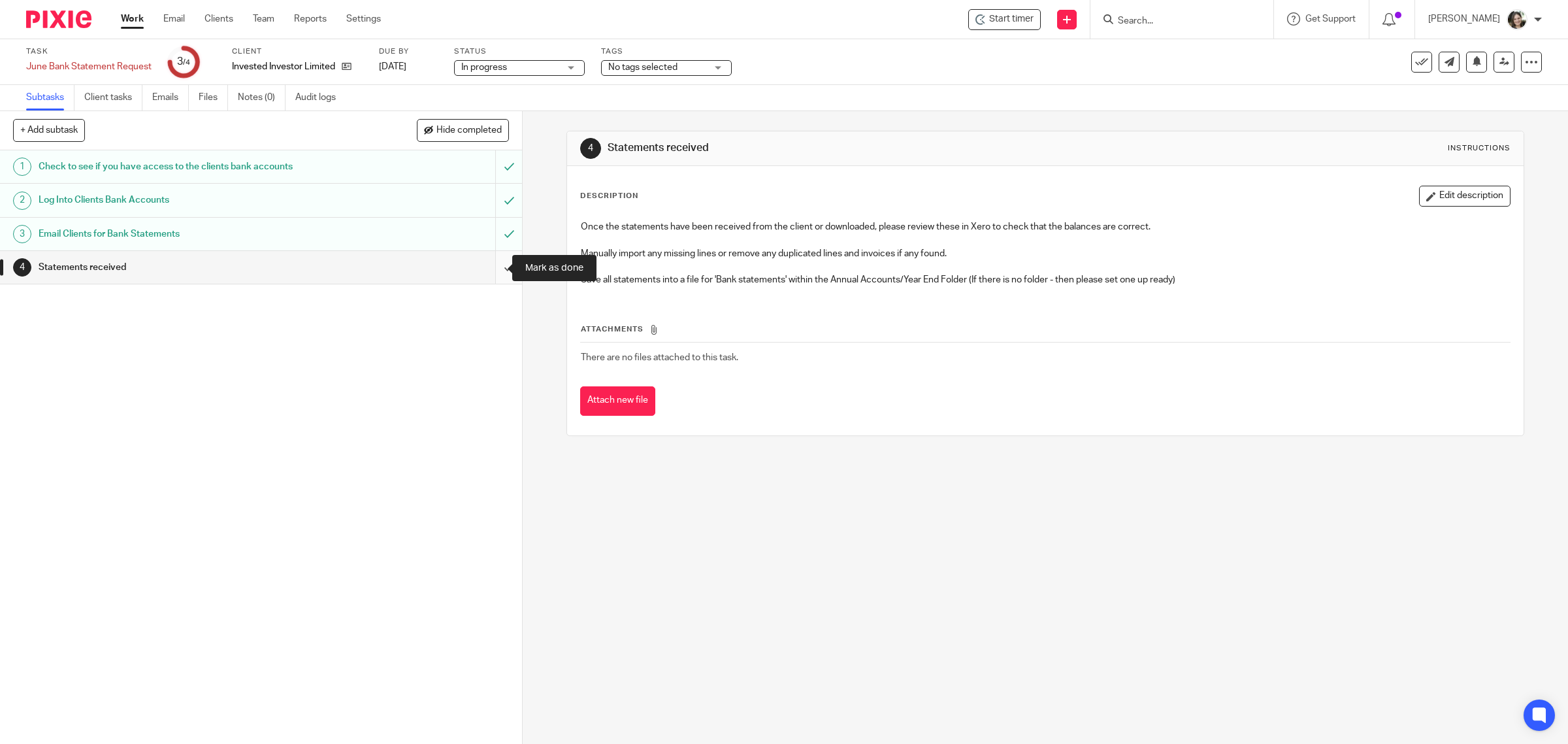
click at [486, 267] on input "submit" at bounding box center [261, 267] width 522 height 33
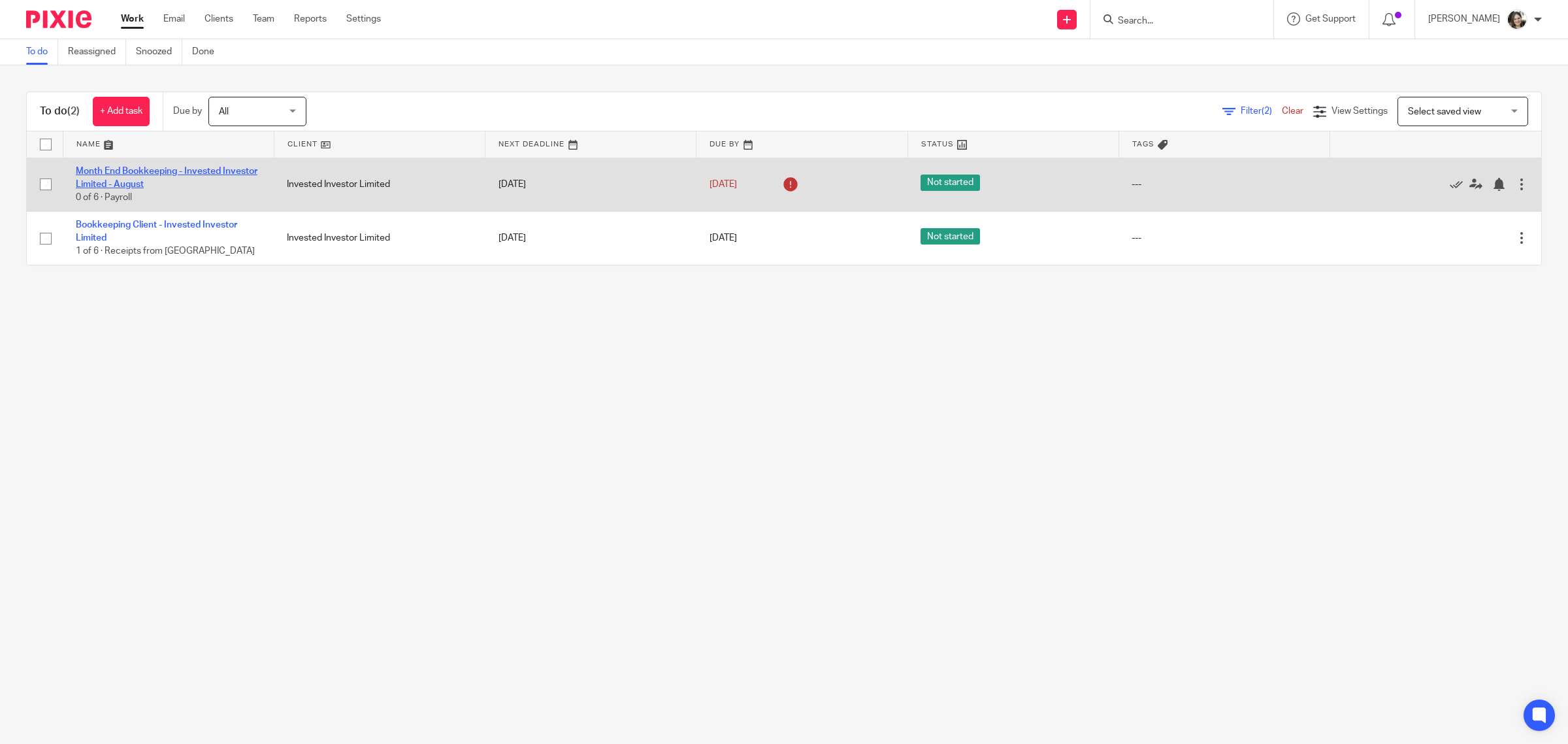
drag, startPoint x: 116, startPoint y: 175, endPoint x: 93, endPoint y: 171, distance: 23.3
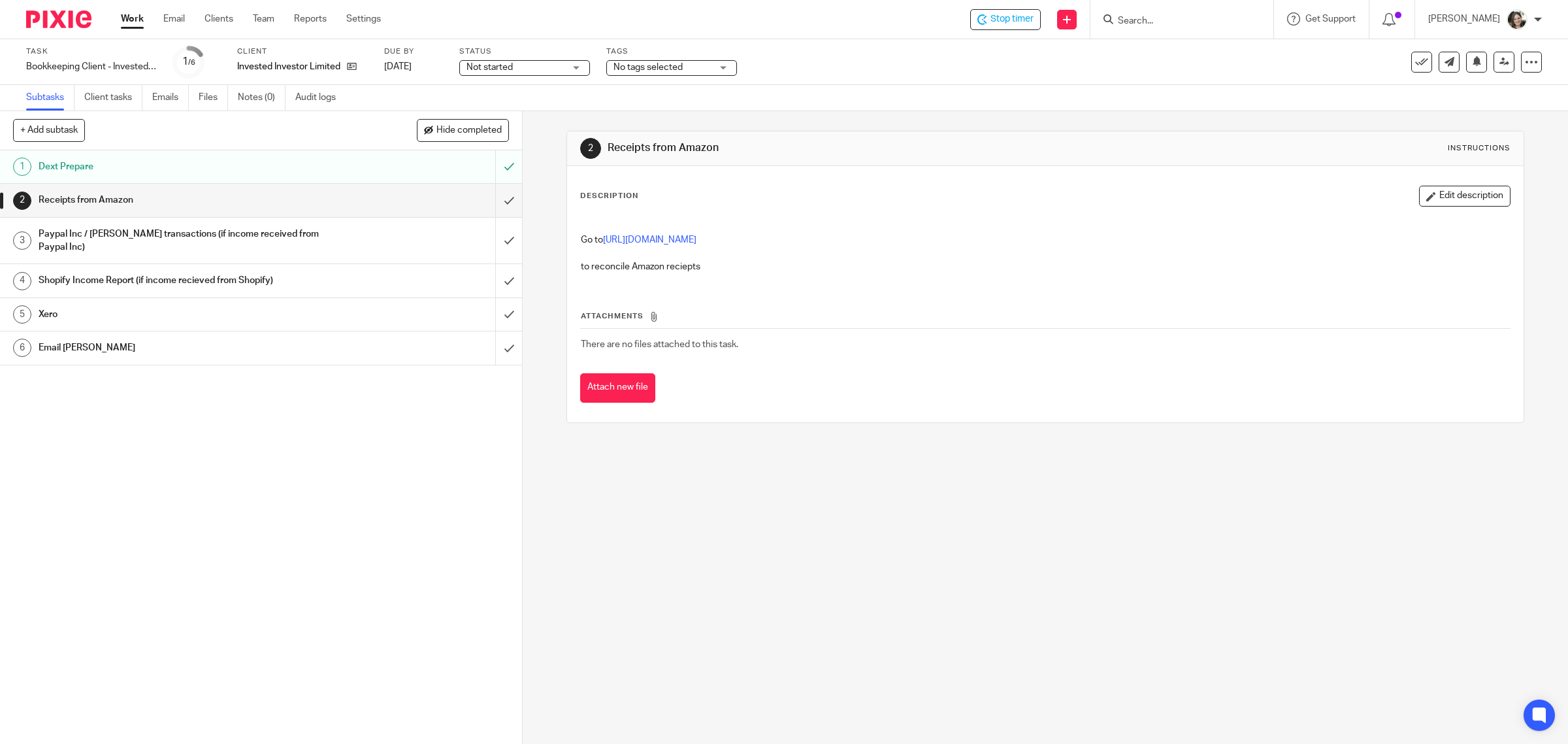
click at [72, 338] on h1 "Email [PERSON_NAME]" at bounding box center [186, 347] width 296 height 19
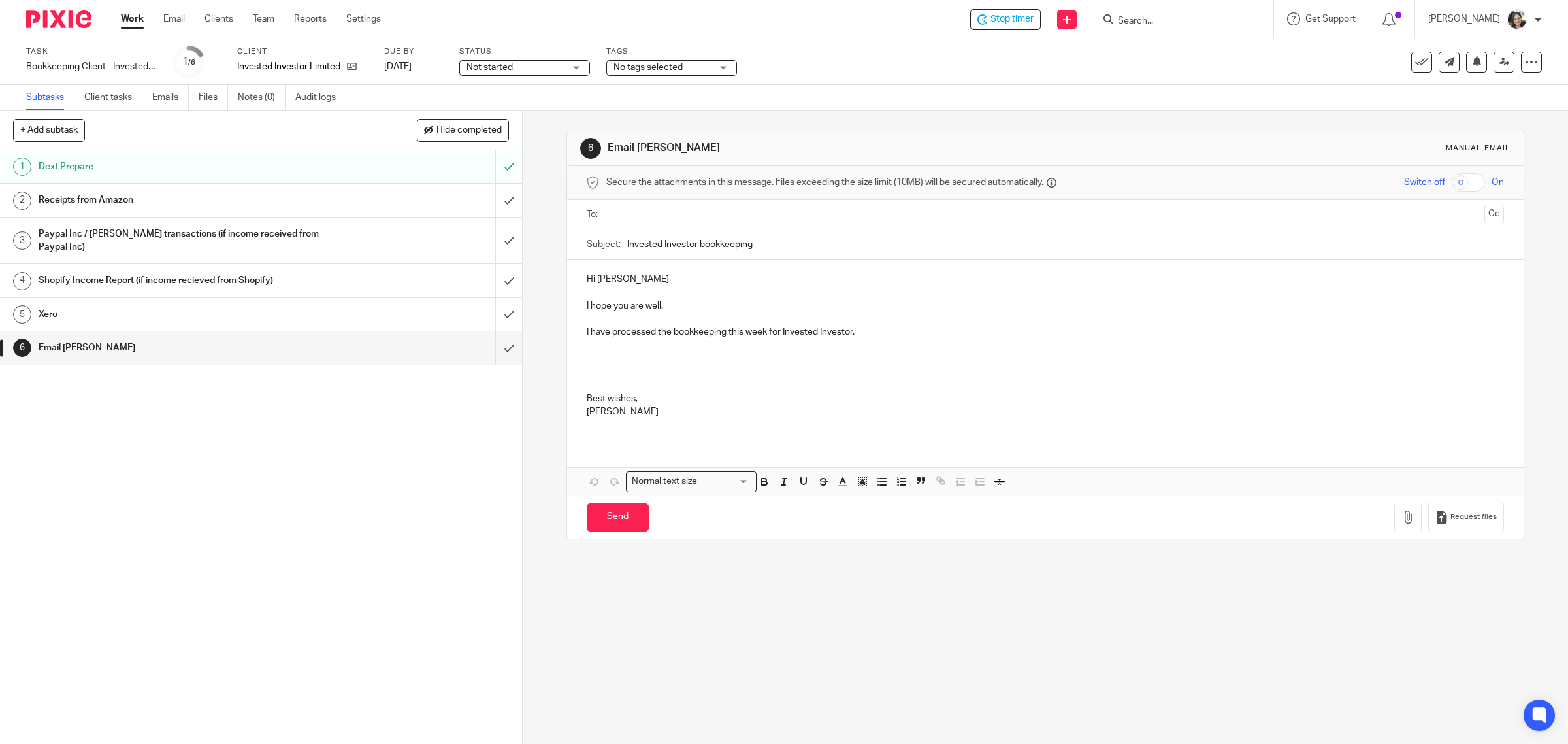
click at [634, 354] on p at bounding box center [1045, 372] width 918 height 40
click at [910, 358] on p "Thanks for the Invested Investor bank statements - all looks good for 2025." at bounding box center [1045, 372] width 918 height 40
click at [861, 520] on button "Save draft" at bounding box center [859, 518] width 83 height 28
click at [841, 511] on button "Save draft" at bounding box center [859, 518] width 83 height 28
click at [161, 190] on h1 "Receipts from Amazon" at bounding box center [186, 200] width 296 height 19
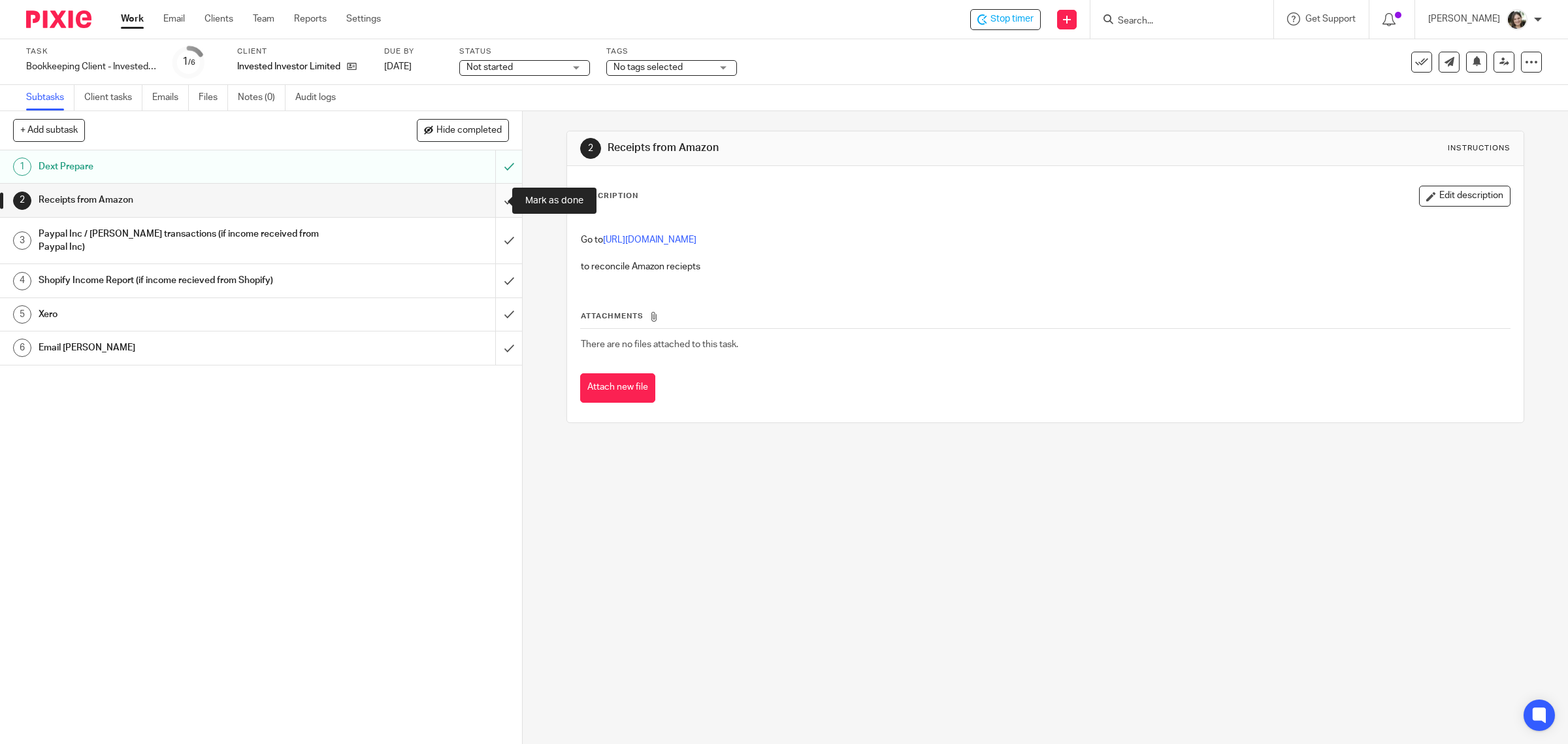
click at [490, 200] on input "submit" at bounding box center [261, 200] width 522 height 33
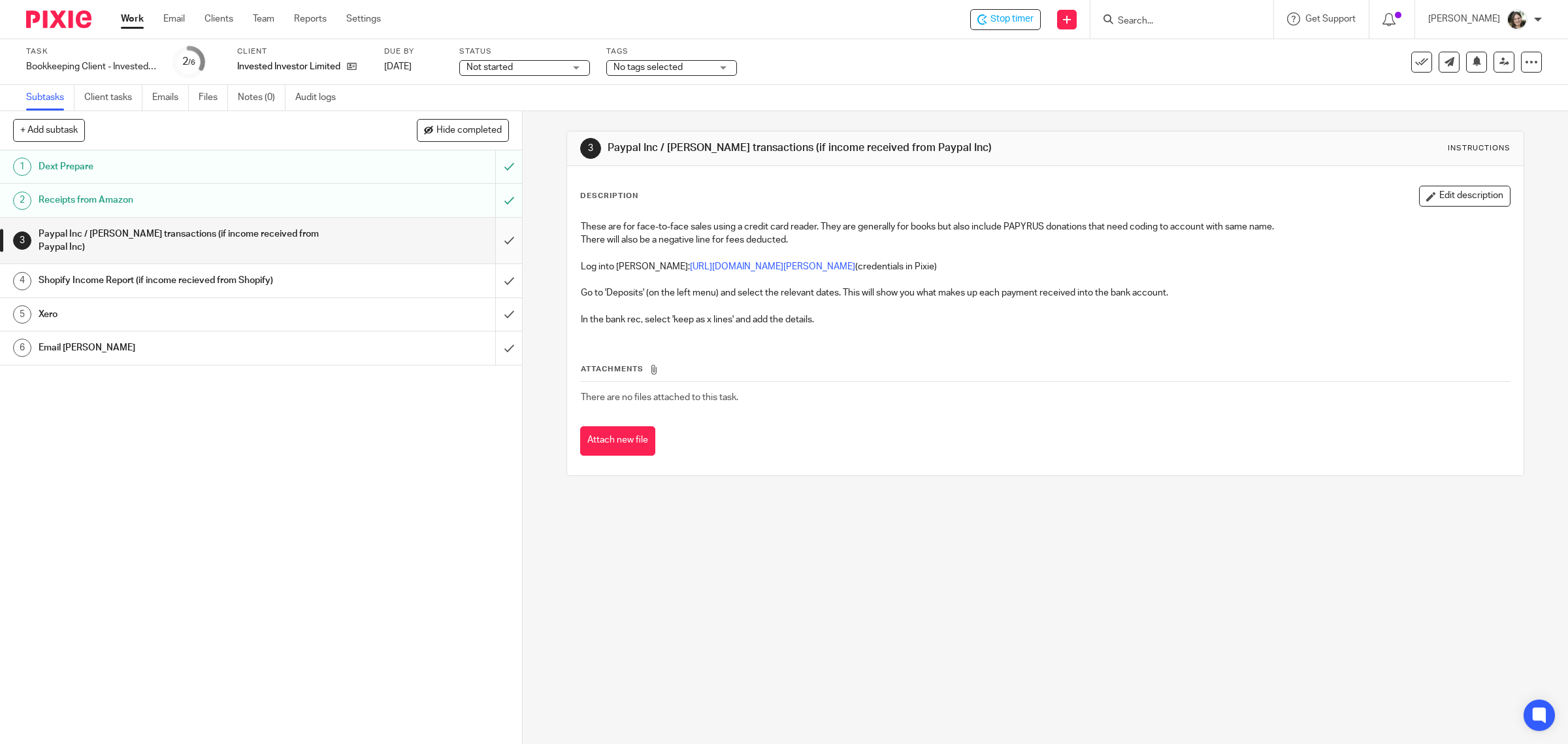
click at [490, 233] on input "submit" at bounding box center [261, 241] width 522 height 46
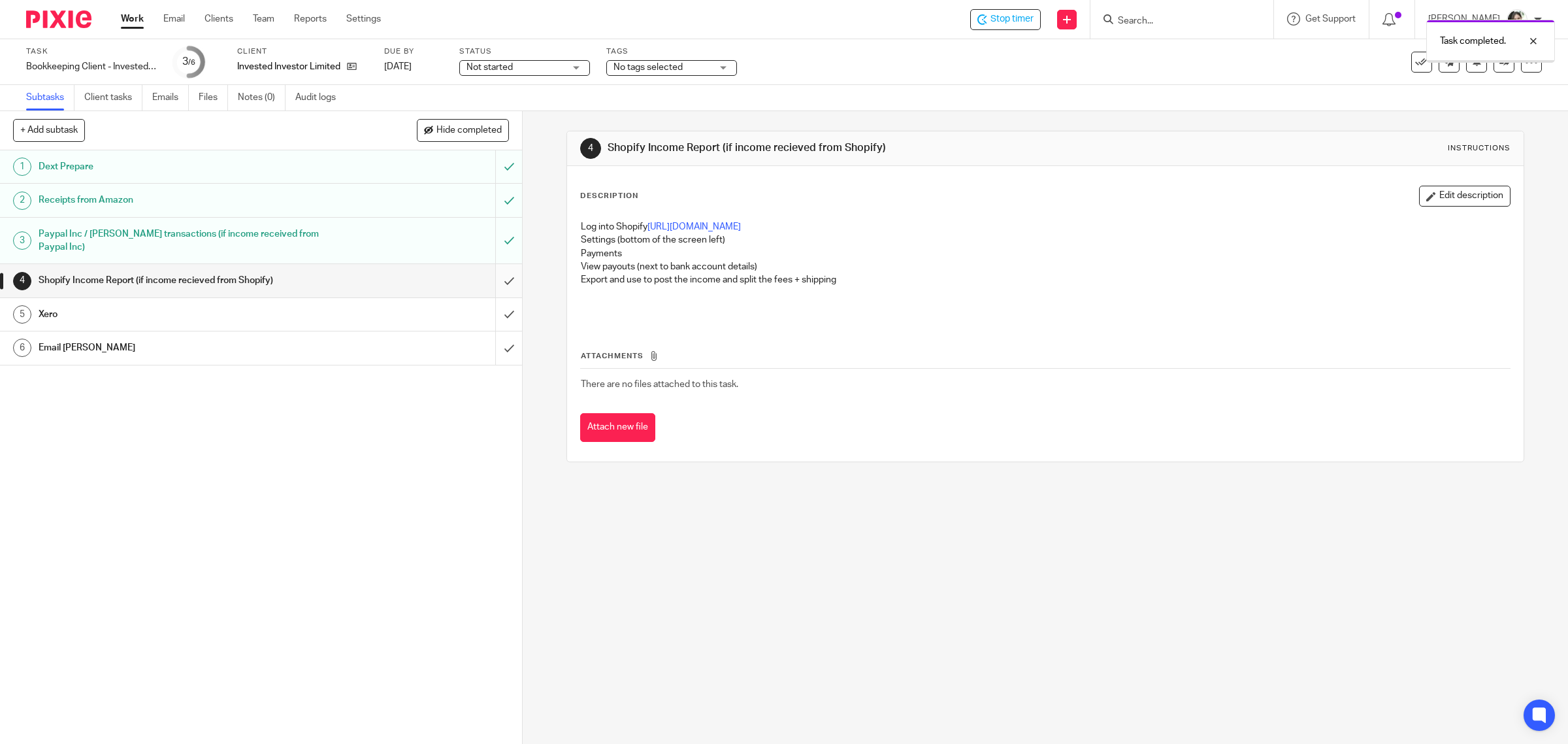
click at [493, 268] on input "submit" at bounding box center [261, 280] width 522 height 33
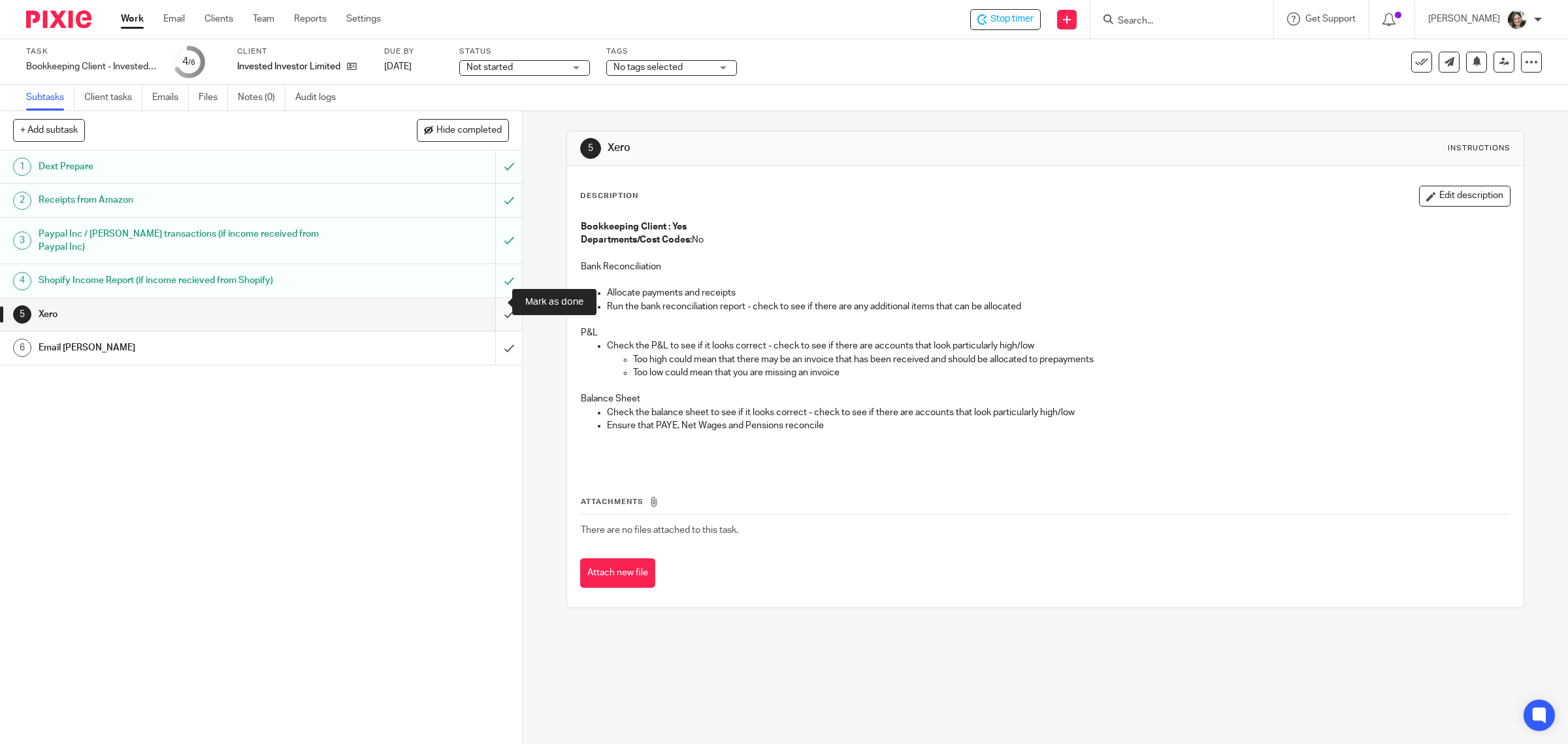
click at [488, 302] on input "submit" at bounding box center [261, 314] width 522 height 33
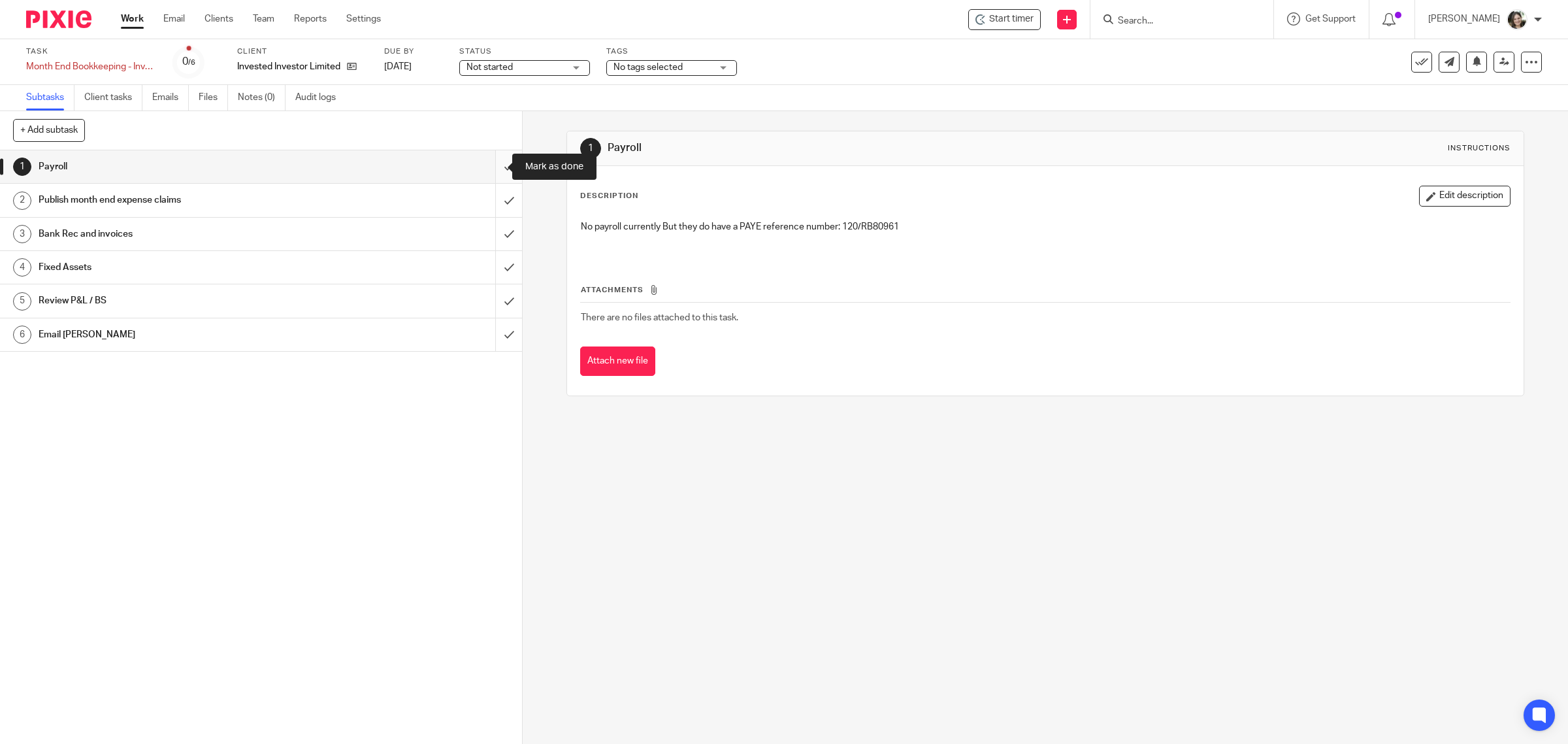
click at [488, 168] on input "submit" at bounding box center [261, 167] width 522 height 33
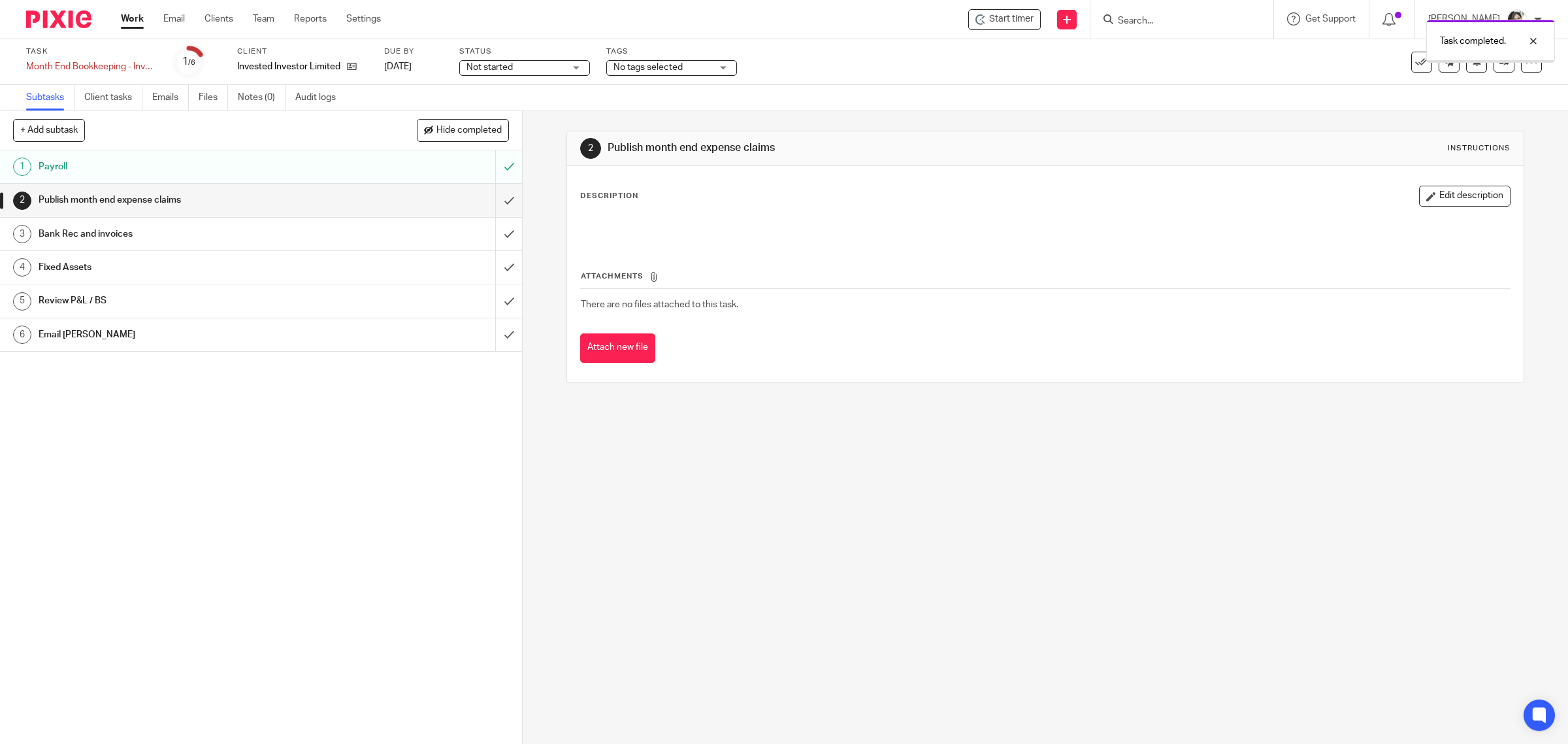
click at [488, 200] on input "submit" at bounding box center [261, 200] width 522 height 33
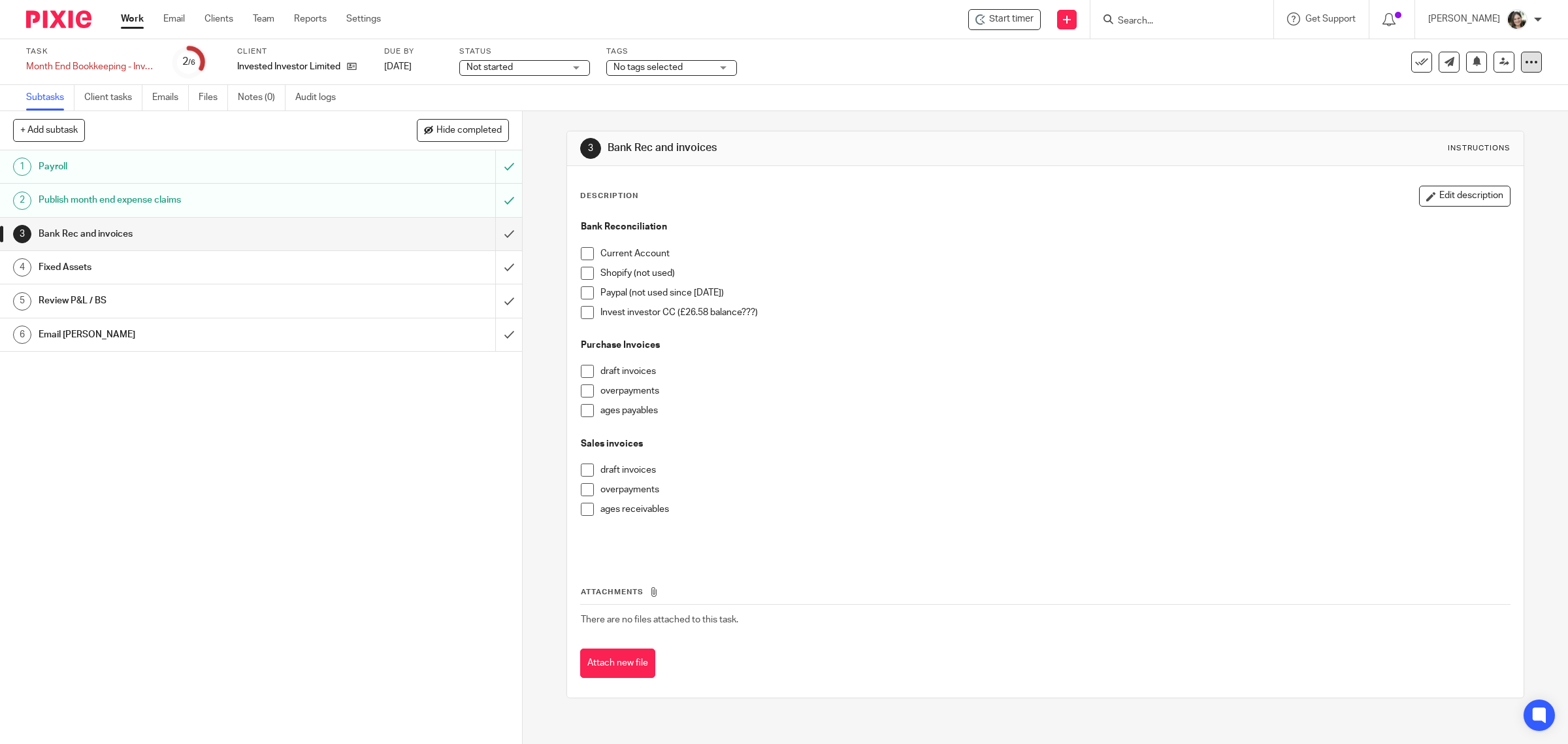
click at [1525, 63] on icon at bounding box center [1531, 62] width 13 height 13
click at [493, 234] on input "submit" at bounding box center [261, 234] width 522 height 33
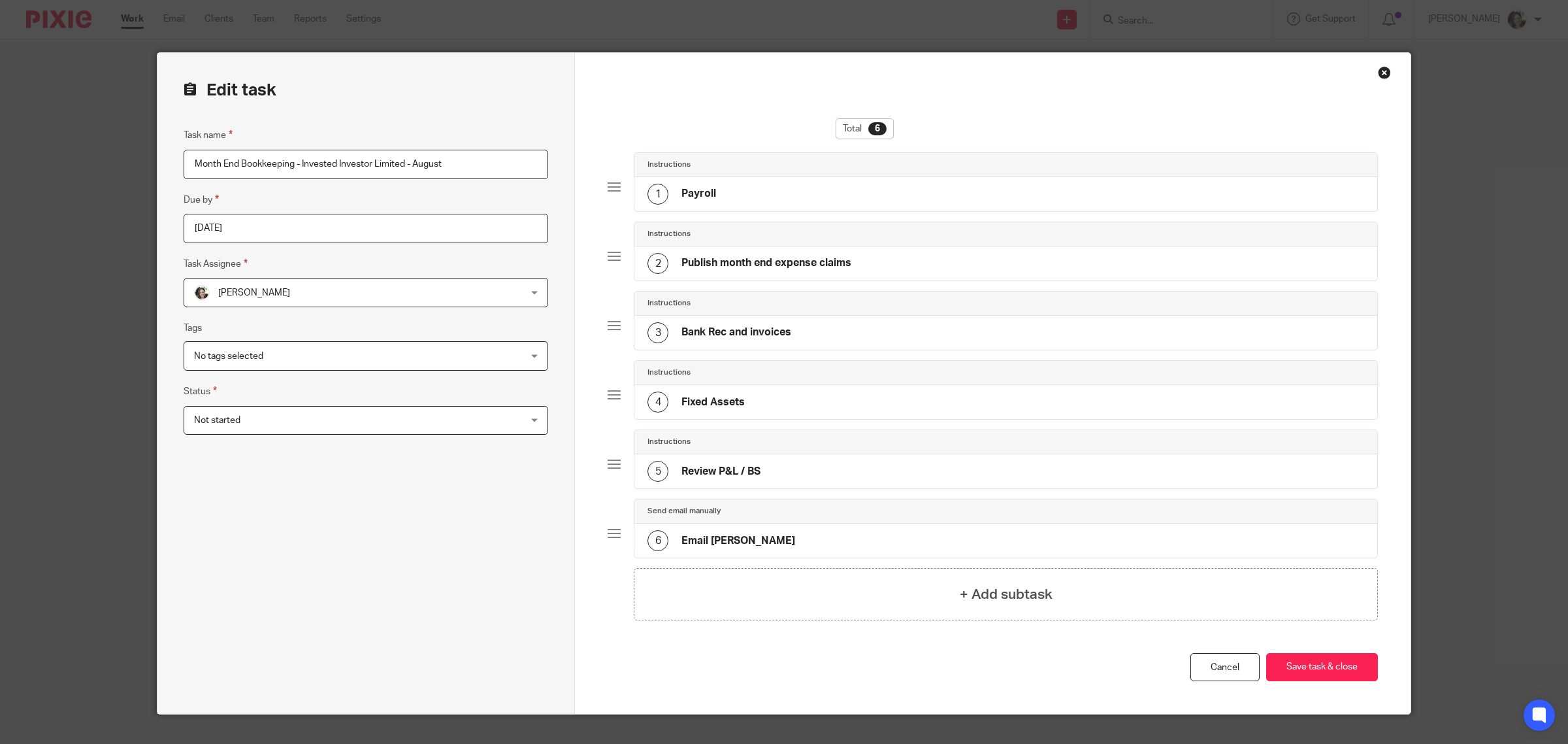
click at [717, 333] on h4 "Bank Rec and invoices" at bounding box center [736, 332] width 110 height 13
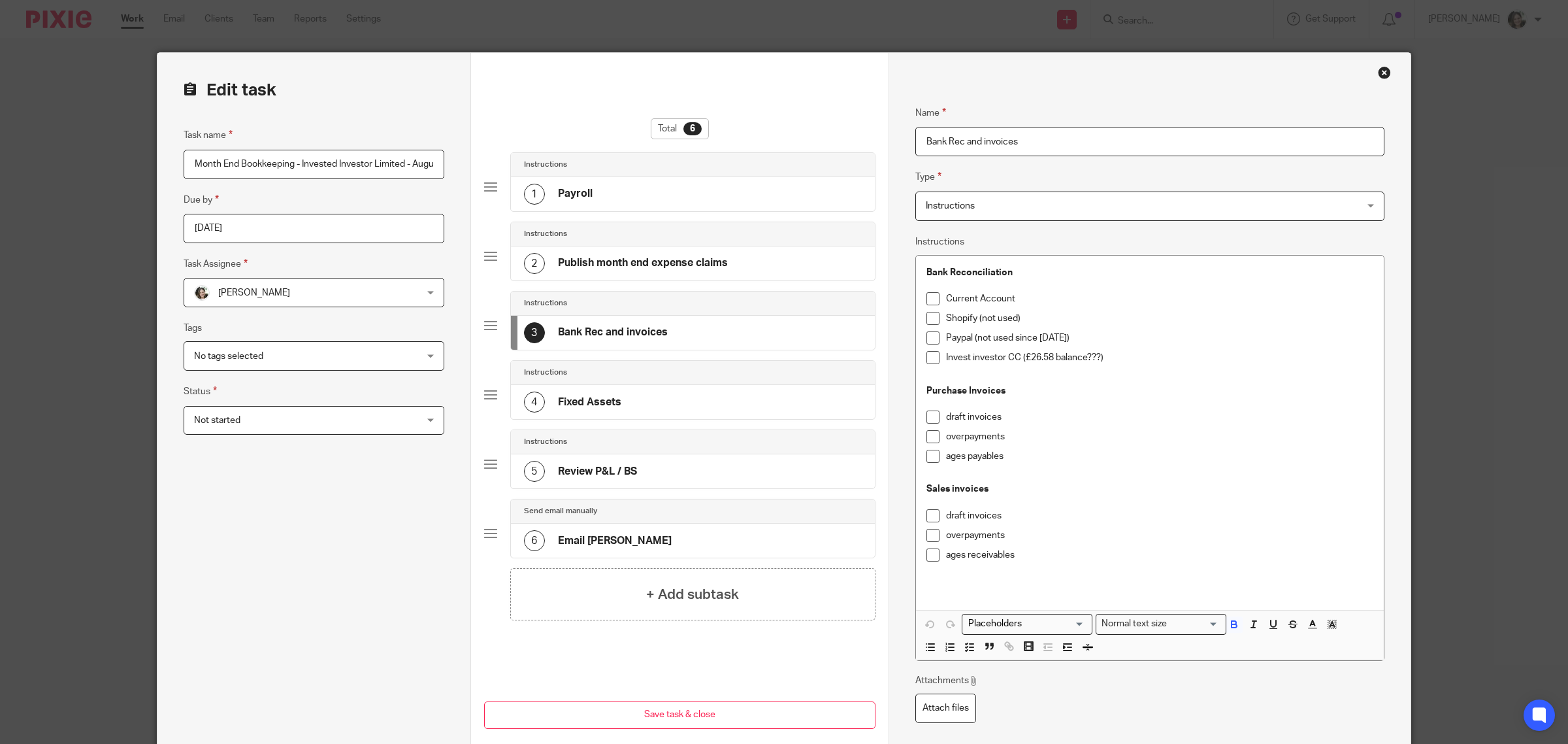
click at [1023, 299] on p "Current Account" at bounding box center [1160, 298] width 427 height 13
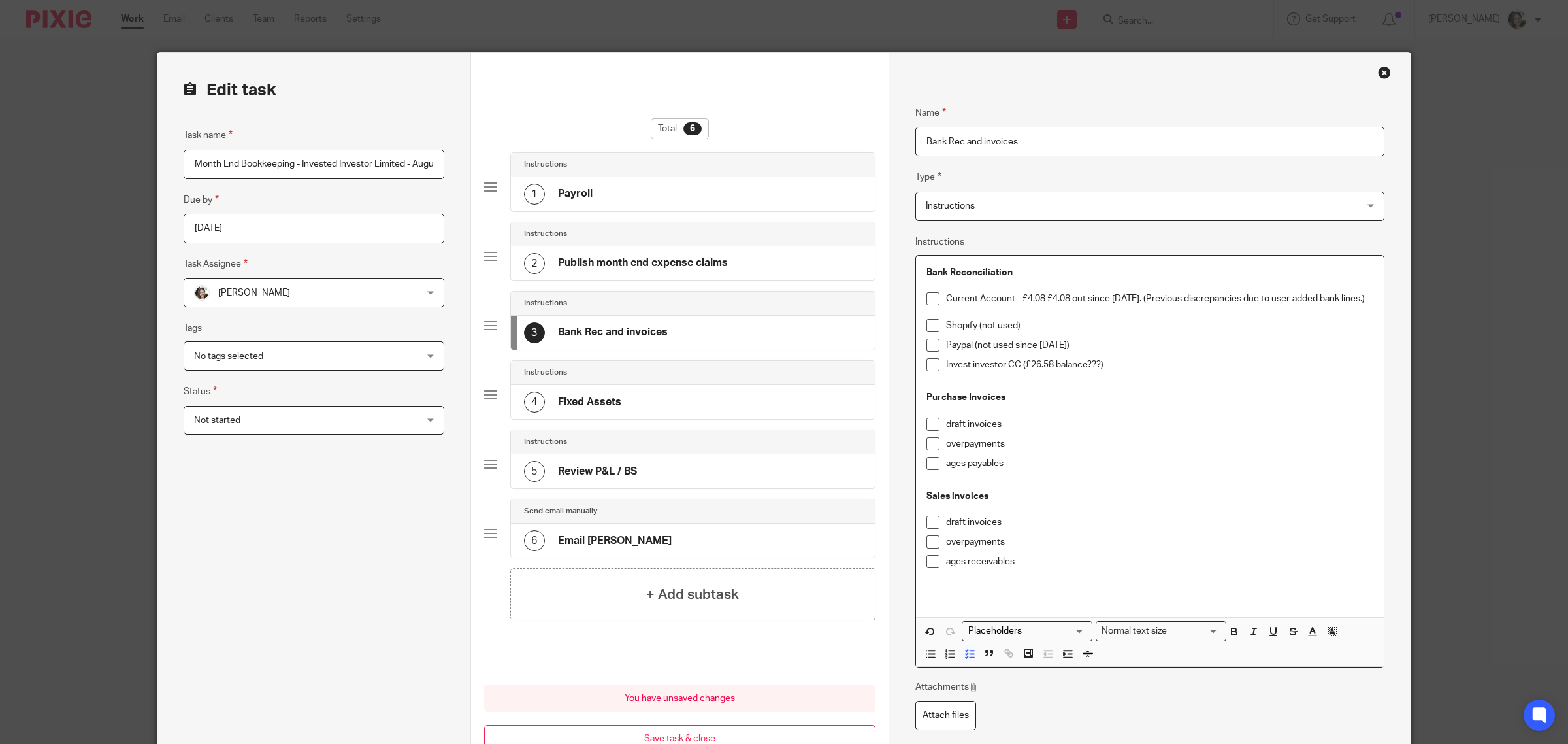
click at [1042, 298] on p "Current Account - £4.08 £4.08 out since August 2021. (Previous discrepancies du…" at bounding box center [1160, 298] width 427 height 13
click at [1036, 312] on p at bounding box center [1160, 312] width 427 height 13
click at [1072, 315] on p "Shopify (not used)" at bounding box center [1160, 318] width 427 height 13
click at [1099, 335] on p "Paypal (not used since [DATE])" at bounding box center [1160, 337] width 427 height 13
click at [1107, 360] on p "Invest investor CC (£26.58 balance???)" at bounding box center [1160, 357] width 427 height 13
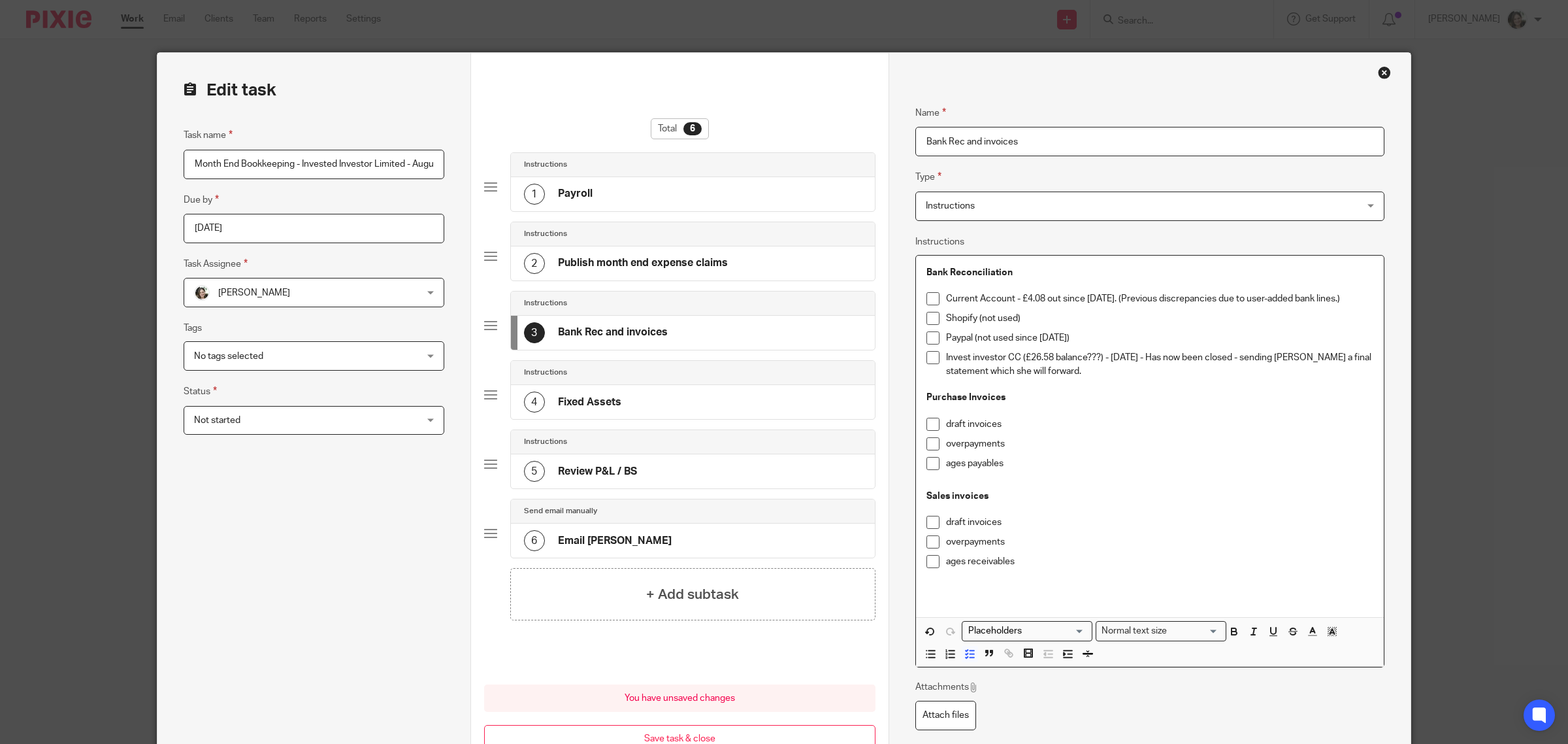
click at [1115, 351] on ul "Current Account - £4.08 out since August 2021. (Previous discrepancies due to u…" at bounding box center [1149, 335] width 447 height 85
click at [1113, 356] on p "Invest investor CC (£26.58 balance???) - 15 Sep 2025 - Has now been closed - se…" at bounding box center [1160, 364] width 427 height 27
click at [1118, 358] on p "Invest investor CC (£26.58 balance???) - 15 Sep 2025 - Has now been closed - se…" at bounding box center [1160, 364] width 427 height 27
click at [1115, 358] on p "Invest investor CC (£26.58 balance???) - 15 Sep 2025 - Has now been closed - se…" at bounding box center [1160, 364] width 427 height 27
click at [1016, 294] on p "Current Account - £4.08 out since August 2021. (Previous discrepancies due to u…" at bounding box center [1160, 298] width 427 height 13
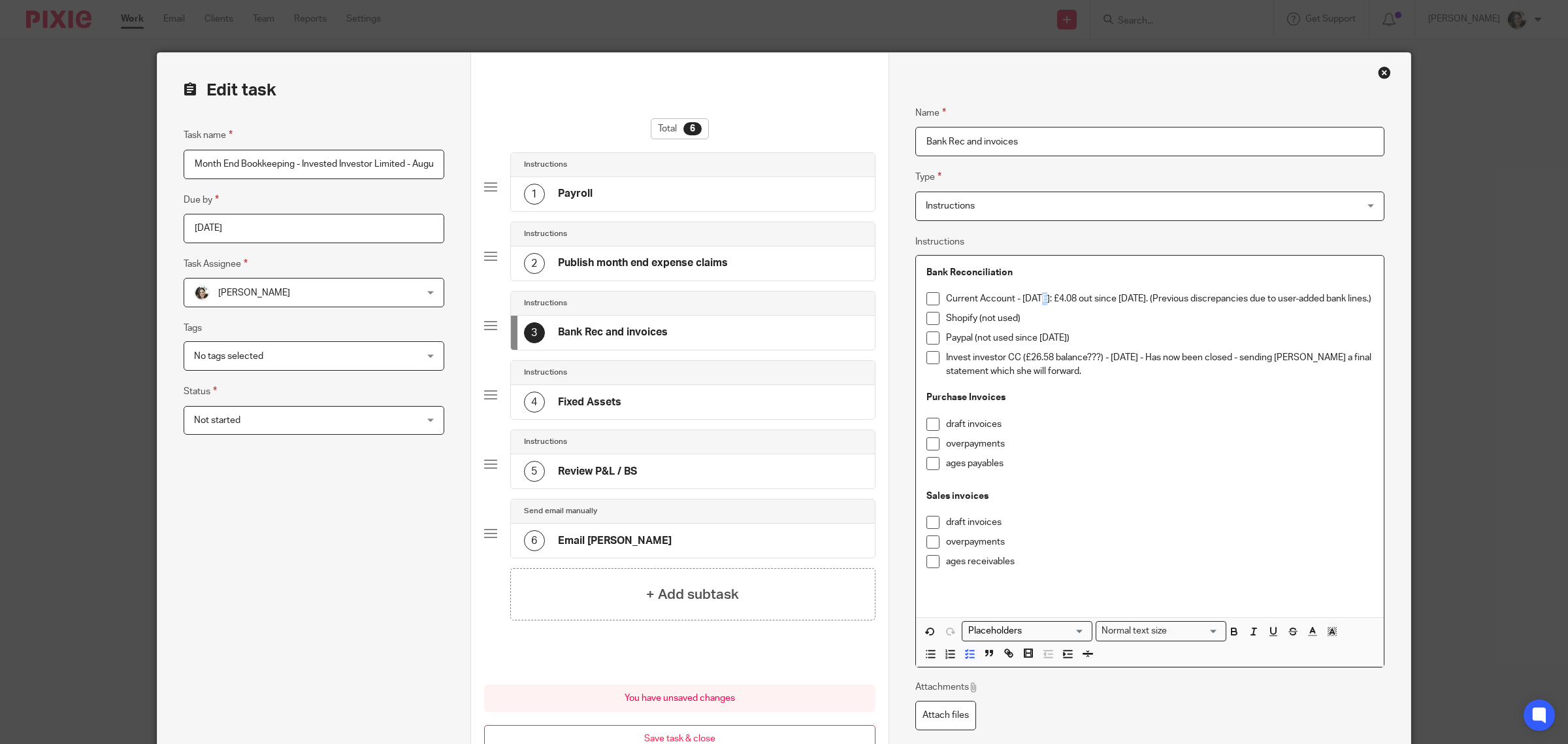
drag, startPoint x: 1040, startPoint y: 300, endPoint x: 1033, endPoint y: 298, distance: 7.3
click at [1033, 298] on p "Current Account - 15 SEp 2025: £4.08 out since August 2021. (Previous discrepan…" at bounding box center [1160, 298] width 427 height 13
click at [1070, 299] on p "Current Account - 15 Sep 2025: £4.08 out since August 2021. (Previous discrepan…" at bounding box center [1160, 298] width 427 height 13
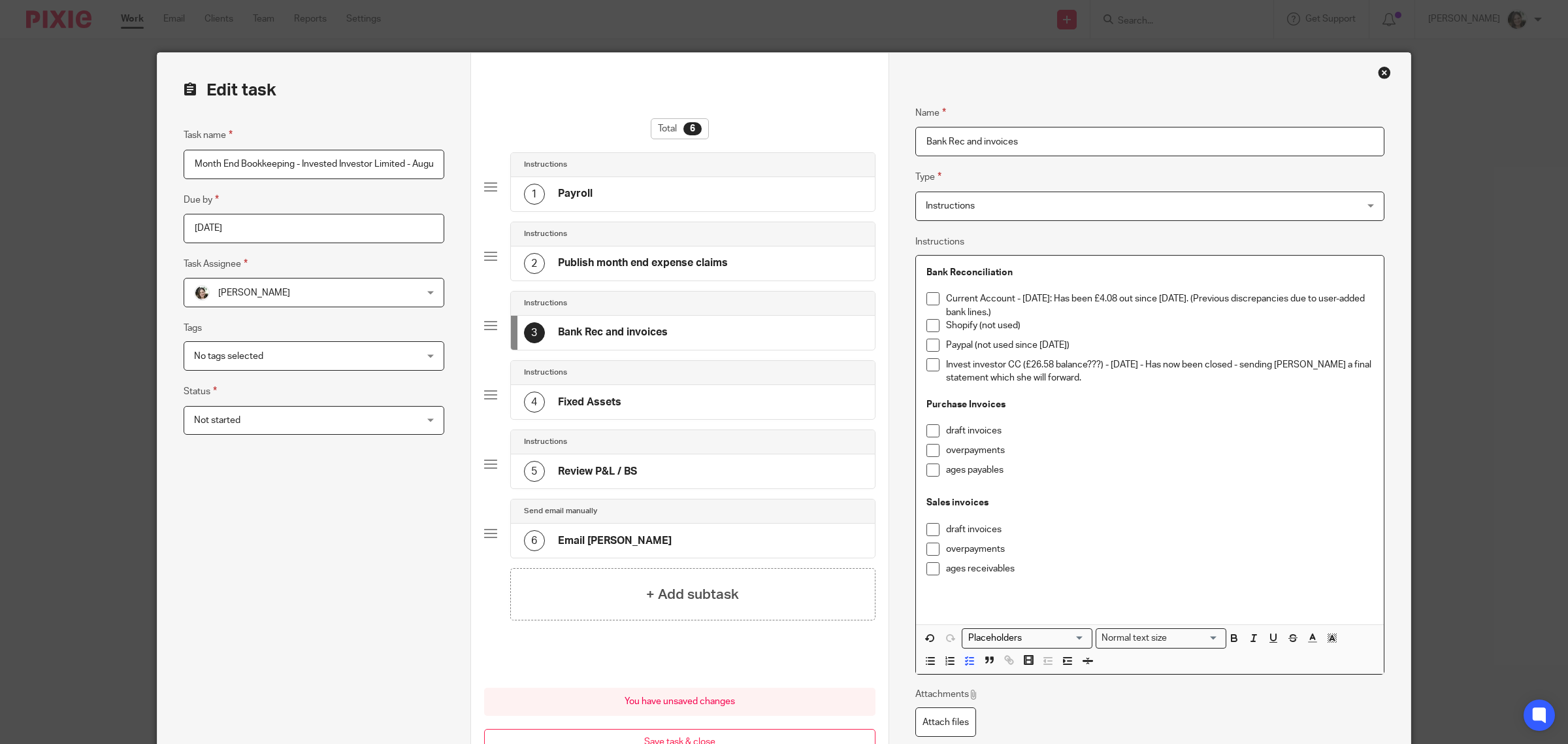
click at [1131, 363] on p "Invest investor CC (£26.58 balance???) - 11 Sep 2025 - Has now been closed - se…" at bounding box center [1160, 372] width 427 height 27
click at [1133, 367] on p "Invest investor CC (£26.58 balance???) - 11 Sep 2025 - Has now been closed - se…" at bounding box center [1160, 372] width 427 height 27
click at [1164, 364] on p "Invest investor CC (£26.58 balance???) - 11 Sep 2025 - Has now been closed - se…" at bounding box center [1160, 372] width 427 height 27
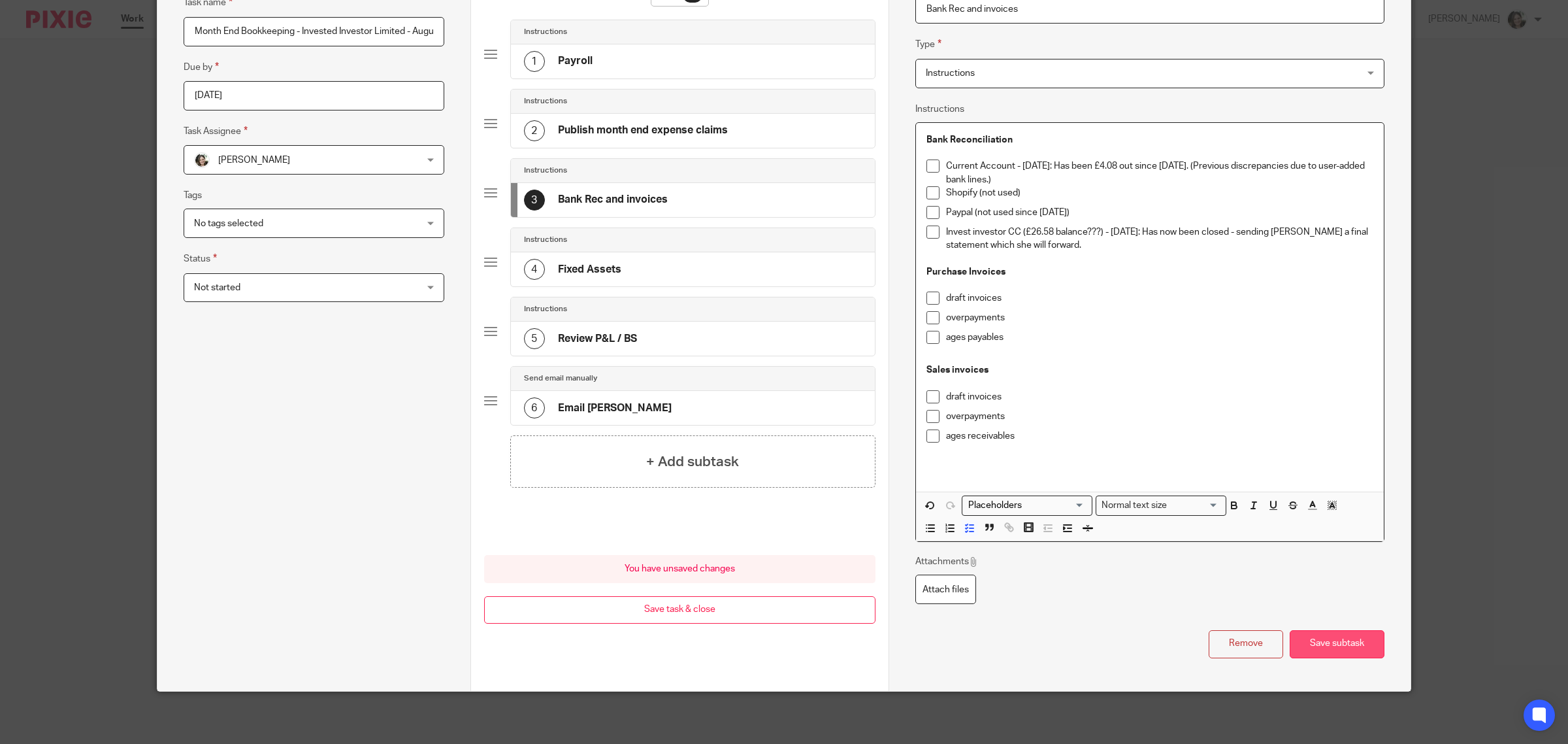
click at [1321, 639] on button "Save subtask" at bounding box center [1337, 644] width 95 height 28
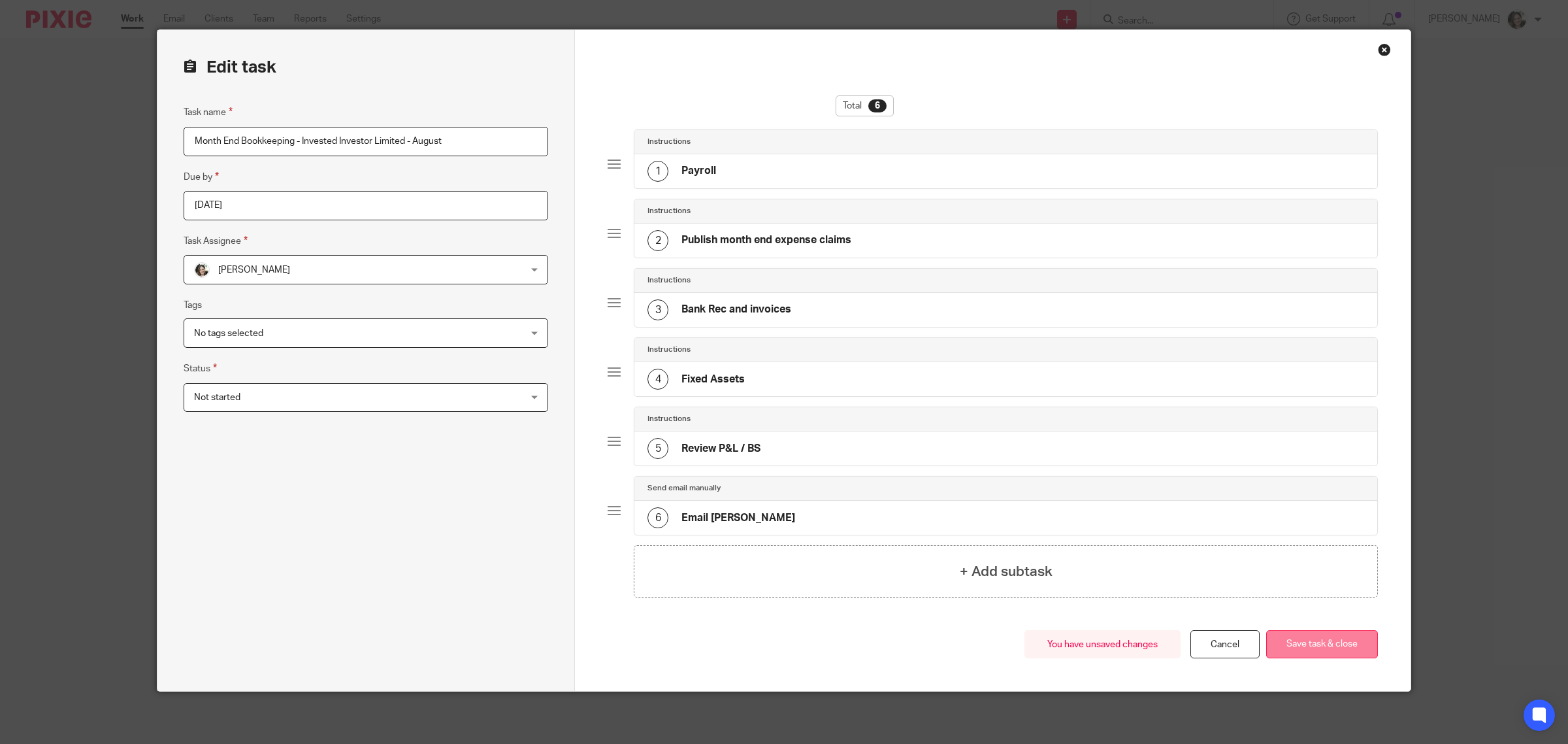
click at [1305, 638] on button "Save task & close" at bounding box center [1322, 644] width 112 height 28
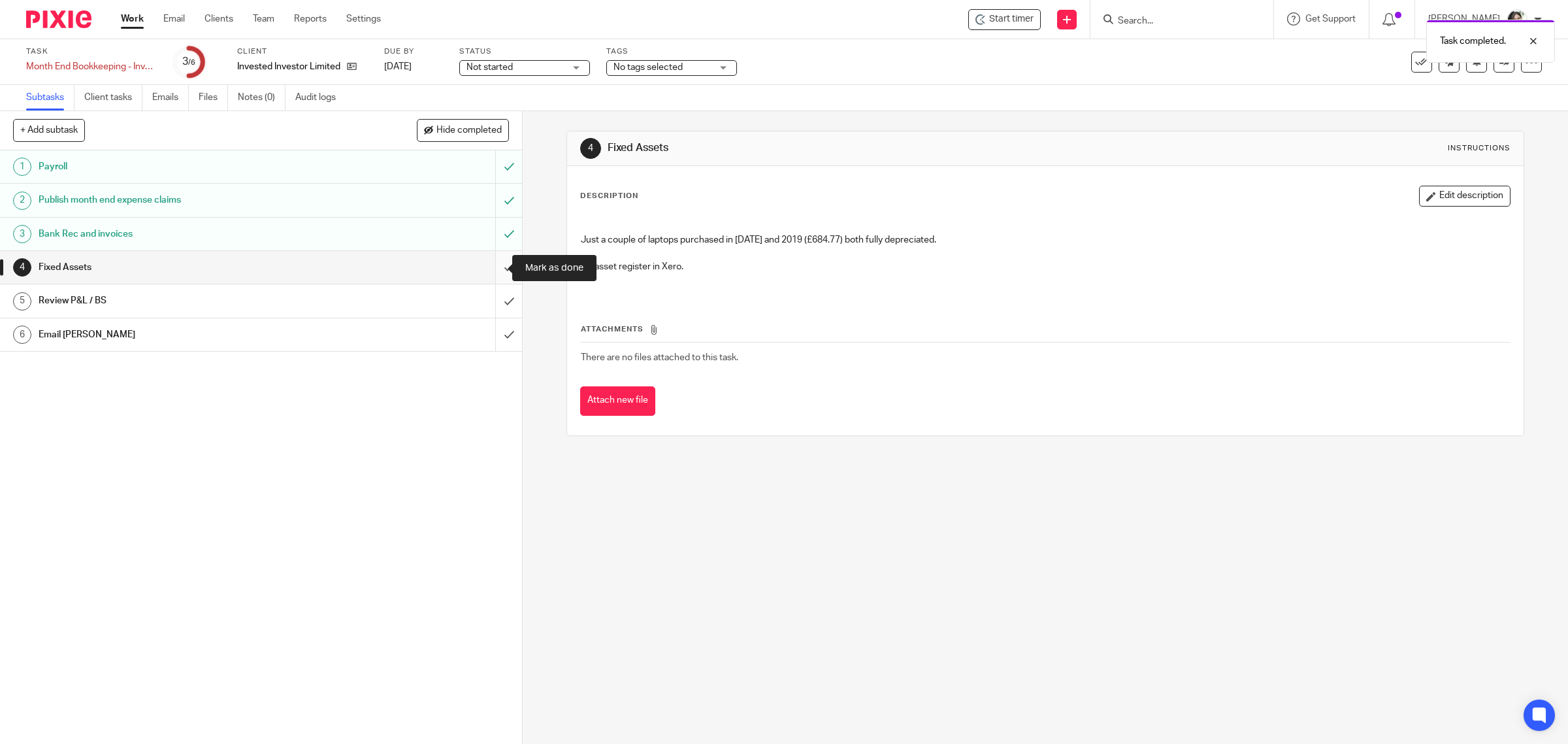
click at [490, 265] on input "submit" at bounding box center [261, 267] width 522 height 33
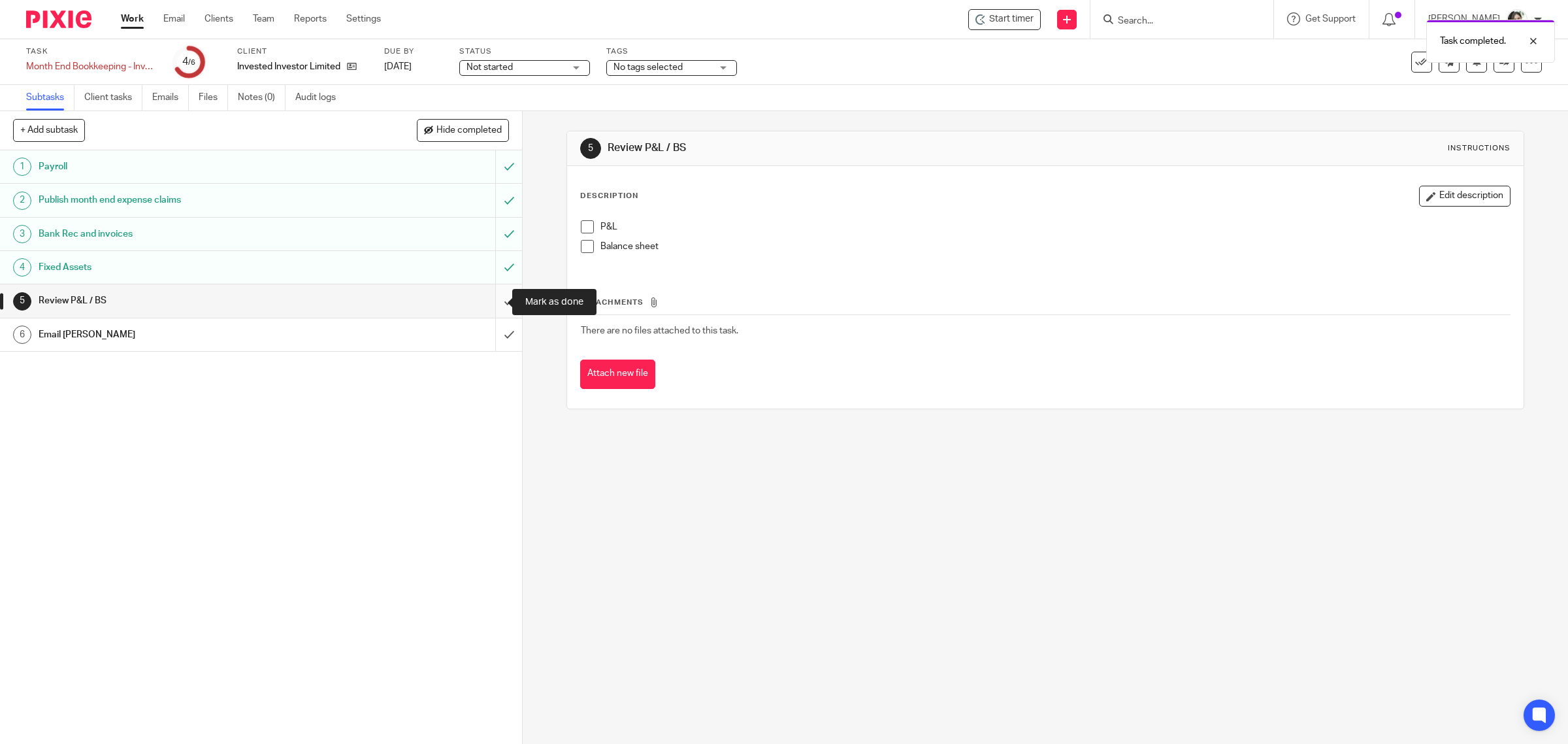
click at [491, 301] on input "submit" at bounding box center [261, 300] width 522 height 33
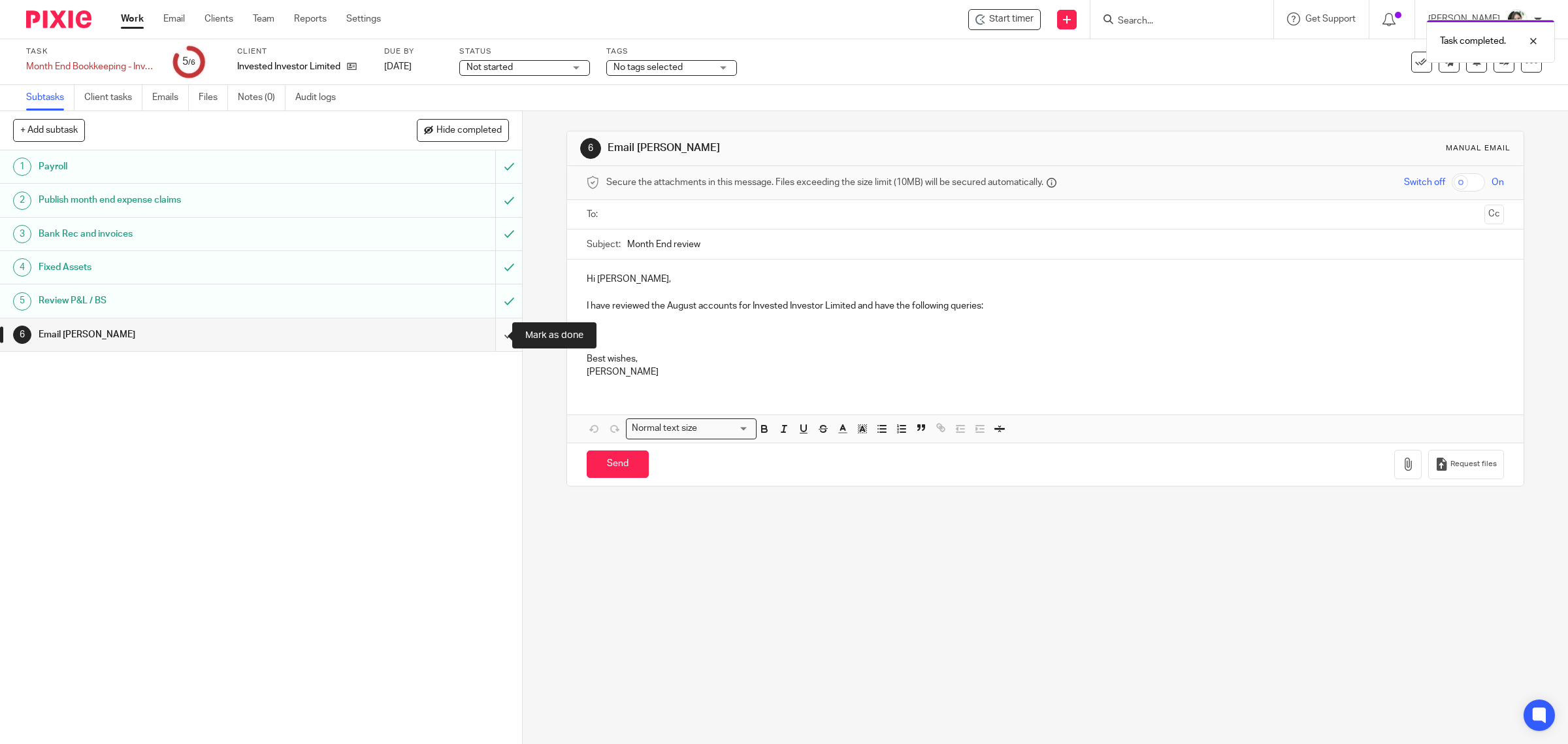
click at [493, 335] on input "submit" at bounding box center [261, 335] width 522 height 33
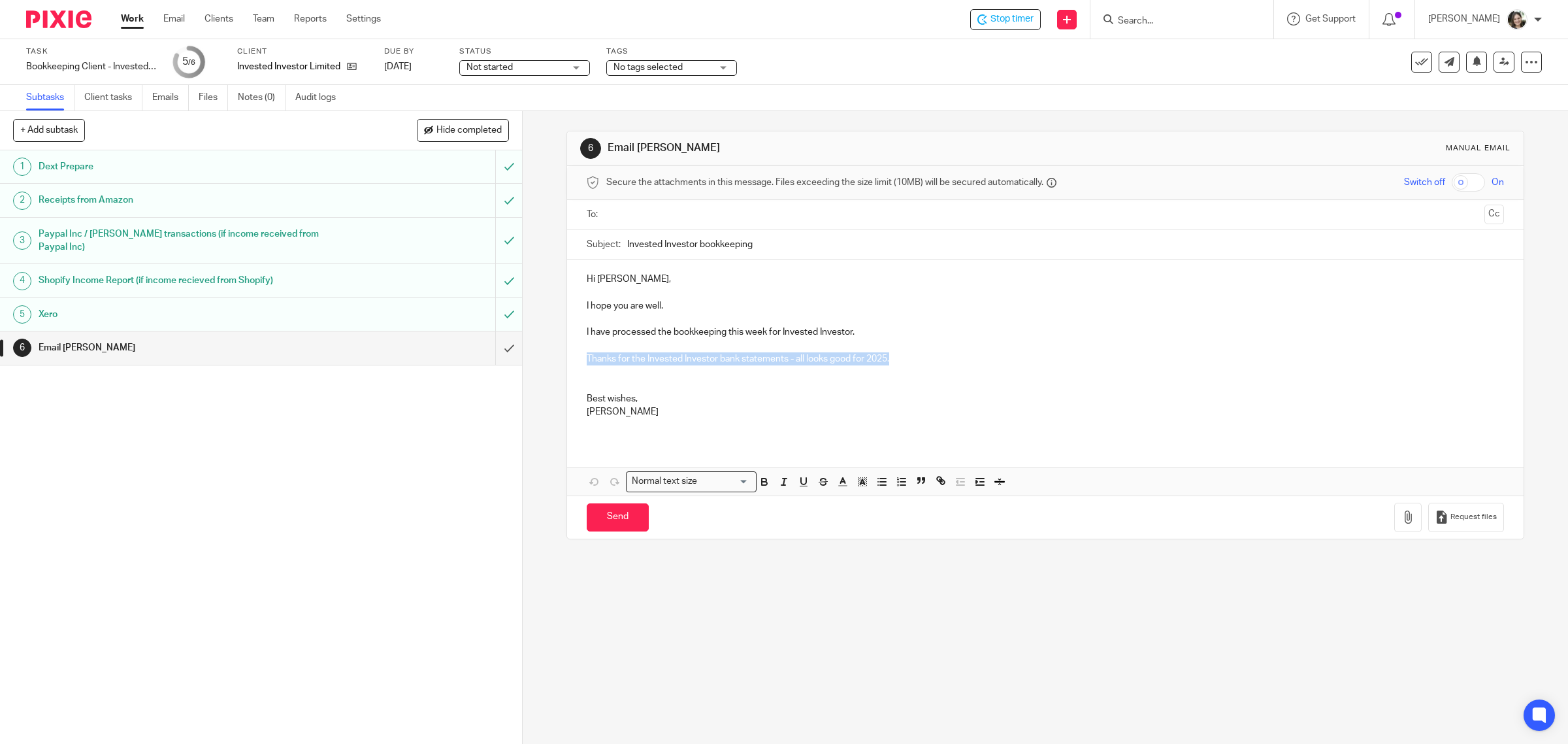
drag, startPoint x: 580, startPoint y: 358, endPoint x: 896, endPoint y: 363, distance: 316.0
click at [896, 363] on div "Hi Liesbeth, I hope you are well. I have processed the bookkeeping this week fo…" at bounding box center [1045, 350] width 957 height 181
copy p "Thanks for the Invested Investor bank statements - all looks good for 2025."
click at [720, 389] on p "Thanks for the Invested Investor bank statements - all looks good for 2025." at bounding box center [1045, 372] width 918 height 40
click at [487, 333] on input "submit" at bounding box center [261, 347] width 522 height 33
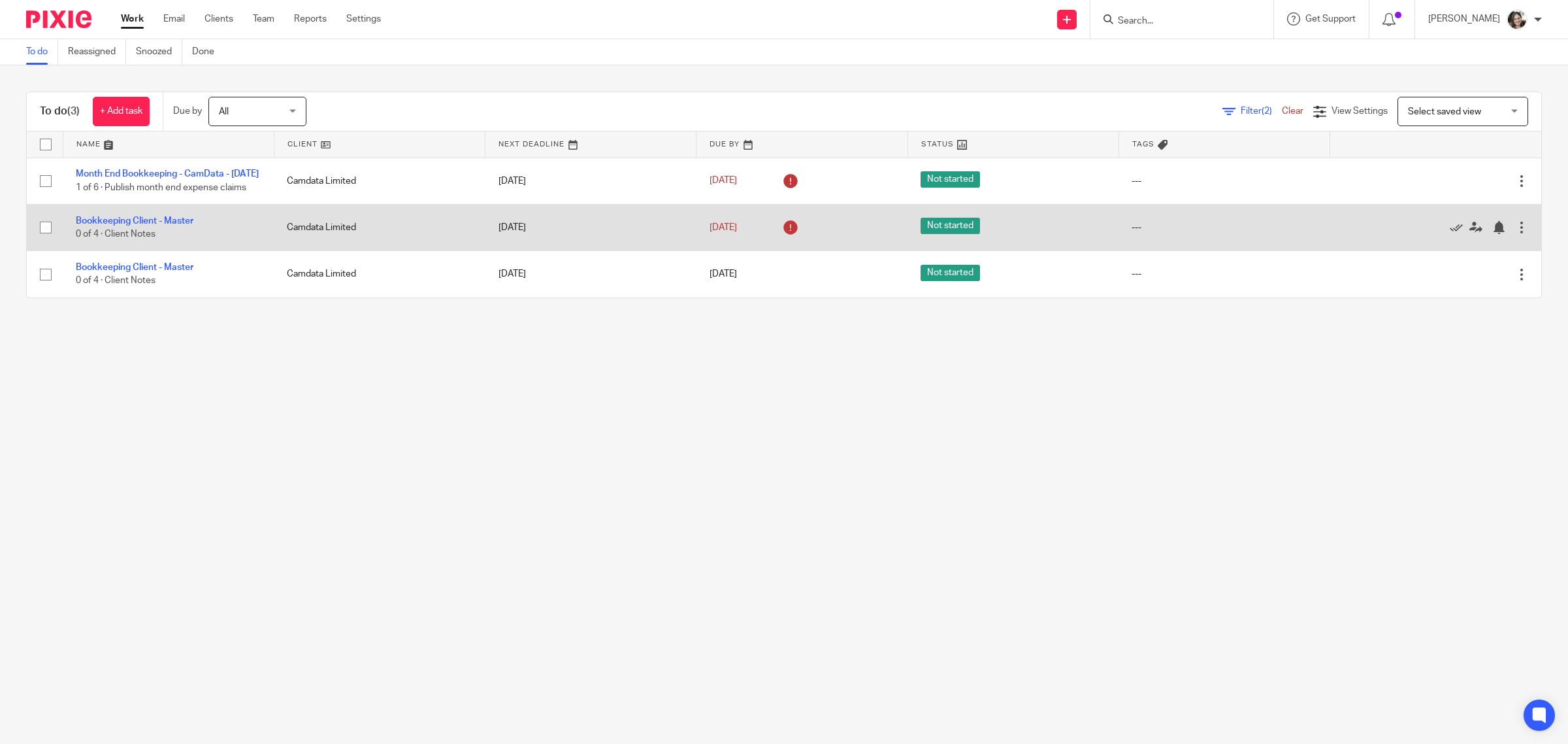
click at [1515, 234] on div at bounding box center [1521, 227] width 13 height 13
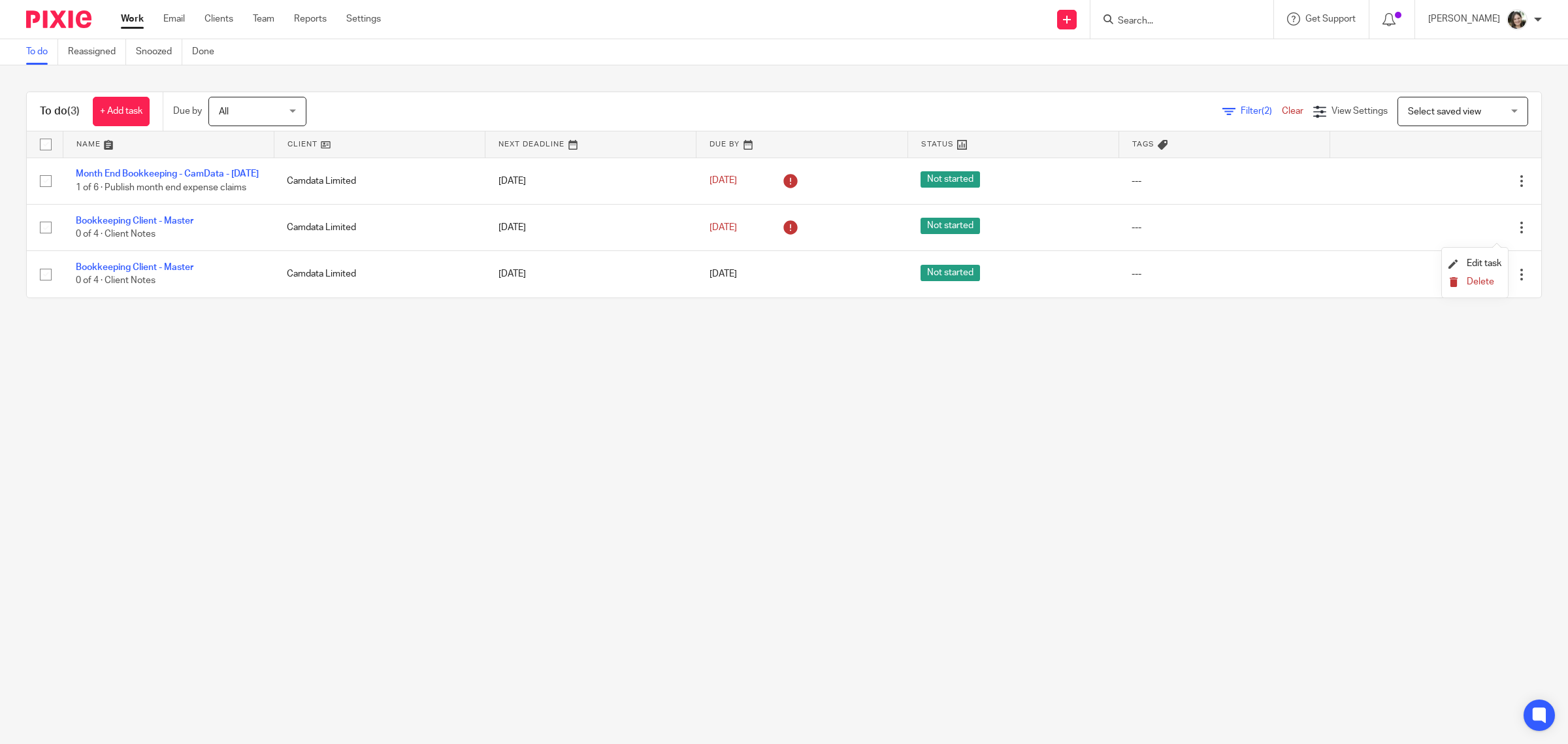
click at [1449, 282] on icon "submit" at bounding box center [1453, 282] width 10 height 10
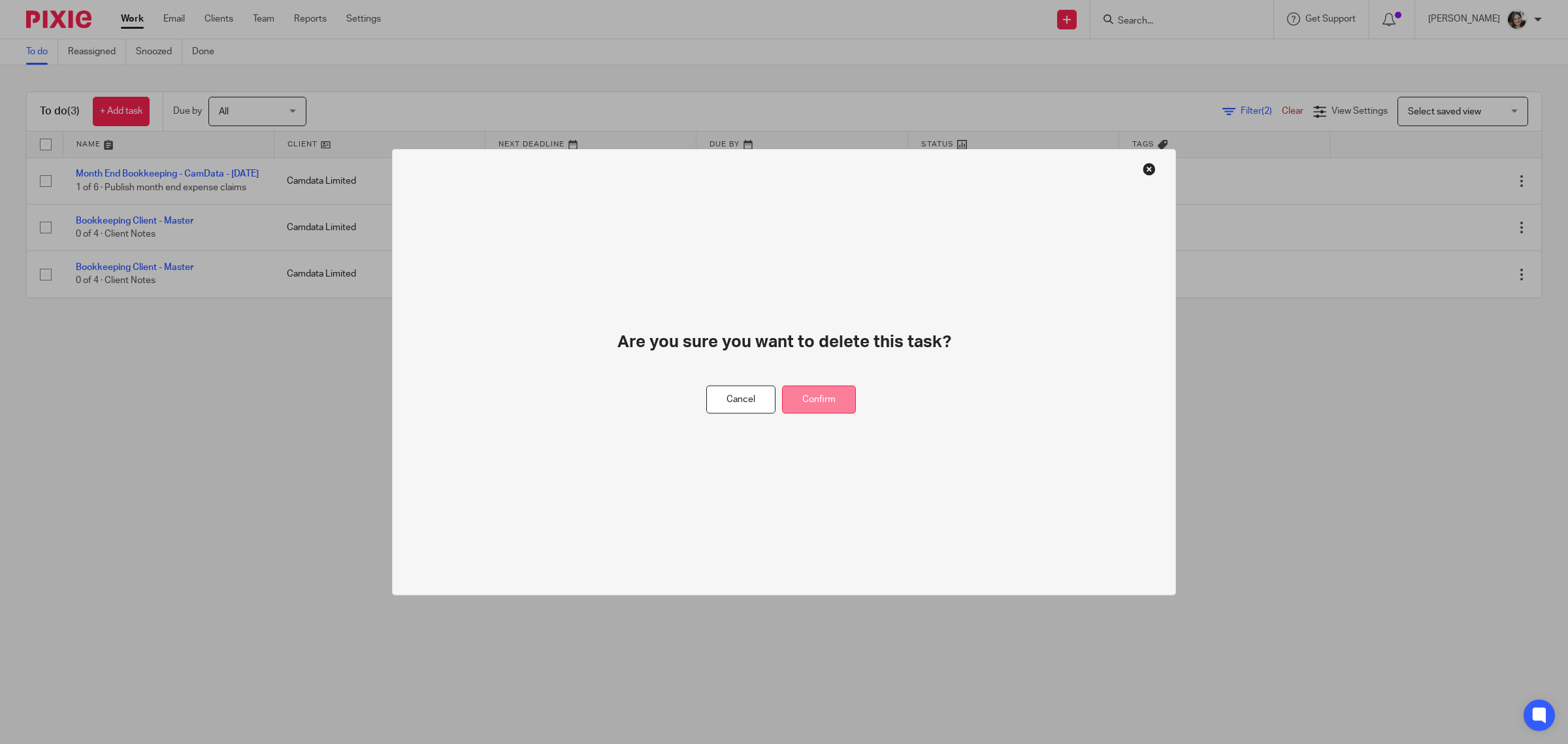
click at [814, 392] on button "Confirm" at bounding box center [819, 400] width 74 height 28
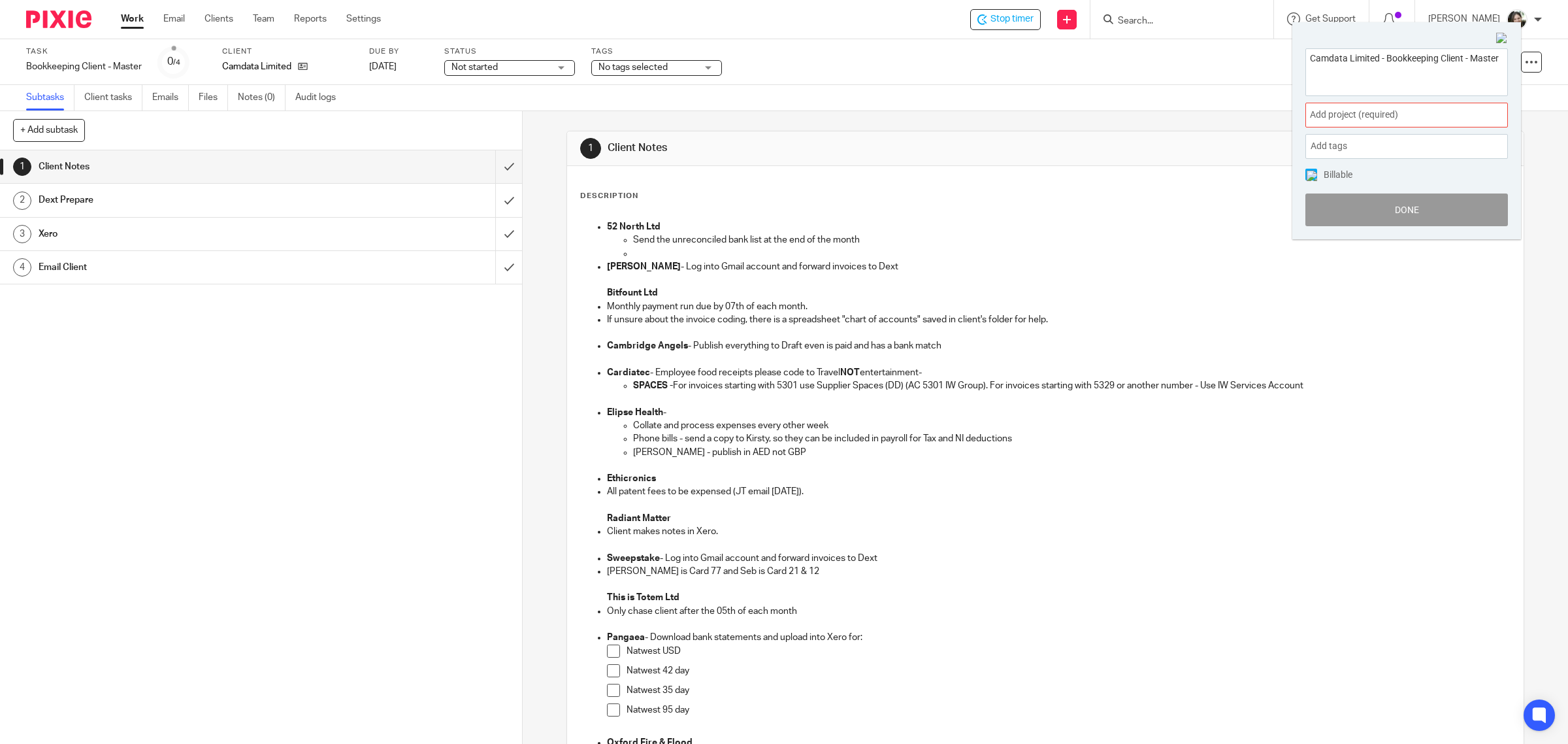
click at [1344, 114] on span "Add project (required) :" at bounding box center [1392, 114] width 165 height 13
click at [1363, 207] on li "Bookkeeping" at bounding box center [1403, 211] width 171 height 13
click at [1307, 175] on img at bounding box center [1312, 176] width 11 height 11
click at [1370, 202] on button "Done" at bounding box center [1406, 210] width 202 height 33
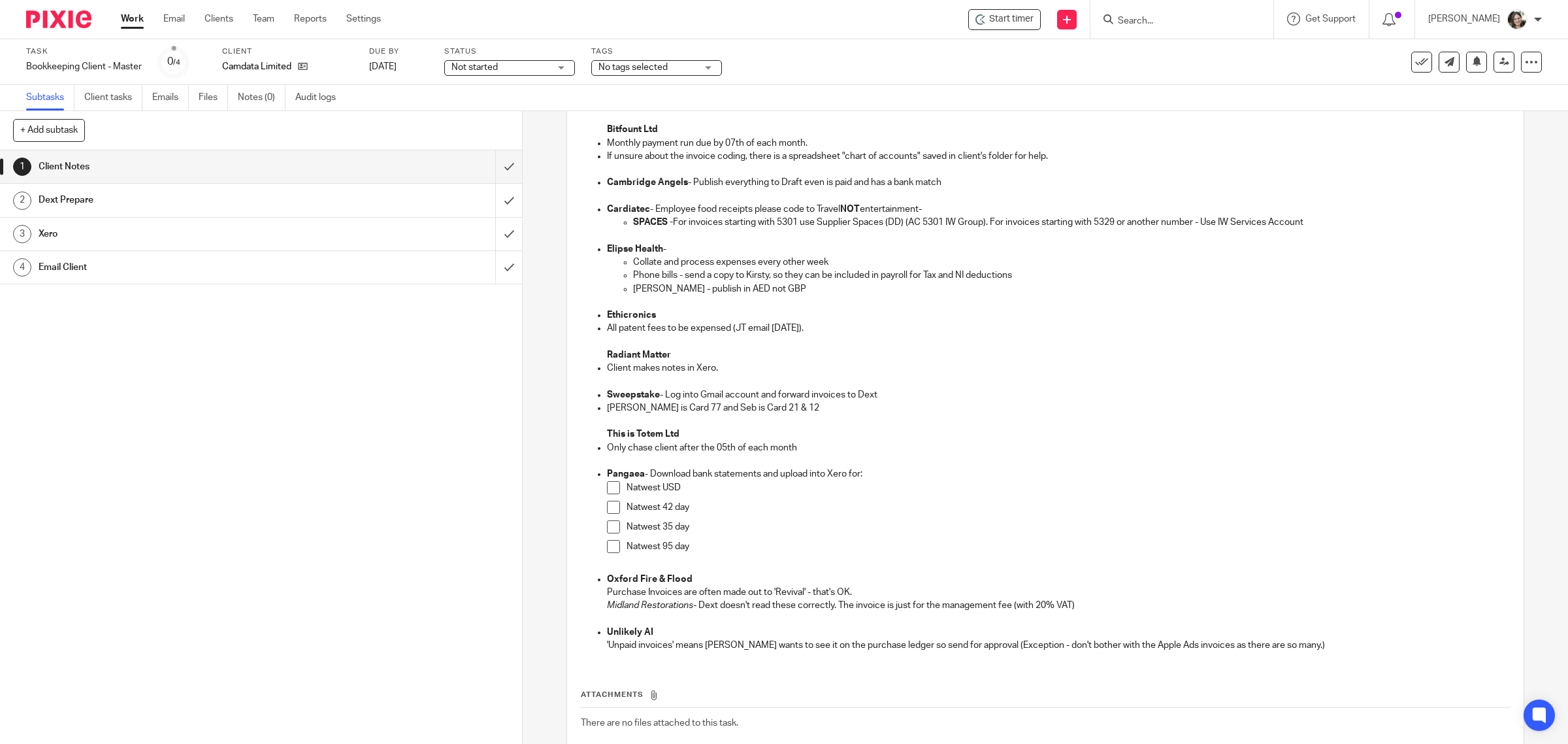
scroll to position [241, 0]
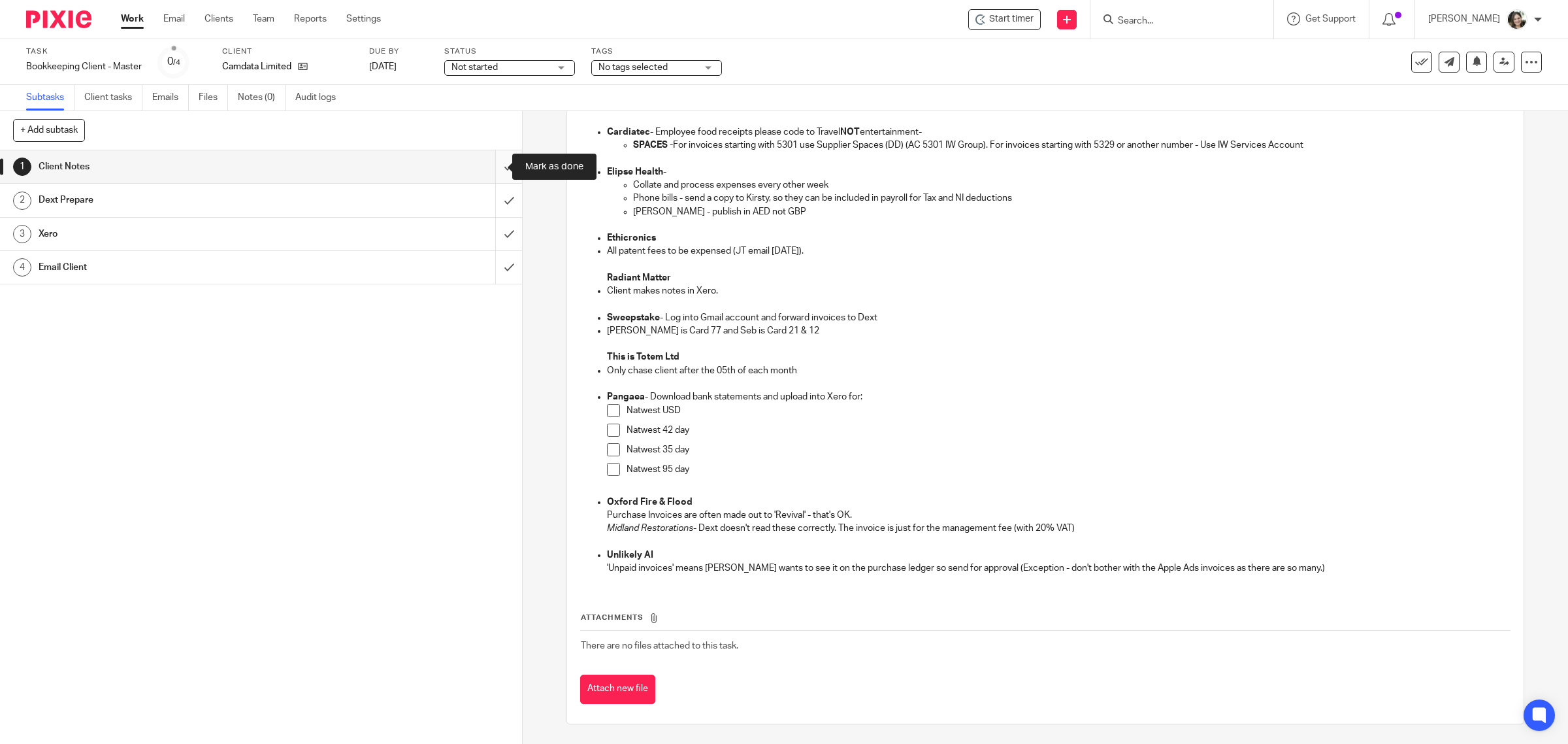
click at [488, 167] on input "submit" at bounding box center [261, 167] width 522 height 33
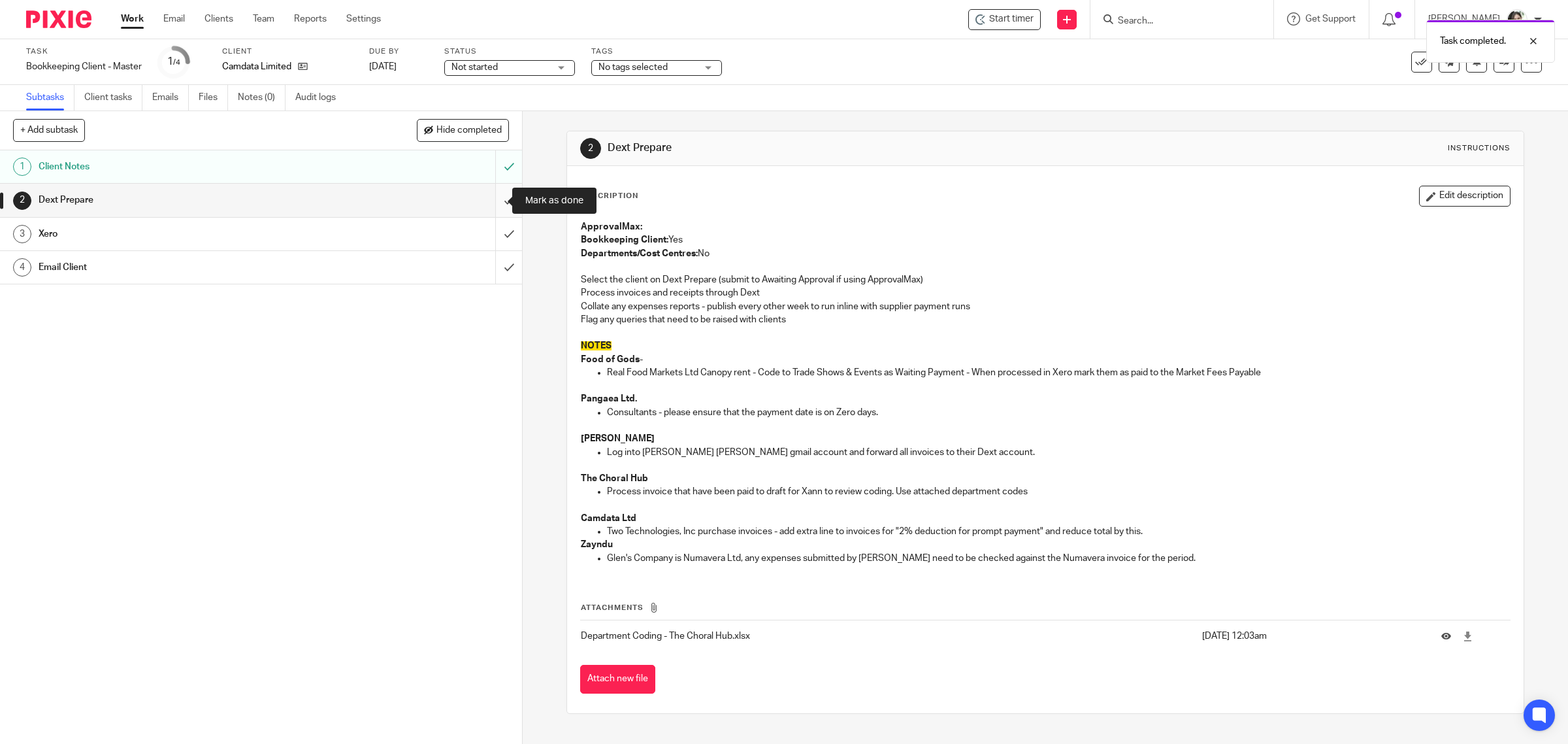
click at [488, 198] on input "submit" at bounding box center [261, 200] width 522 height 33
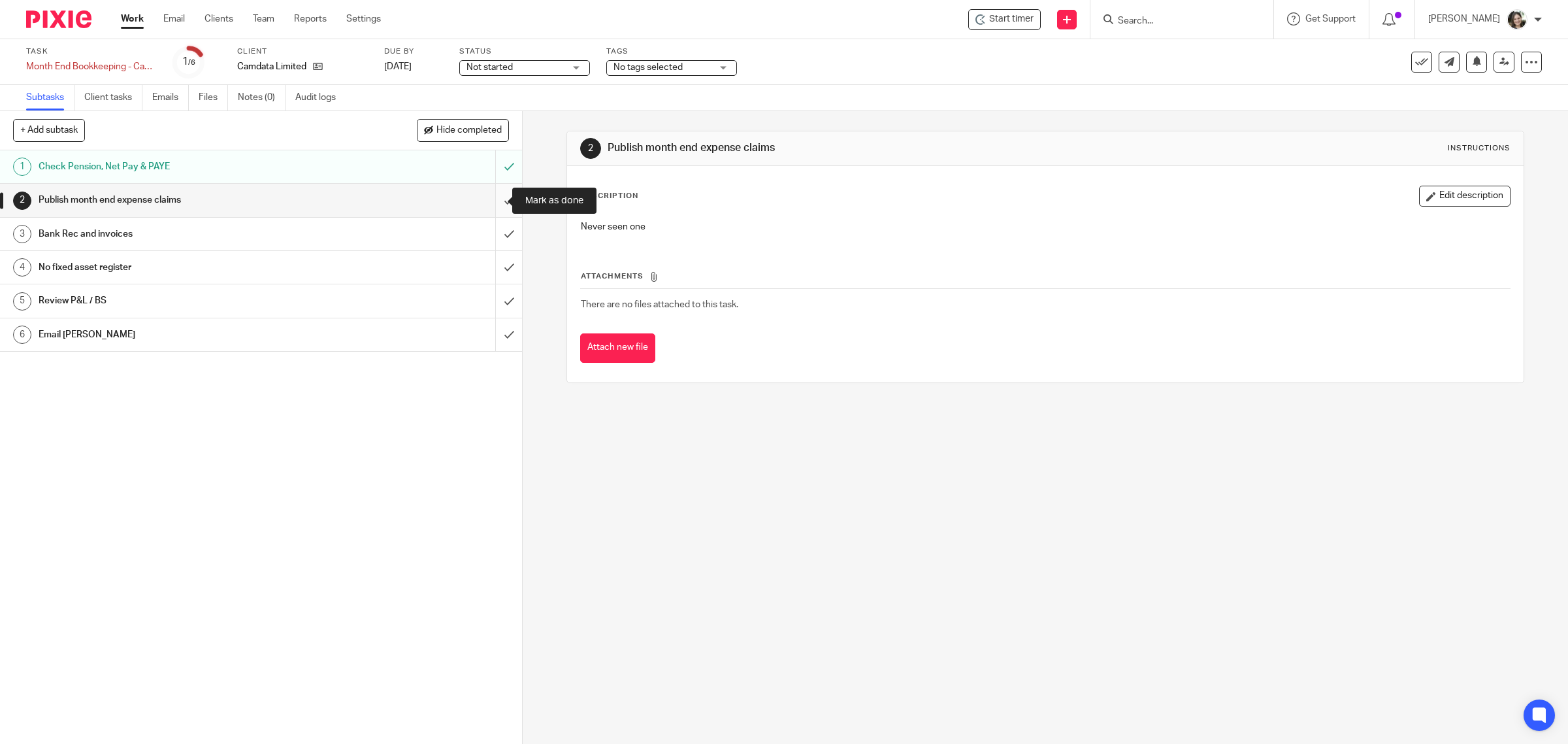
click at [488, 204] on input "submit" at bounding box center [261, 200] width 522 height 33
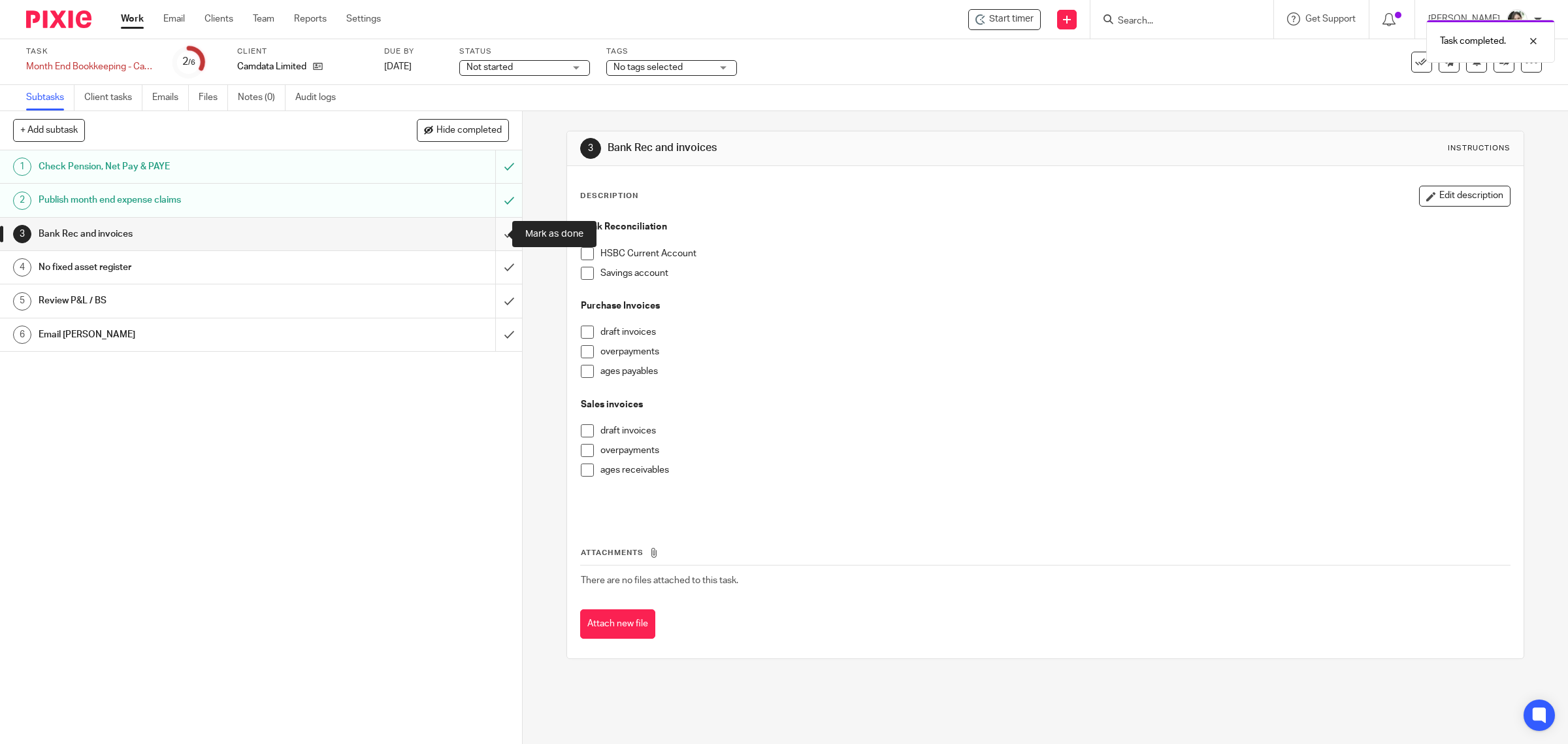
click at [490, 233] on input "submit" at bounding box center [261, 234] width 522 height 33
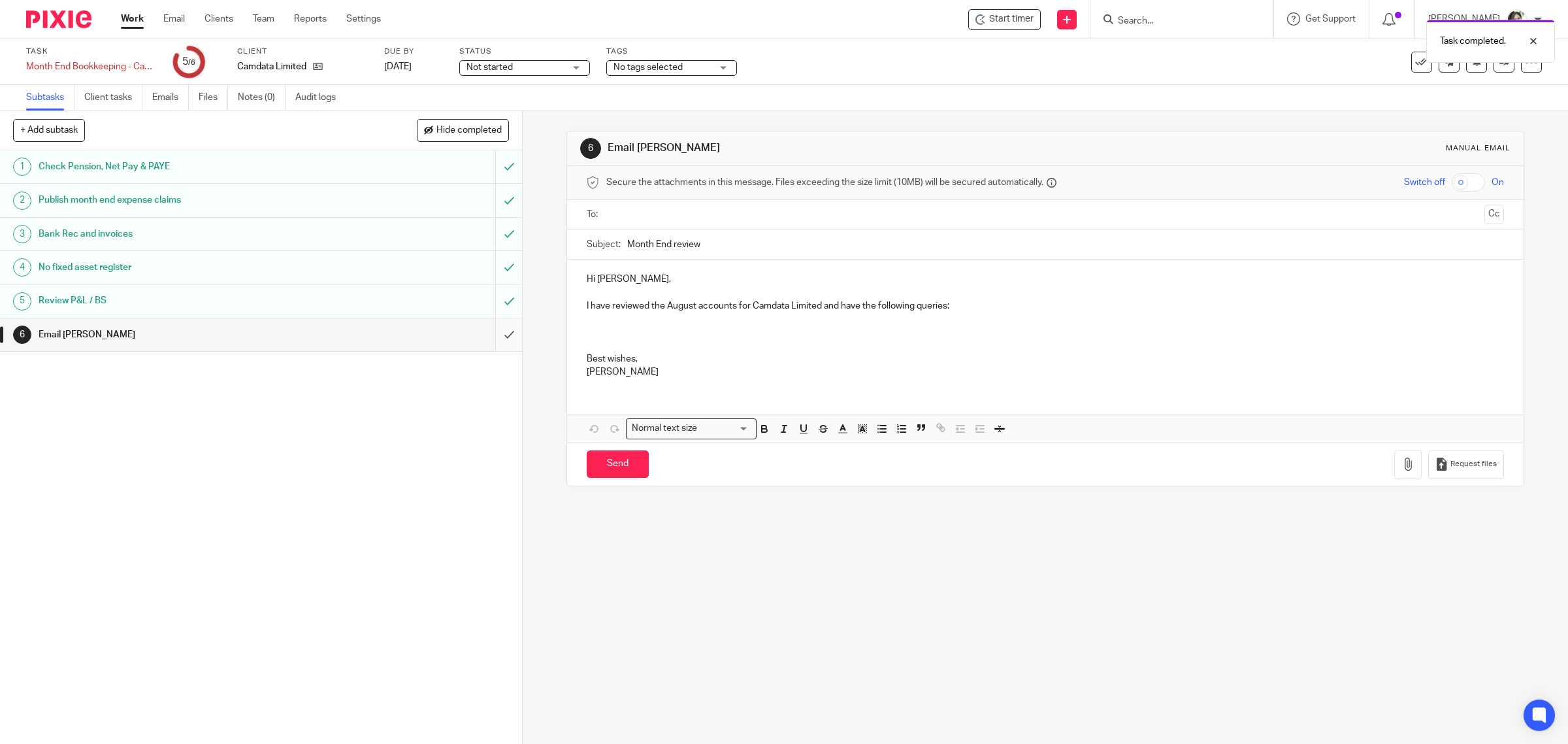
click at [488, 337] on input "submit" at bounding box center [261, 335] width 522 height 33
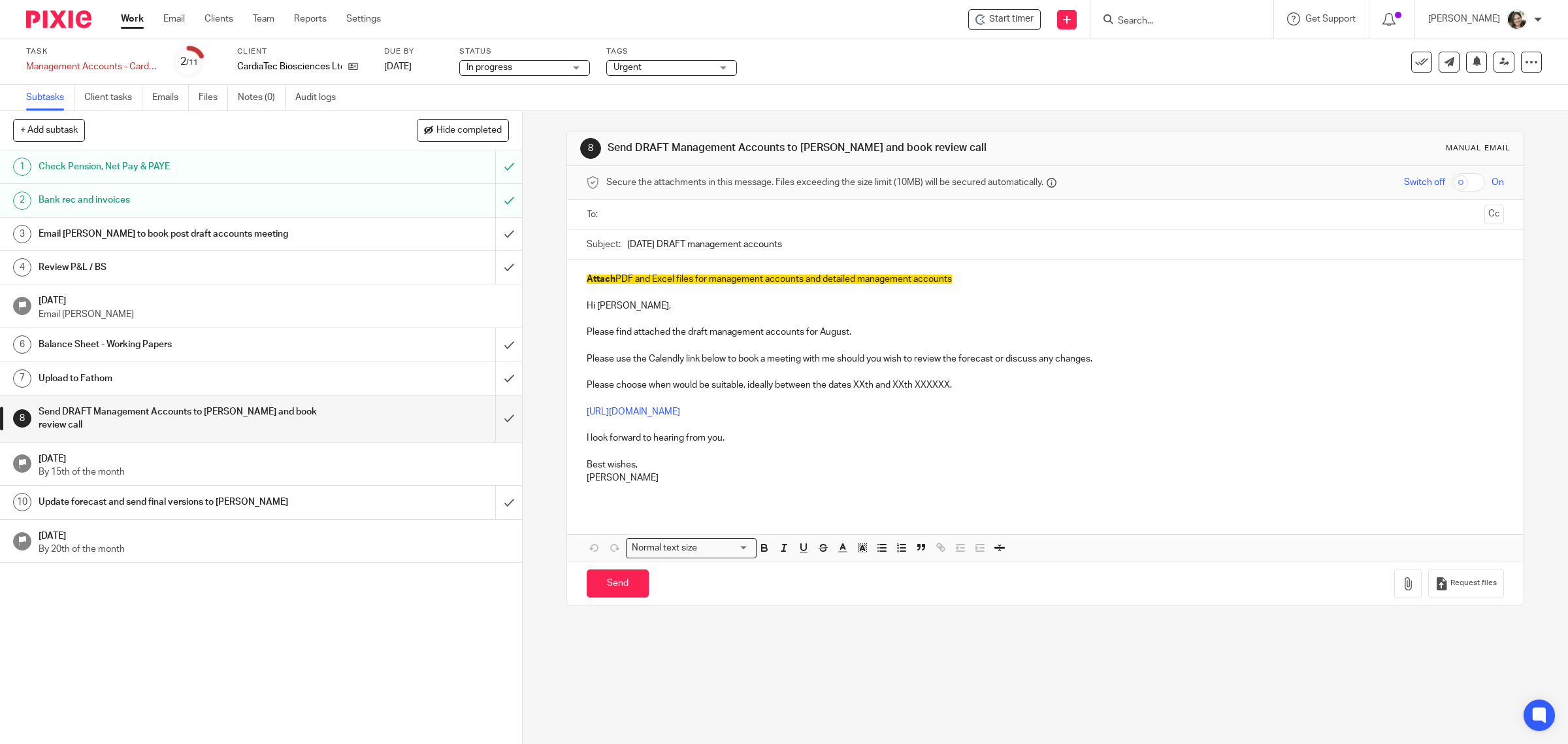
click at [207, 232] on h1 "Email [PERSON_NAME] to book post draft accounts meeting" at bounding box center [186, 234] width 296 height 19
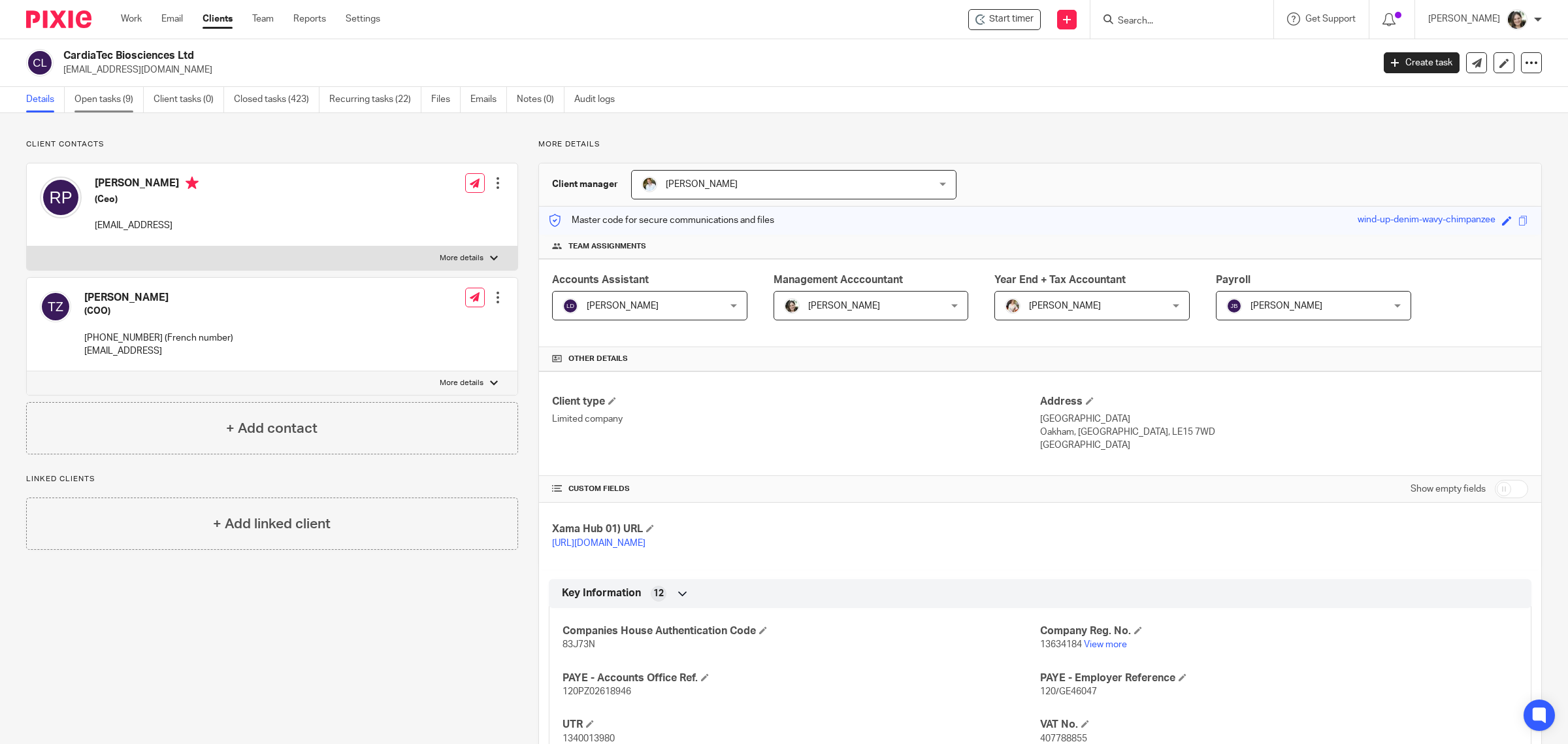
click link "Open tasks (9)"
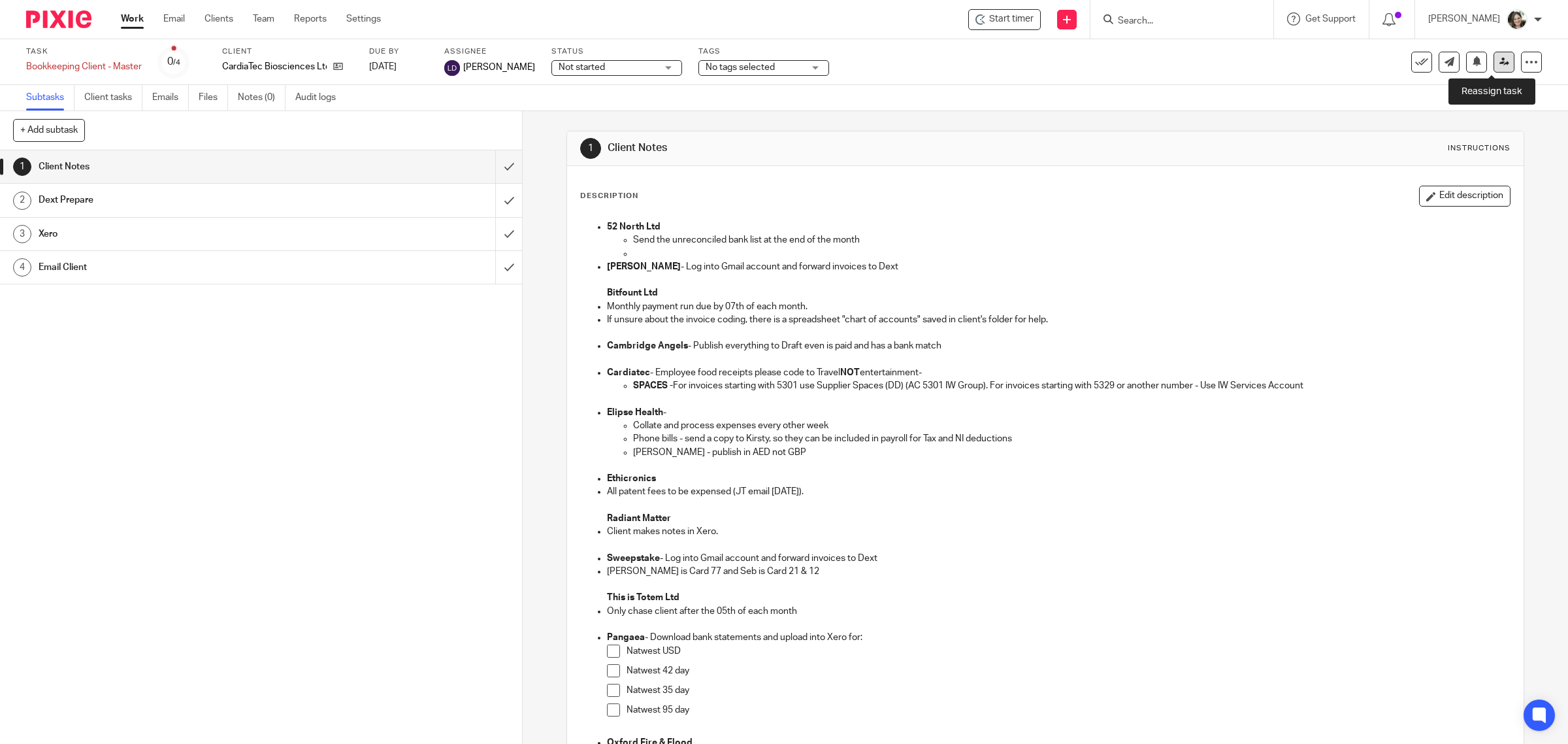
click at [1499, 57] on icon at bounding box center [1504, 62] width 10 height 10
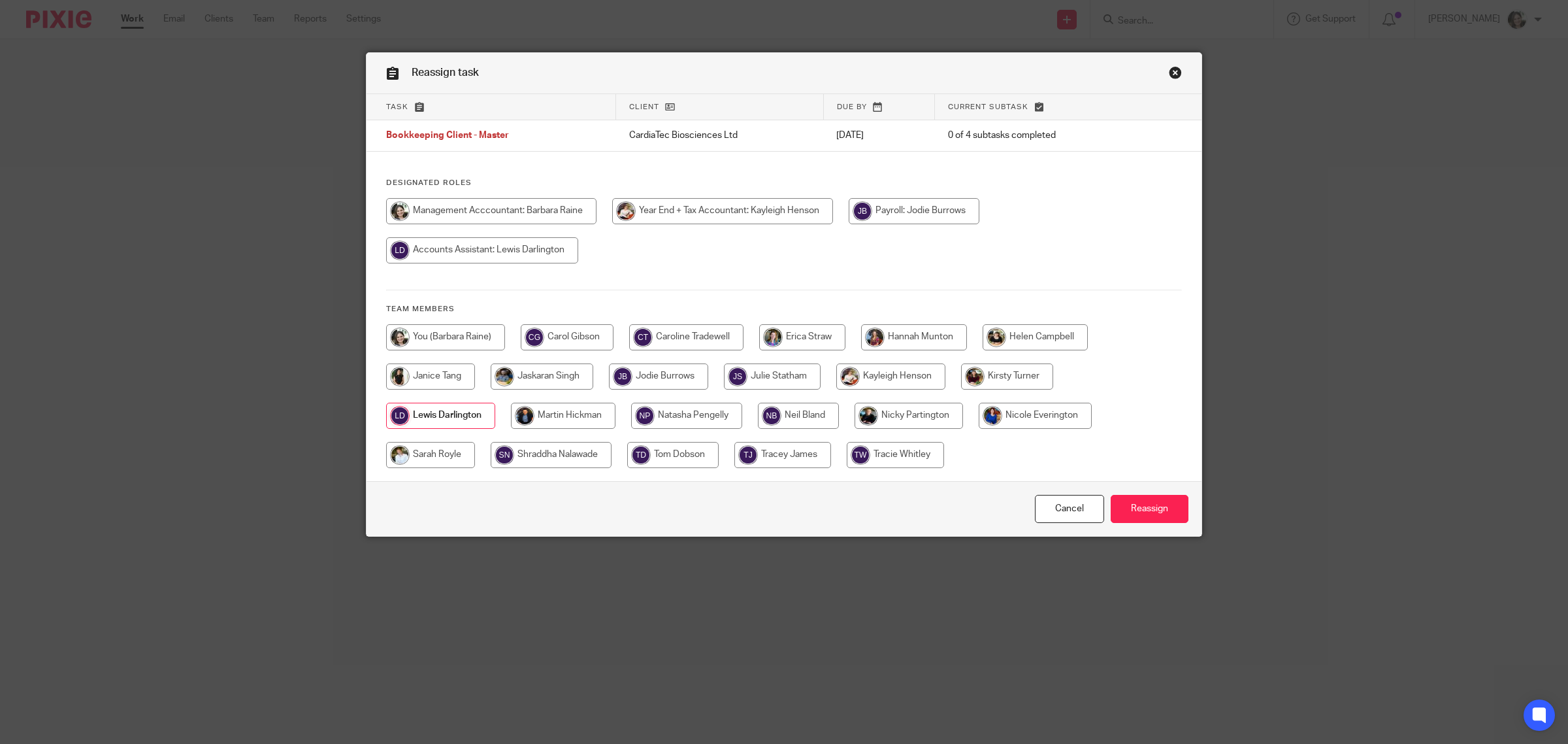
click at [462, 335] on input "radio" at bounding box center [445, 337] width 119 height 26
radio input "true"
click at [1147, 513] on input "Reassign" at bounding box center [1149, 509] width 78 height 28
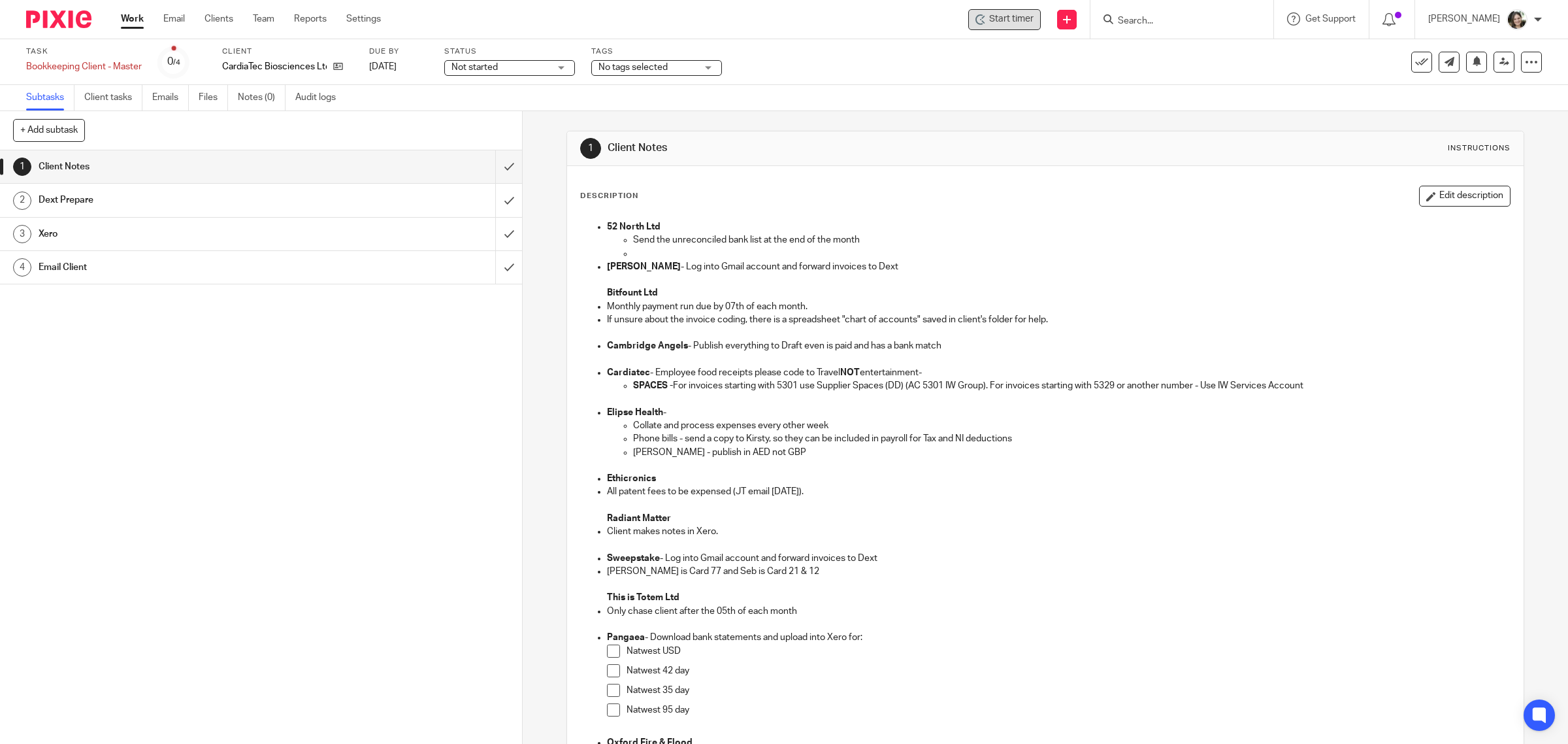
click at [1012, 17] on span "Start timer" at bounding box center [1011, 19] width 44 height 13
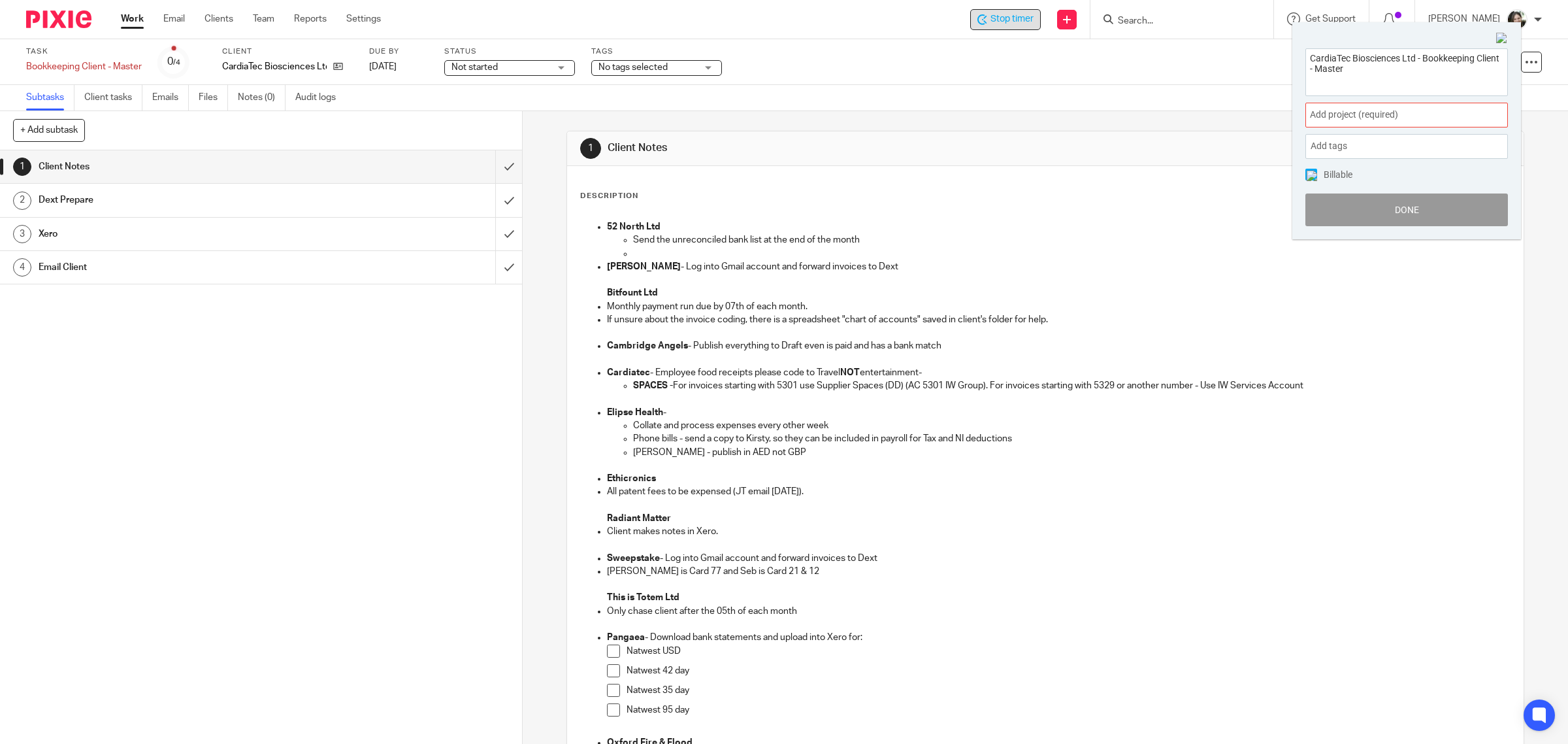
click at [1326, 111] on span "Add project (required) :" at bounding box center [1392, 114] width 165 height 13
click at [1344, 213] on li "Bookkeeping" at bounding box center [1403, 211] width 171 height 13
click at [1310, 177] on span at bounding box center [1311, 175] width 12 height 12
click at [1344, 204] on button "Done" at bounding box center [1406, 210] width 202 height 33
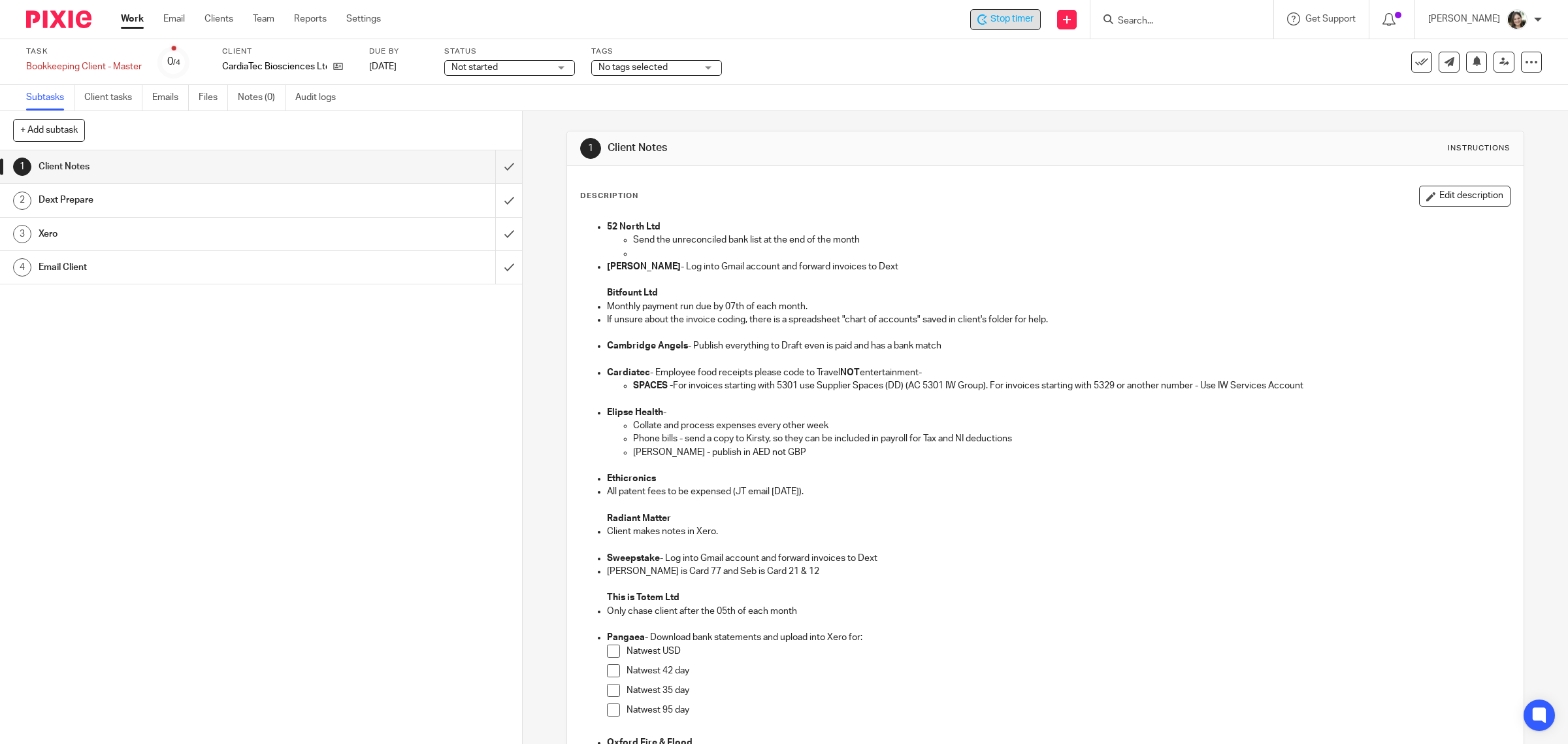
click at [179, 274] on h1 "Email Client" at bounding box center [186, 267] width 296 height 19
click at [224, 265] on h1 "Email Client" at bounding box center [186, 267] width 296 height 19
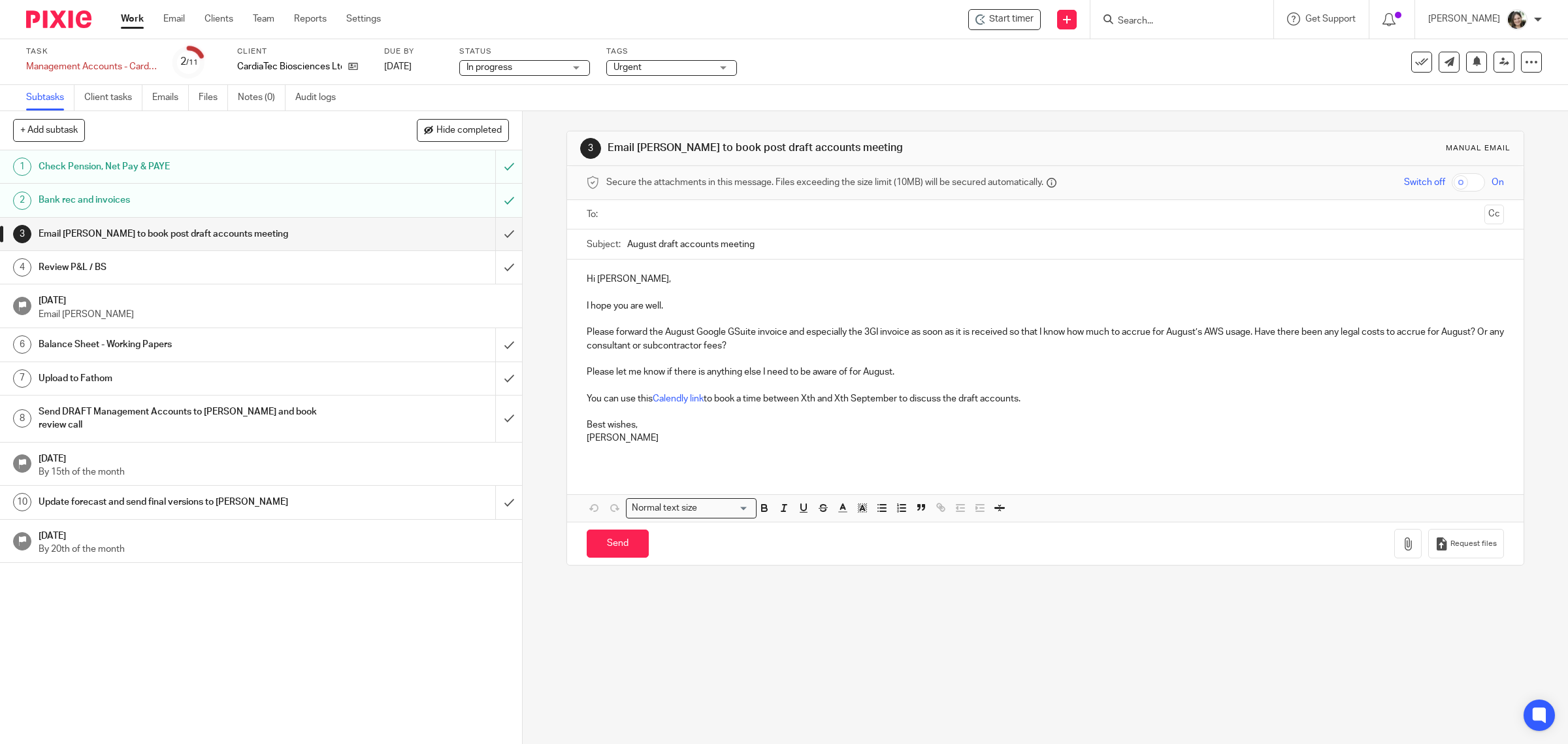
click at [111, 374] on h1 "Upload to Fathom" at bounding box center [186, 378] width 296 height 19
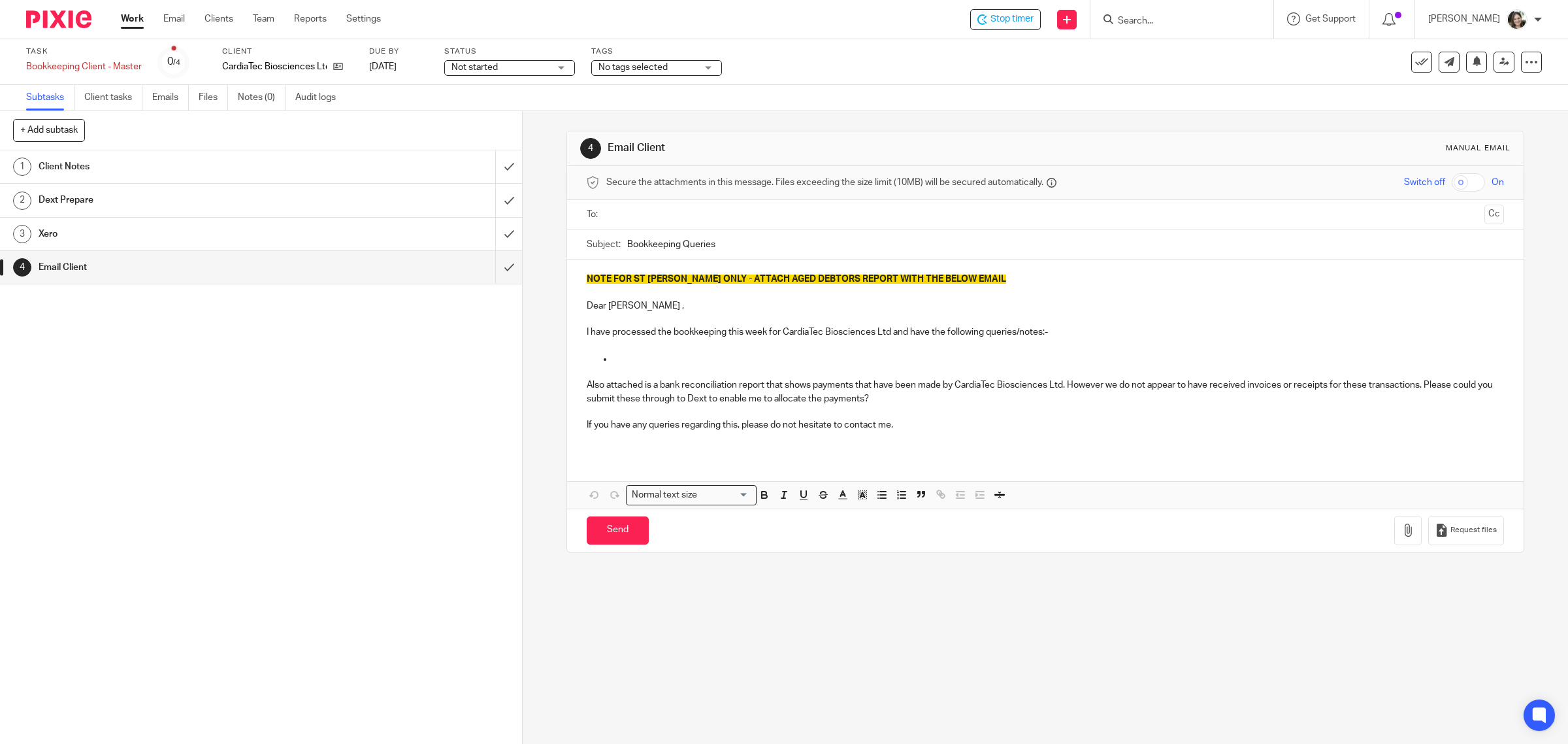
click at [586, 278] on span "NOTE FOR ST [PERSON_NAME] ONLY - ATTACH AGED DEBTORS REPORT WITH THE BELOW EMAIL" at bounding box center [796, 279] width 419 height 9
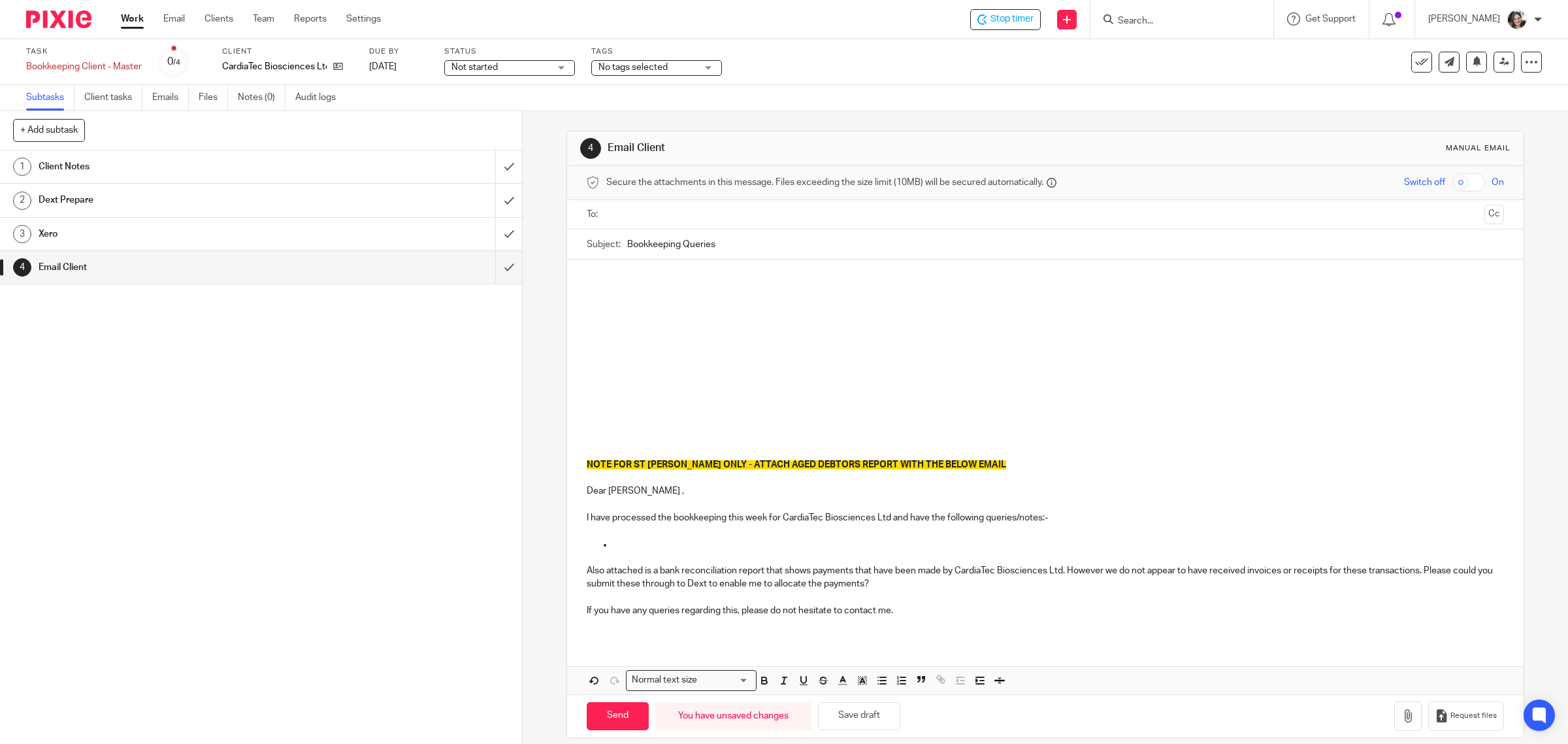
click at [631, 319] on p at bounding box center [1045, 319] width 918 height 13
click at [935, 319] on p "I noticed that you purchased a monitor for [PERSON_NAME], who is not an employe…" at bounding box center [1045, 319] width 918 height 13
click at [930, 321] on p "I noticed that you purchased a monitor for [PERSON_NAME], who is not an employe…" at bounding box center [1045, 319] width 918 height 13
click at [1020, 315] on p "I noticed that you purchased a monitor for [PERSON_NAME], who is not an employe…" at bounding box center [1045, 319] width 918 height 13
click at [990, 318] on p "I noticed that you purchased a monitor for [PERSON_NAME], who is not an employe…" at bounding box center [1045, 319] width 918 height 13
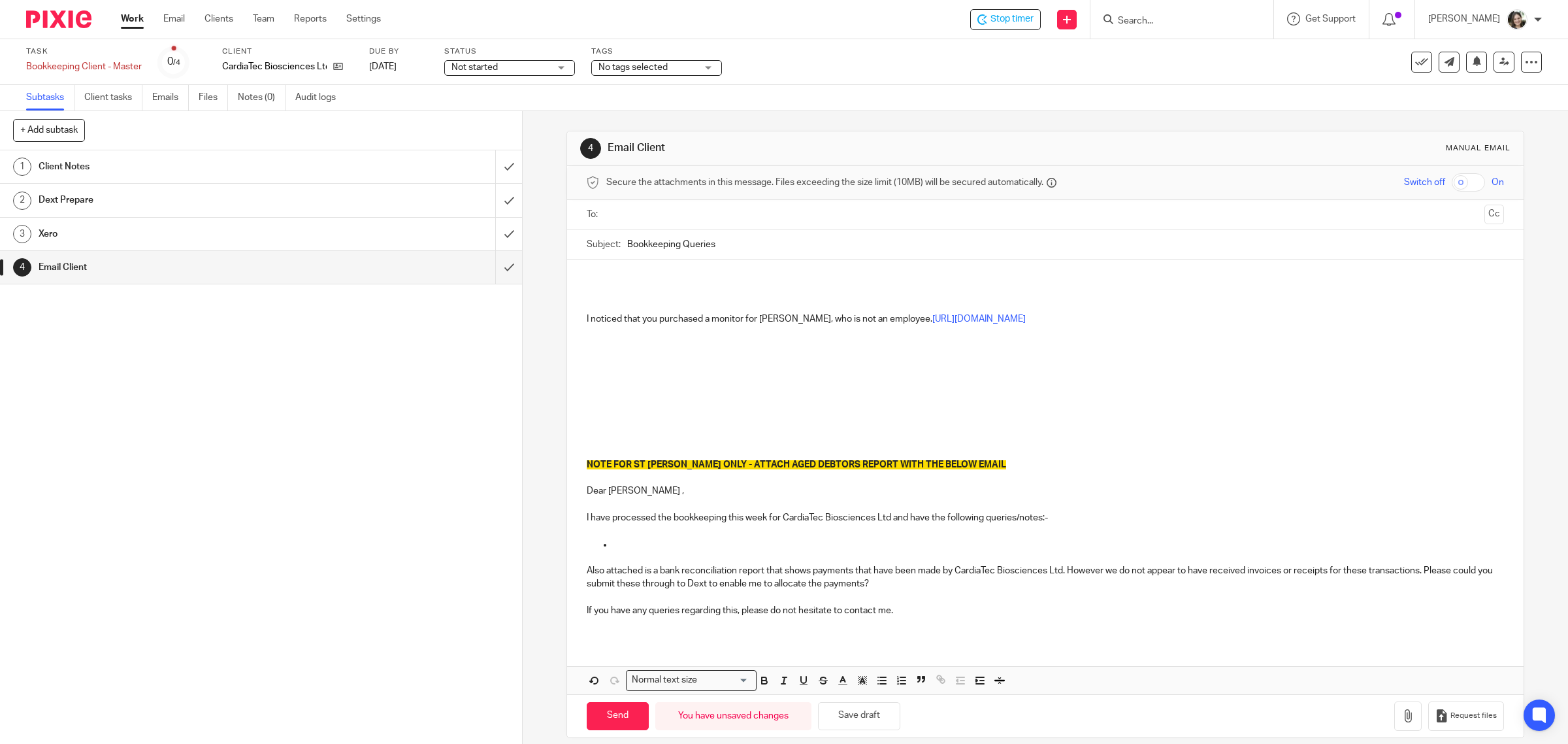
click at [922, 321] on p "I noticed that you purchased a monitor for [PERSON_NAME], who is not an employe…" at bounding box center [1045, 319] width 918 height 13
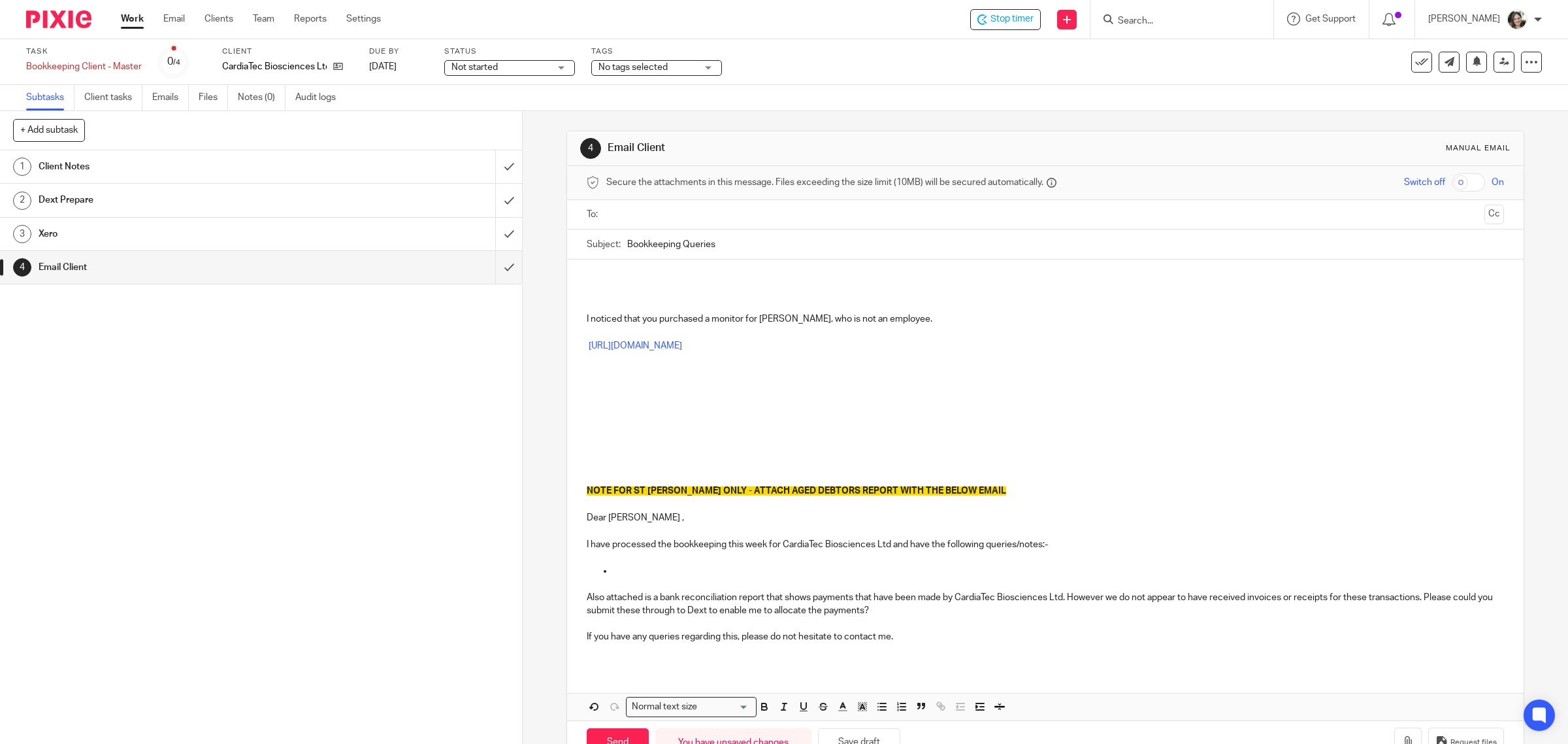
click at [974, 315] on p "I noticed that you purchased a monitor for [PERSON_NAME], who is not an employe…" at bounding box center [1045, 319] width 918 height 13
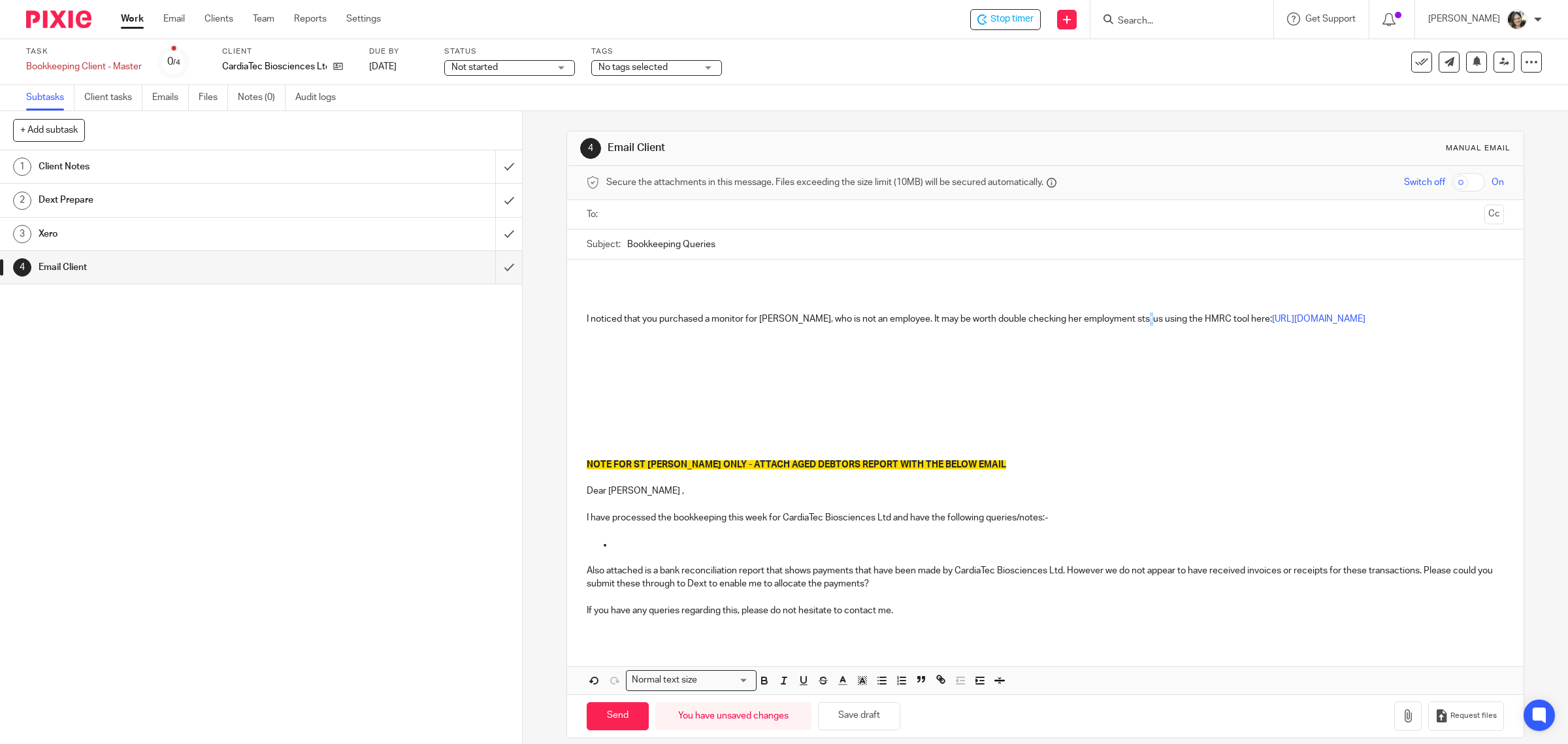
click at [1137, 321] on p "I noticed that you purchased a monitor for [PERSON_NAME], who is not an employe…" at bounding box center [1045, 319] width 918 height 13
click at [919, 321] on p "I noticed that you purchased a monitor for [PERSON_NAME], who is not an employe…" at bounding box center [1045, 319] width 918 height 13
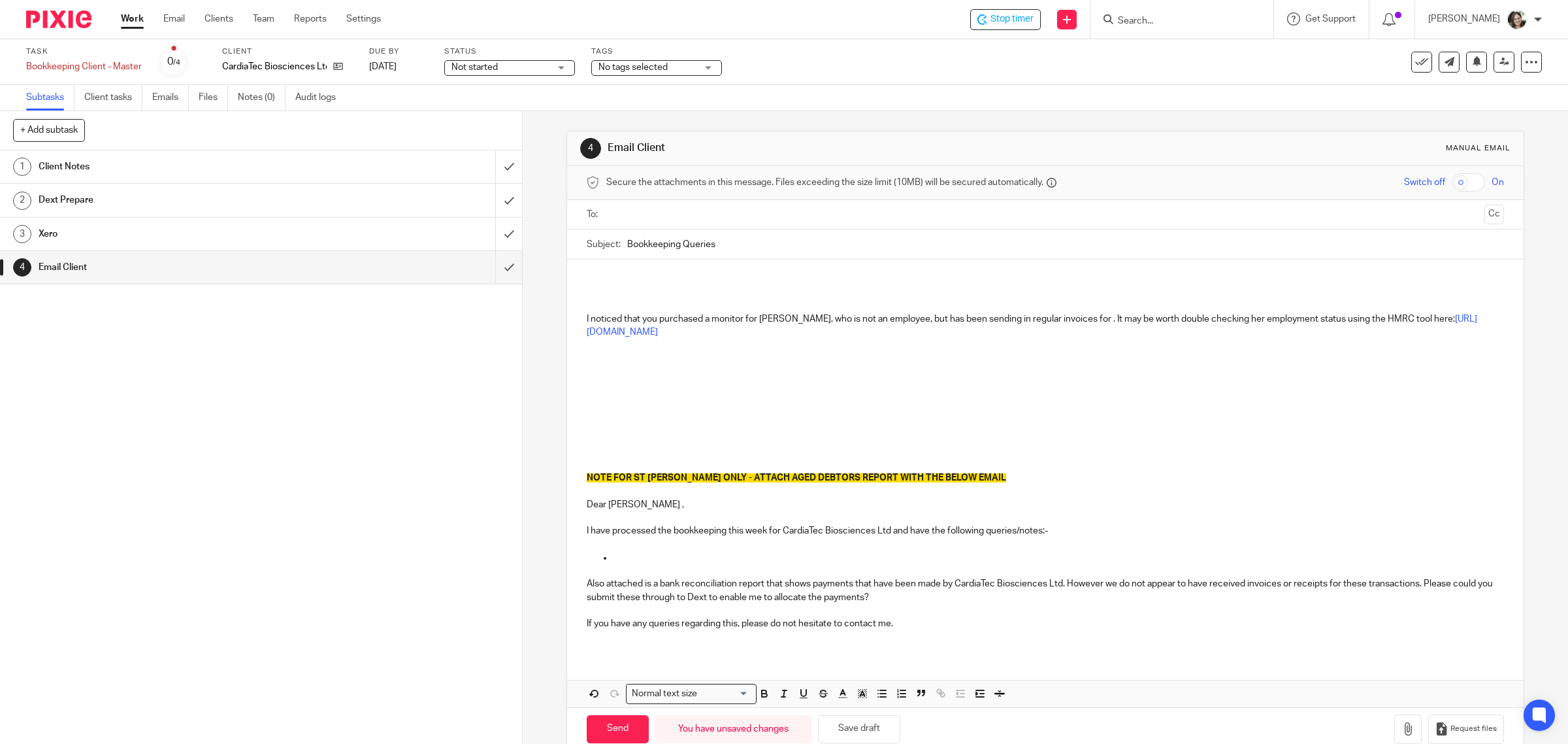
click at [1104, 321] on p "I noticed that you purchased a monitor for [PERSON_NAME], who is not an employe…" at bounding box center [1045, 326] width 918 height 27
click at [1102, 325] on p "I noticed that you purchased a monitor for [PERSON_NAME], who is not an employe…" at bounding box center [1045, 326] width 918 height 27
click at [1086, 333] on p "I noticed that you purchased a monitor for [PERSON_NAME], who is not an employe…" at bounding box center [1045, 326] width 918 height 27
drag, startPoint x: 946, startPoint y: 335, endPoint x: 1123, endPoint y: 340, distance: 177.1
click at [1123, 340] on div "I noticed that you purchased a monitor for [PERSON_NAME], who is not an employe…" at bounding box center [1045, 456] width 957 height 393
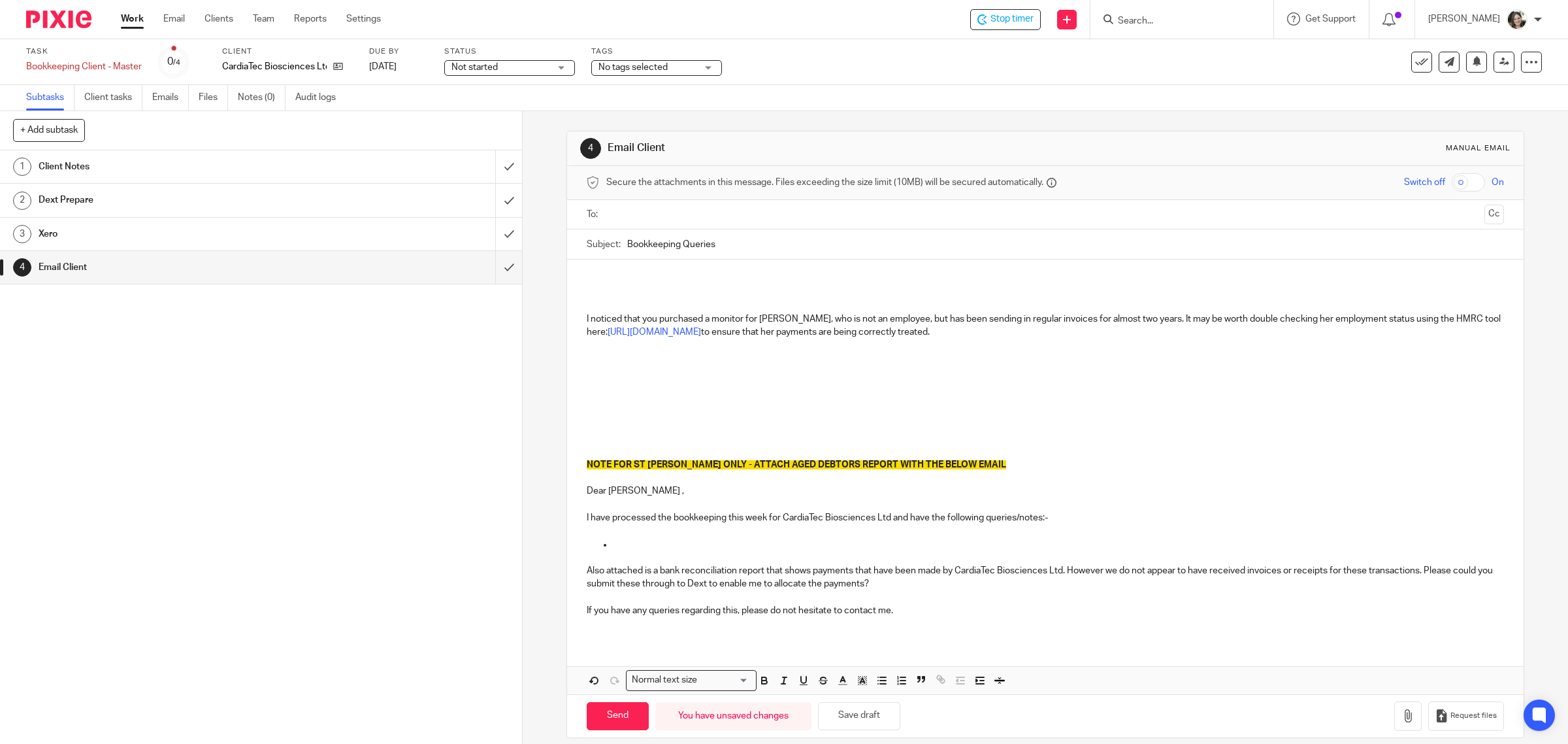
click at [1137, 331] on p "I noticed that you purchased a monitor for [PERSON_NAME], who is not an employe…" at bounding box center [1045, 326] width 918 height 27
click at [589, 362] on p at bounding box center [1045, 358] width 918 height 13
click at [946, 334] on p "I noticed that you purchased a monitor for [PERSON_NAME], who is not an employe…" at bounding box center [1045, 326] width 918 height 27
drag, startPoint x: 946, startPoint y: 334, endPoint x: 1158, endPoint y: 334, distance: 212.0
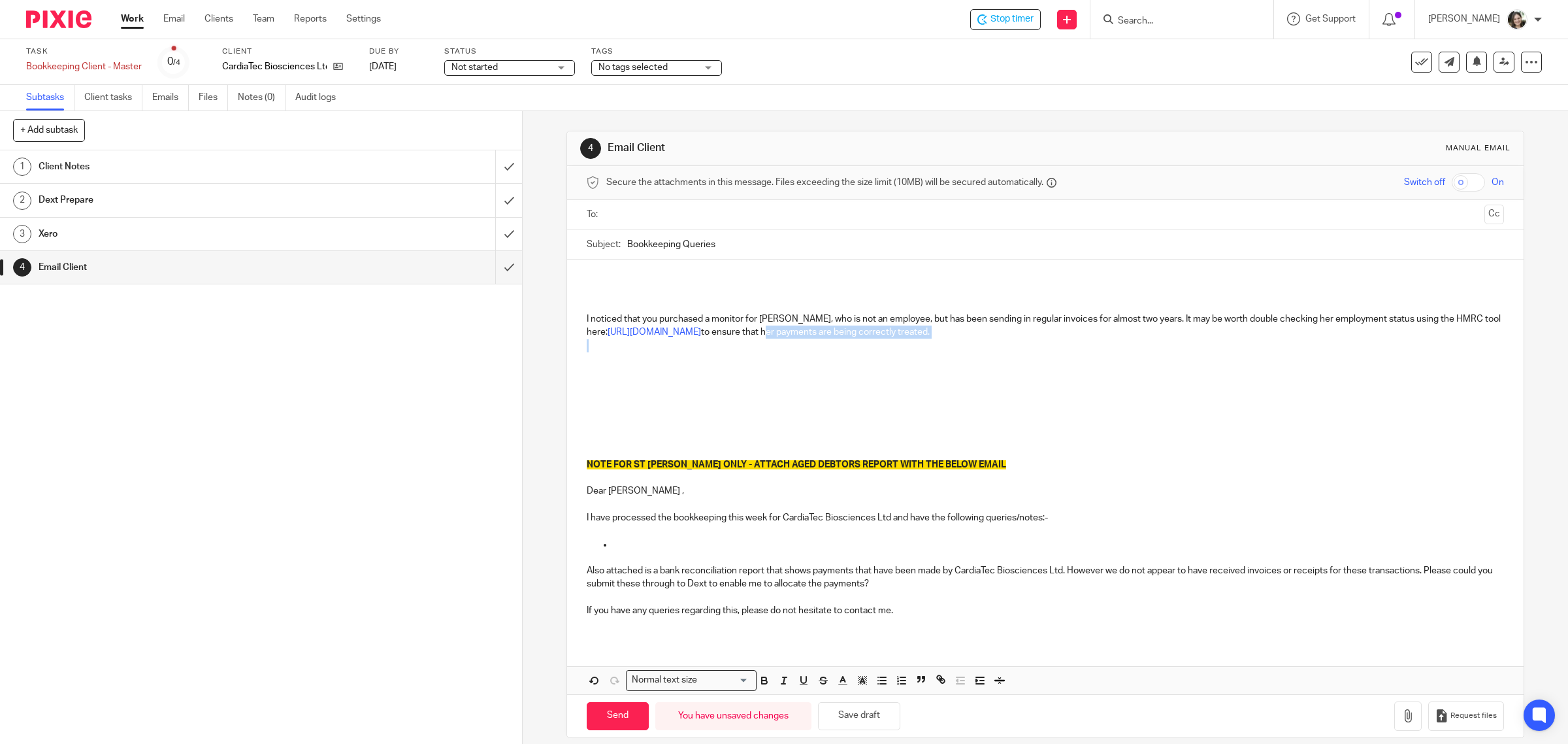
click at [1158, 334] on p "I noticed that you purchased a monitor for [PERSON_NAME], who is not an employe…" at bounding box center [1045, 326] width 918 height 27
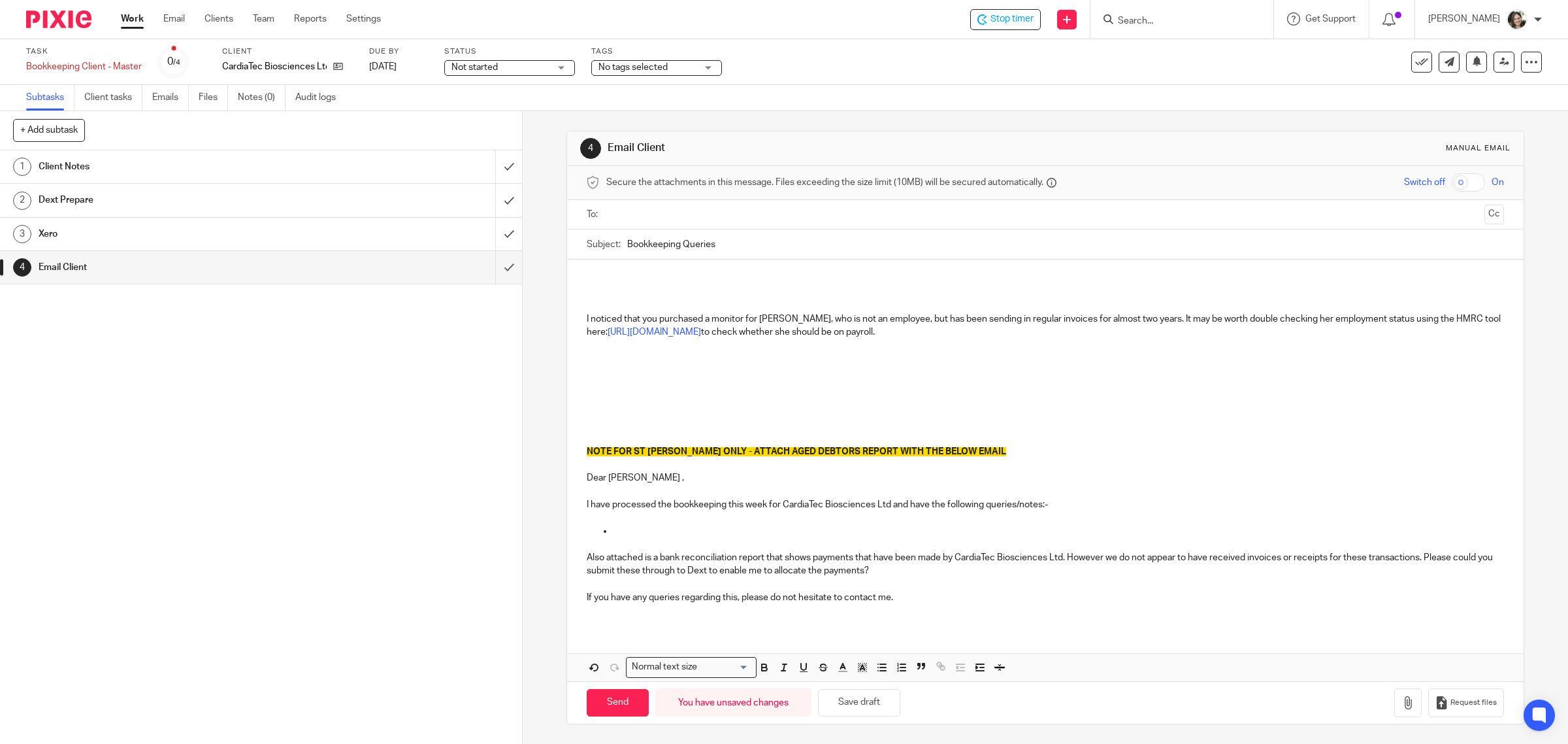
click at [609, 369] on p at bounding box center [1045, 372] width 918 height 13
click at [851, 703] on button "Save draft" at bounding box center [859, 703] width 83 height 28
click at [1110, 338] on p "I noticed that you purchased a monitor for [PERSON_NAME], who is not an employe…" at bounding box center [1045, 326] width 918 height 27
click at [1086, 329] on p "I noticed that you purchased a monitor for [PERSON_NAME], who is not an employe…" at bounding box center [1045, 326] width 918 height 27
click at [1176, 321] on p "I noticed that you purchased a monitor for [PERSON_NAME], who is not an employe…" at bounding box center [1045, 326] width 918 height 27
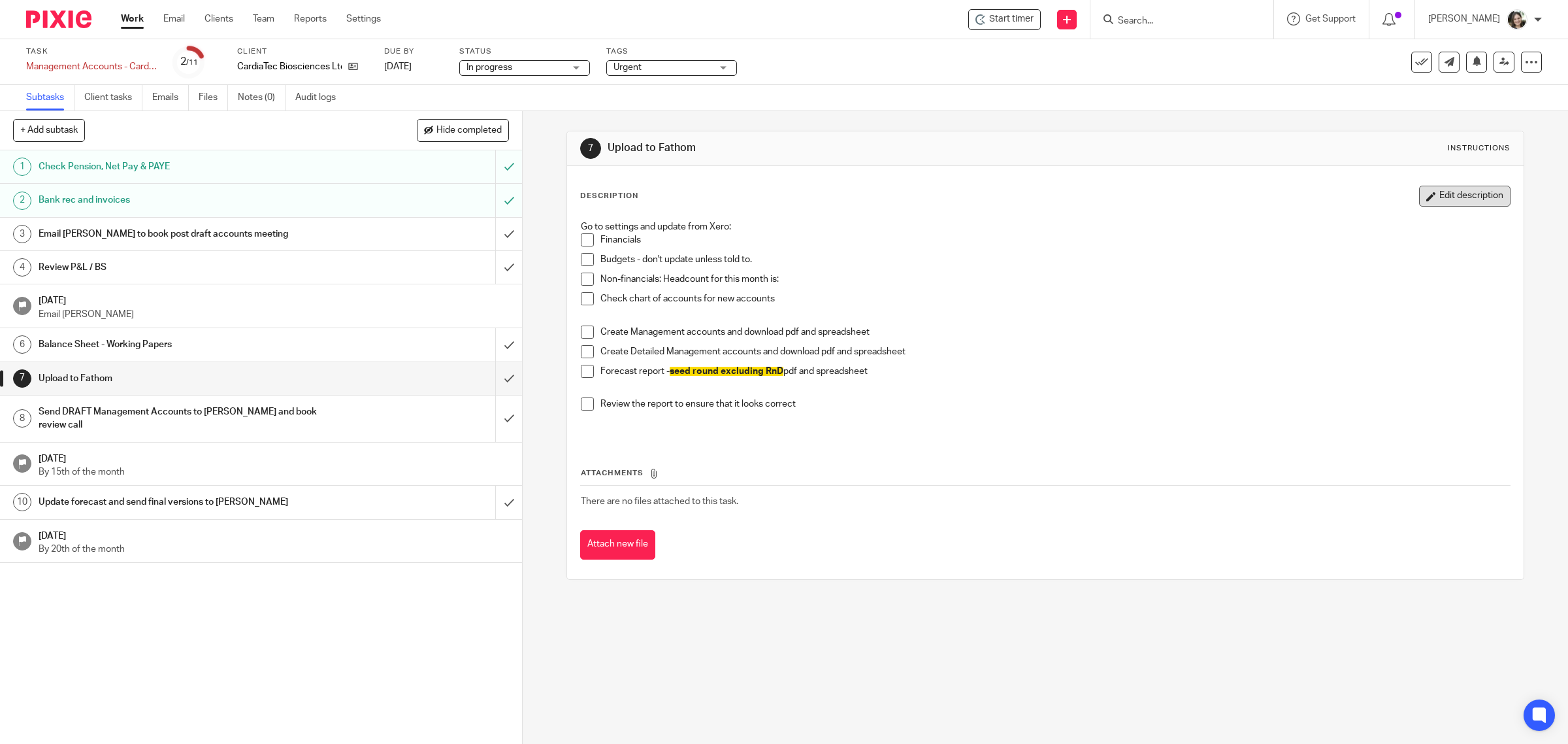
click at [1434, 198] on button "Edit description" at bounding box center [1465, 196] width 91 height 21
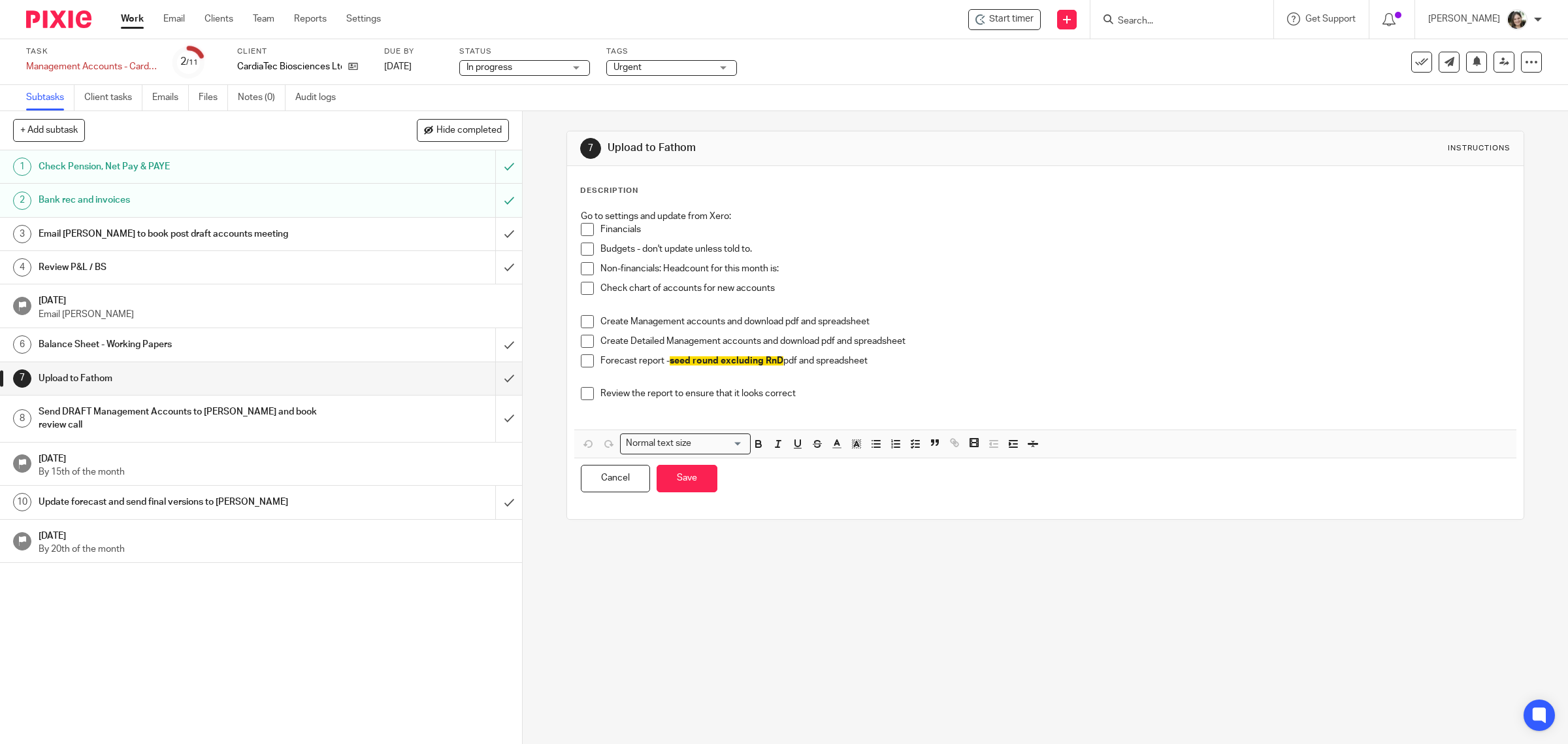
click at [801, 267] on p "Non-financials: Headcount for this month is:" at bounding box center [1055, 268] width 910 height 13
click at [827, 272] on p "Non-financials: Headcount for this month is:" at bounding box center [1055, 268] width 910 height 13
click at [691, 479] on button "Save" at bounding box center [687, 479] width 60 height 28
